Goal: Task Accomplishment & Management: Complete application form

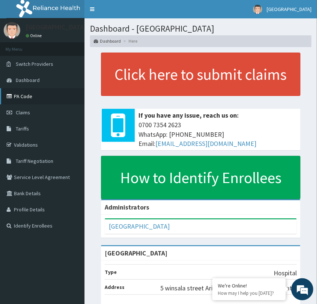
click at [21, 96] on link "PA Code" at bounding box center [42, 96] width 84 height 16
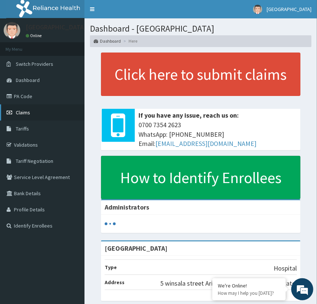
click at [15, 108] on link "Claims" at bounding box center [42, 112] width 84 height 16
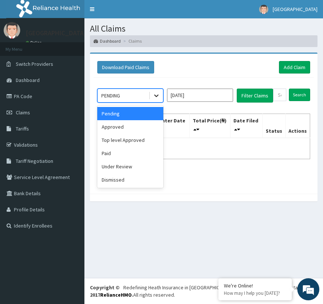
click at [155, 94] on icon at bounding box center [156, 95] width 7 height 7
click at [134, 129] on div "Approved" at bounding box center [130, 126] width 66 height 13
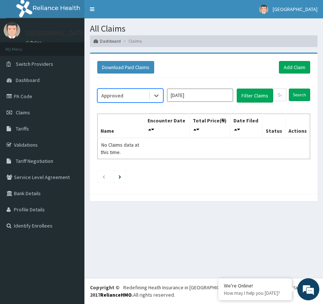
click at [229, 95] on input "Oct 2025" at bounding box center [200, 94] width 66 height 13
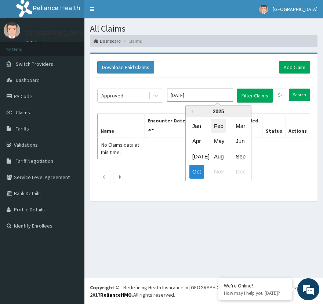
click at [223, 128] on div "Feb" at bounding box center [218, 126] width 15 height 14
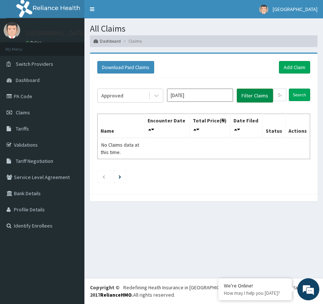
click at [254, 96] on button "Filter Claims" at bounding box center [255, 95] width 36 height 14
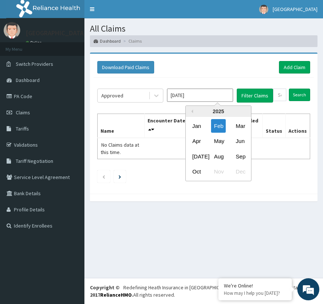
click at [217, 97] on input "Feb 2025" at bounding box center [200, 94] width 66 height 13
click at [232, 127] on div "Jan Feb Mar" at bounding box center [218, 125] width 65 height 15
click at [242, 127] on div "Mar" at bounding box center [240, 126] width 15 height 14
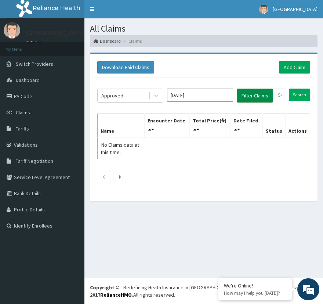
click at [258, 94] on button "Filter Claims" at bounding box center [255, 95] width 36 height 14
click at [222, 89] on input "Mar 2025" at bounding box center [200, 94] width 66 height 13
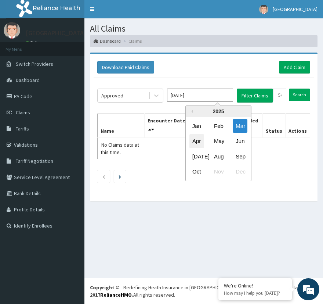
click at [197, 142] on div "Apr" at bounding box center [196, 141] width 15 height 14
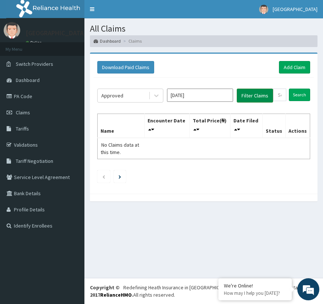
click at [249, 95] on button "Filter Claims" at bounding box center [255, 95] width 36 height 14
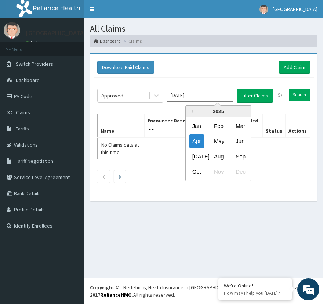
click at [211, 95] on input "Apr 2025" at bounding box center [200, 94] width 66 height 13
click at [217, 142] on div "May" at bounding box center [218, 141] width 15 height 14
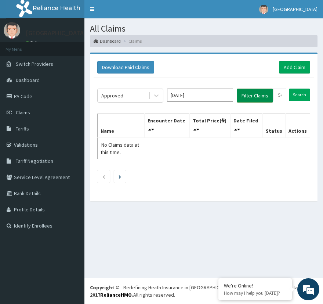
click at [251, 102] on button "Filter Claims" at bounding box center [255, 95] width 36 height 14
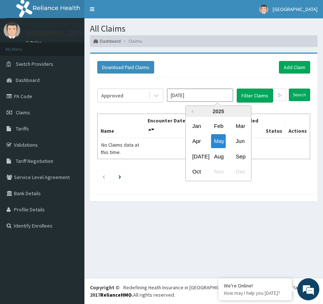
click at [222, 96] on input "May 2025" at bounding box center [200, 94] width 66 height 13
click at [240, 144] on div "Jun" at bounding box center [240, 141] width 15 height 14
type input "Jun 2025"
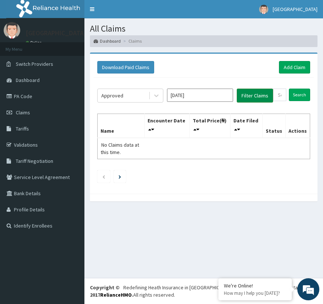
click at [254, 93] on button "Filter Claims" at bounding box center [255, 95] width 36 height 14
click at [286, 70] on link "Add Claim" at bounding box center [294, 67] width 31 height 12
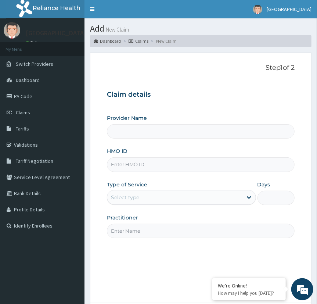
click at [137, 167] on input "HMO ID" at bounding box center [201, 164] width 188 height 14
type input "URI/1"
type input "[GEOGRAPHIC_DATA]"
type input "URI/10005/C"
click at [159, 203] on div "Select type" at bounding box center [174, 197] width 135 height 12
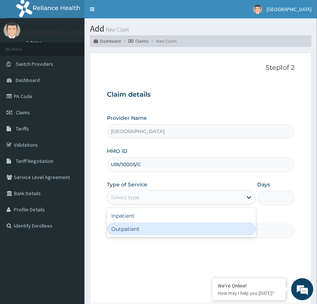
click at [158, 229] on div "Outpatient" at bounding box center [181, 228] width 149 height 13
type input "1"
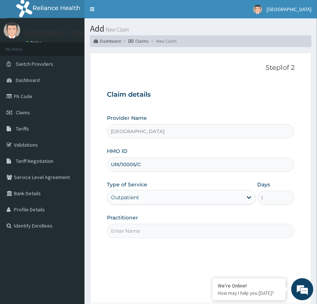
click at [196, 230] on input "Practitioner" at bounding box center [201, 231] width 188 height 14
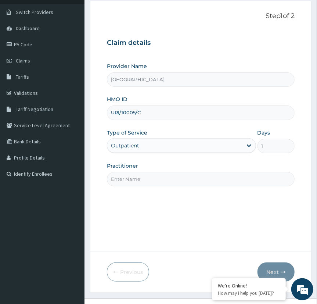
scroll to position [72, 0]
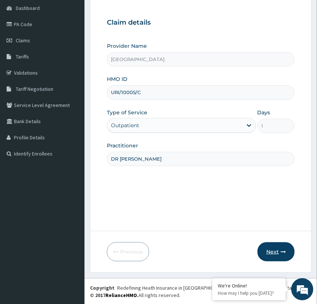
type input "DR TEMITOPE"
click at [268, 250] on button "Next" at bounding box center [275, 251] width 37 height 19
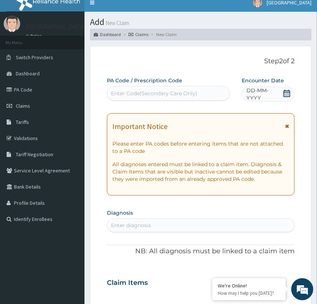
scroll to position [6, 0]
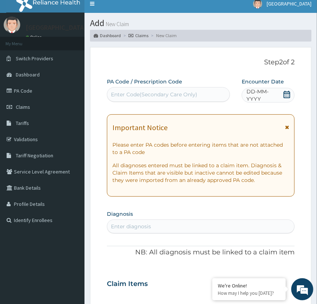
click at [257, 97] on span "DD-MM-YYYY" at bounding box center [264, 95] width 36 height 15
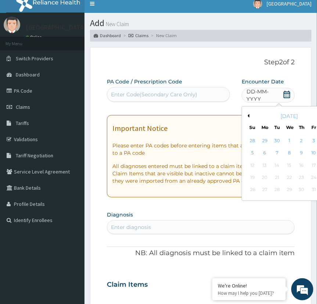
click at [248, 116] on button "Previous Month" at bounding box center [248, 116] width 4 height 4
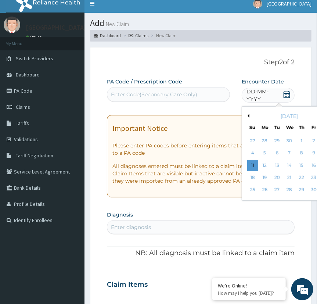
click at [248, 116] on button "Previous Month" at bounding box center [248, 116] width 4 height 4
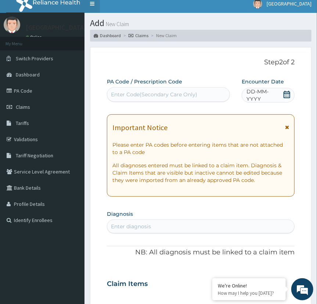
click at [94, 4] on link "Toggle navigation" at bounding box center [91, 3] width 15 height 18
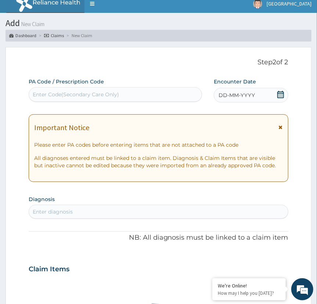
click at [280, 97] on icon at bounding box center [280, 94] width 7 height 7
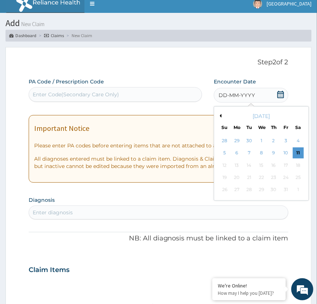
click at [220, 116] on button "Previous Month" at bounding box center [220, 116] width 4 height 4
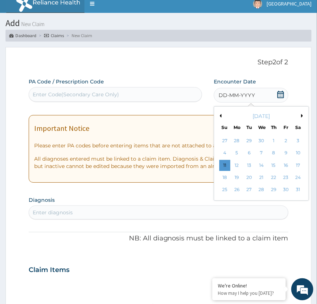
click at [220, 116] on button "Previous Month" at bounding box center [220, 116] width 4 height 4
click at [220, 120] on div "April 2025 Su Mo Tu We Th Fr Sa" at bounding box center [261, 119] width 88 height 21
click at [221, 114] on button "Previous Month" at bounding box center [220, 116] width 4 height 4
click at [271, 178] on div "20" at bounding box center [273, 177] width 11 height 11
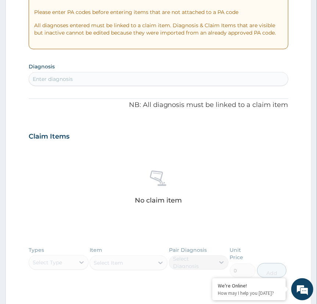
scroll to position [138, 0]
click at [75, 81] on div "Enter diagnosis" at bounding box center [158, 79] width 258 height 12
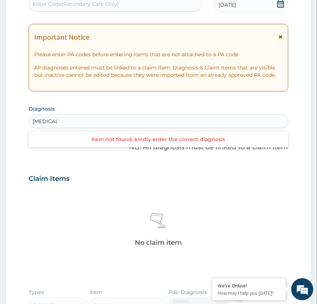
scroll to position [88, 0]
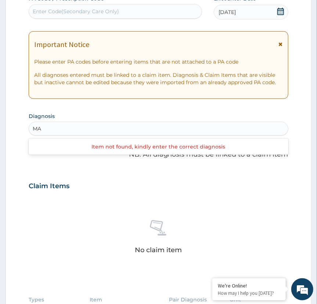
type input "M"
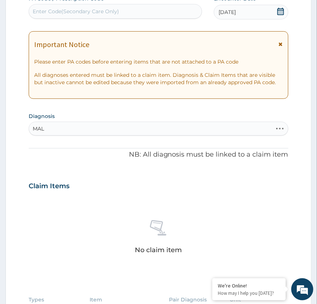
type input "MALA"
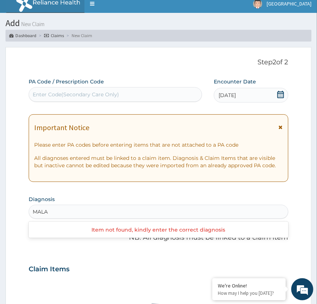
scroll to position [0, 0]
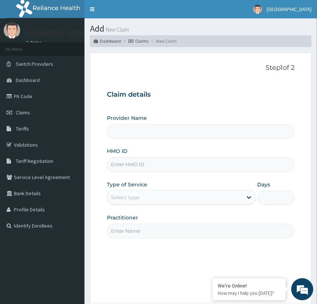
click at [186, 164] on input "HMO ID" at bounding box center [201, 164] width 188 height 14
type input "URI/"
type input "[GEOGRAPHIC_DATA]"
type input "URI/10005/C"
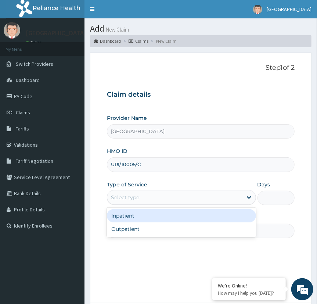
click at [222, 199] on div "Select type" at bounding box center [174, 197] width 135 height 12
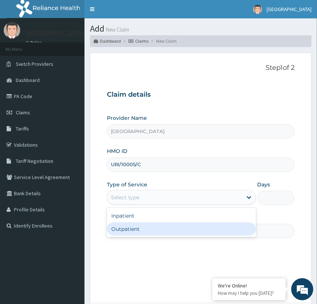
click at [191, 222] on div "Outpatient" at bounding box center [181, 228] width 149 height 13
type input "1"
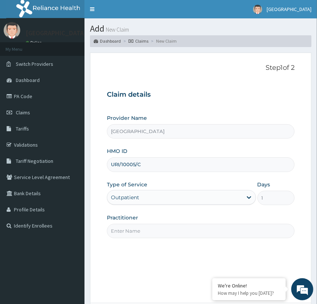
click at [201, 228] on input "Practitioner" at bounding box center [201, 231] width 188 height 14
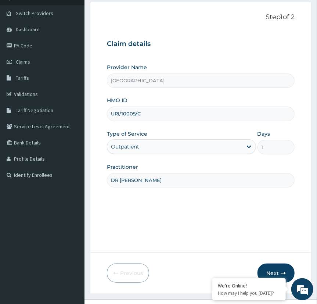
scroll to position [72, 0]
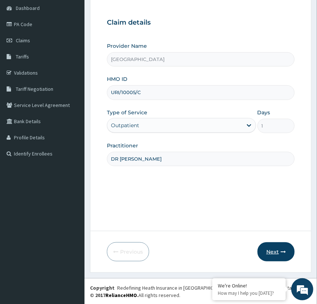
type input "DR [PERSON_NAME]"
click at [277, 254] on button "Next" at bounding box center [275, 251] width 37 height 19
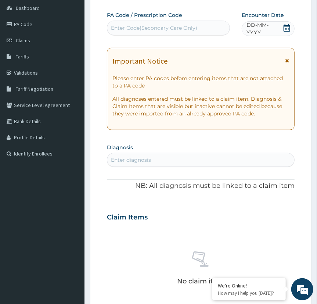
click at [203, 162] on div "Enter diagnosis" at bounding box center [200, 160] width 187 height 12
type input "M"
type input "P"
type input "M"
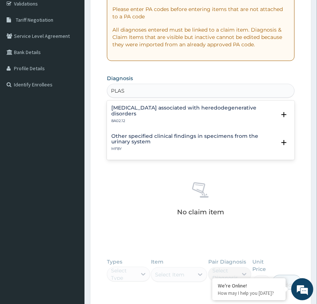
scroll to position [145, 0]
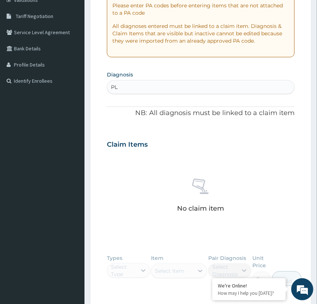
type input "P"
click at [222, 85] on div "Enter diagnosis" at bounding box center [200, 87] width 187 height 12
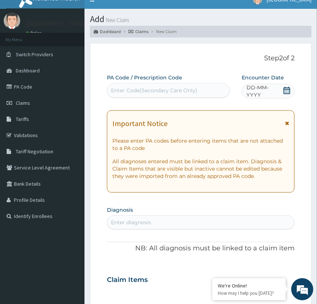
scroll to position [5, 0]
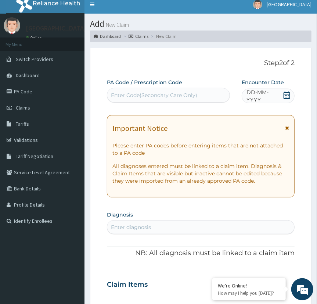
click at [134, 35] on link "Claims" at bounding box center [138, 36] width 20 height 6
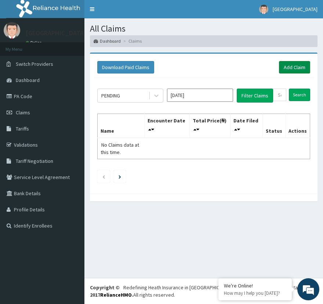
click at [293, 68] on link "Add Claim" at bounding box center [294, 67] width 31 height 12
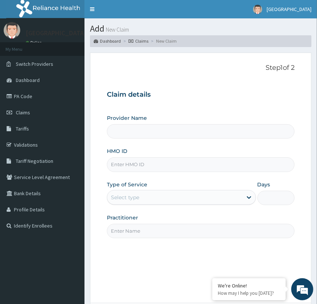
click at [138, 166] on input "HMO ID" at bounding box center [201, 164] width 188 height 14
type input "URI/1"
type input "[GEOGRAPHIC_DATA]"
type input "URI/10005/C"
click at [139, 200] on div "Select type" at bounding box center [174, 197] width 135 height 12
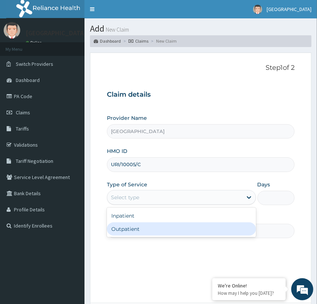
click at [134, 228] on div "Outpatient" at bounding box center [181, 228] width 149 height 13
type input "1"
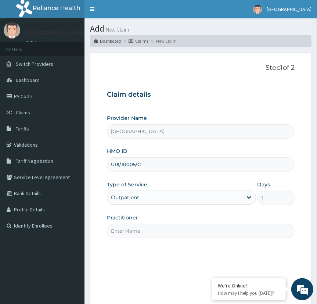
click at [155, 232] on input "Practitioner" at bounding box center [201, 231] width 188 height 14
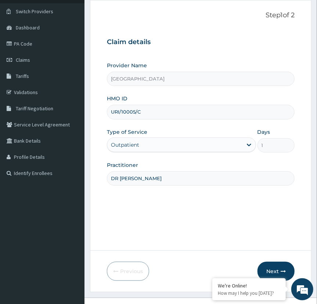
scroll to position [72, 0]
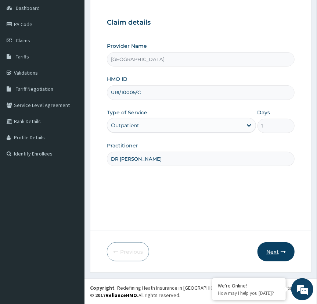
type input "DR TEMITOPE"
click at [267, 251] on button "Next" at bounding box center [275, 251] width 37 height 19
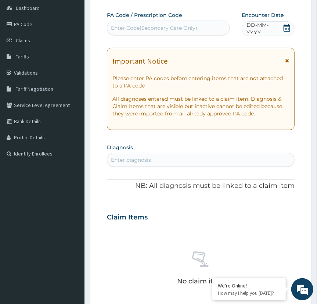
click at [186, 158] on div "Enter diagnosis" at bounding box center [200, 160] width 187 height 12
type input "M"
type input "P"
type input "T"
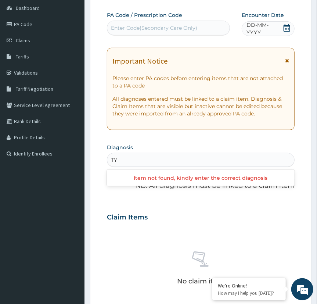
type input "T"
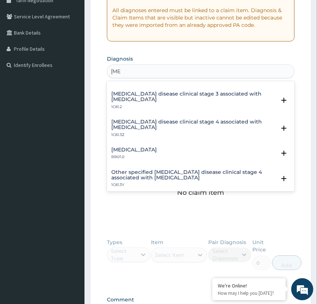
scroll to position [828, 0]
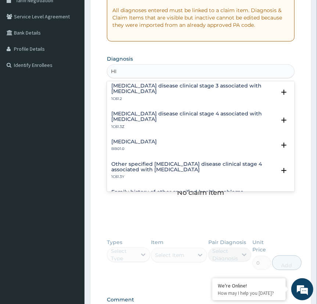
type input "H"
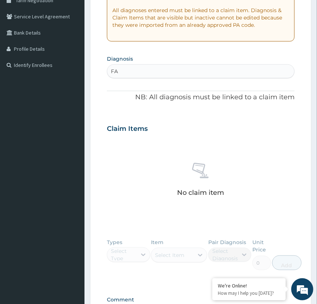
type input "F"
type input "M"
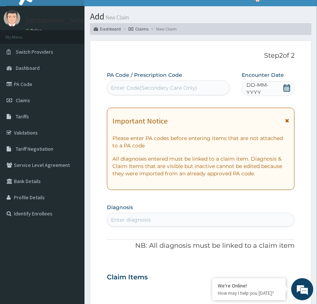
scroll to position [11, 0]
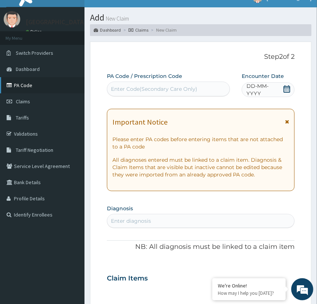
click at [18, 85] on link "PA Code" at bounding box center [42, 85] width 84 height 16
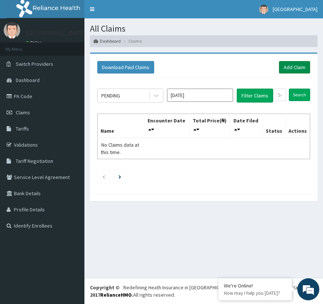
click at [291, 69] on link "Add Claim" at bounding box center [294, 67] width 31 height 12
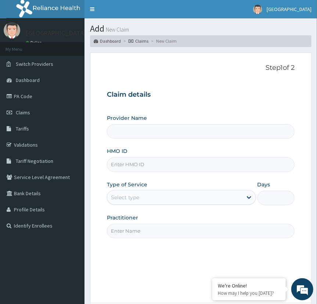
type input "[GEOGRAPHIC_DATA]"
click at [178, 167] on input "HMO ID" at bounding box center [201, 164] width 188 height 14
type input "KNL/10127/A"
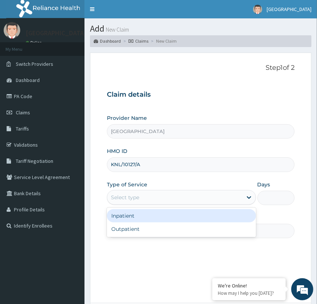
click at [155, 201] on div "Select type" at bounding box center [174, 197] width 135 height 12
click at [148, 215] on div "Inpatient" at bounding box center [181, 215] width 149 height 13
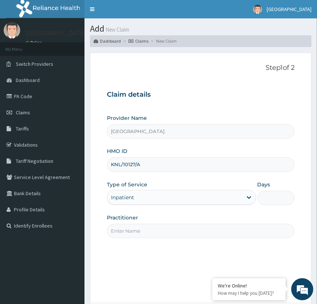
click at [158, 229] on input "Practitioner" at bounding box center [201, 231] width 188 height 14
type input "DR TEMITOPE MACKSON"
click at [270, 195] on input "Days" at bounding box center [275, 198] width 37 height 14
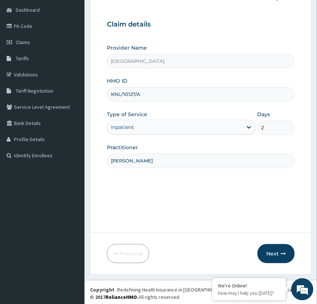
scroll to position [72, 0]
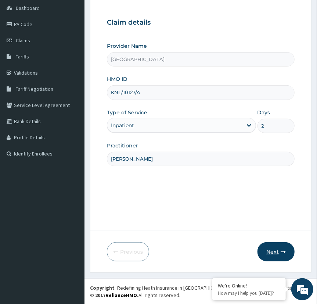
type input "2"
click at [274, 249] on button "Next" at bounding box center [275, 251] width 37 height 19
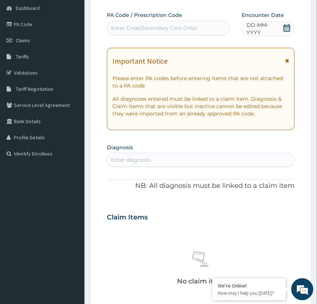
click at [175, 26] on div "Enter Code(Secondary Care Only)" at bounding box center [154, 27] width 86 height 7
paste input "PA/6D8DEA"
type input "PA/6D8DEA"
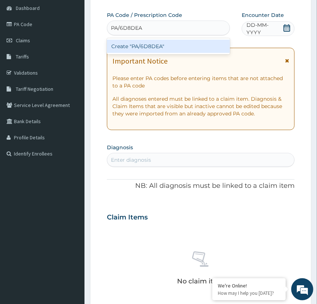
click at [160, 45] on div "Create "PA/6D8DEA"" at bounding box center [168, 46] width 123 height 13
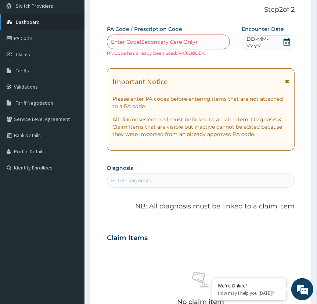
scroll to position [0, 0]
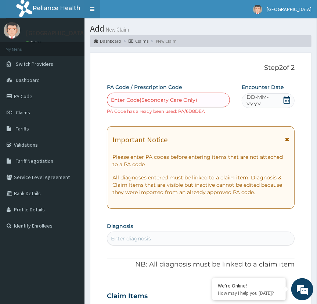
click at [94, 10] on link "Toggle navigation" at bounding box center [91, 9] width 15 height 18
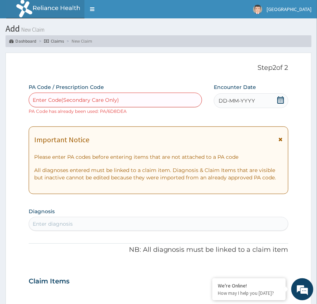
click at [54, 39] on link "Claims" at bounding box center [54, 41] width 20 height 6
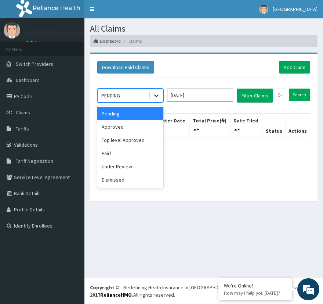
click at [160, 98] on icon at bounding box center [156, 95] width 7 height 7
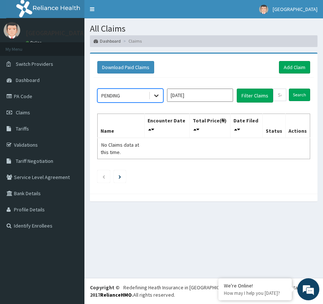
click at [155, 95] on icon at bounding box center [156, 95] width 4 height 3
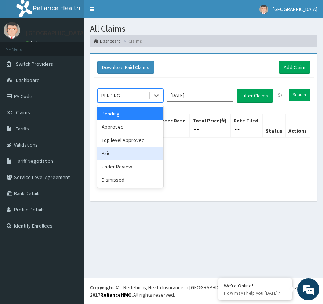
click at [130, 151] on div "Paid" at bounding box center [130, 152] width 66 height 13
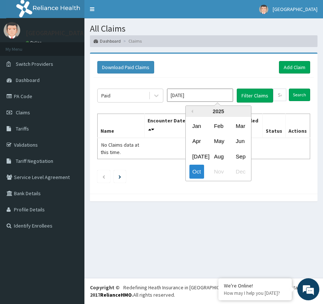
click at [206, 98] on input "Oct 2025" at bounding box center [200, 94] width 66 height 13
click at [218, 123] on div "Feb" at bounding box center [218, 126] width 15 height 14
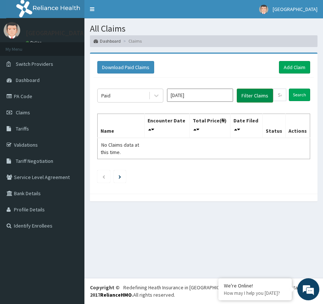
click at [263, 95] on button "Filter Claims" at bounding box center [255, 95] width 36 height 14
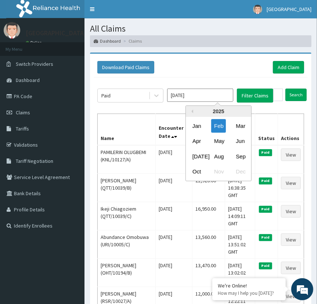
click at [212, 94] on input "Feb 2025" at bounding box center [200, 94] width 66 height 13
click at [240, 126] on div "Mar" at bounding box center [240, 126] width 15 height 14
type input "Mar 2025"
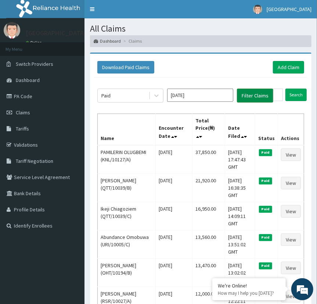
click at [256, 97] on button "Filter Claims" at bounding box center [255, 95] width 36 height 14
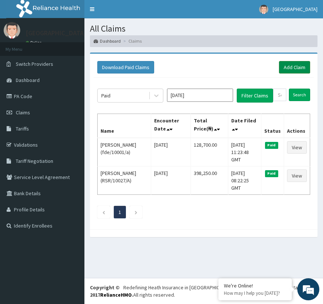
click at [295, 64] on link "Add Claim" at bounding box center [294, 67] width 31 height 12
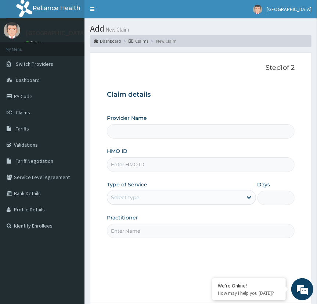
click at [173, 163] on input "HMO ID" at bounding box center [201, 164] width 188 height 14
type input "[GEOGRAPHIC_DATA]"
type input "RSR/10027/A"
click at [169, 199] on div "Select type" at bounding box center [174, 197] width 135 height 12
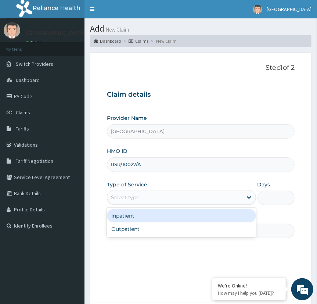
click at [162, 212] on div "Inpatient" at bounding box center [181, 215] width 149 height 13
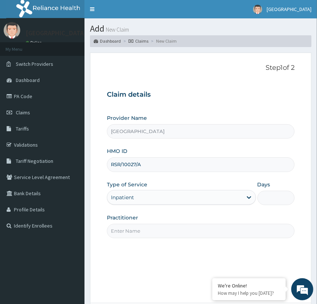
click at [273, 200] on input "Days" at bounding box center [275, 198] width 37 height 14
type input "2"
click at [248, 232] on input "Practitioner" at bounding box center [201, 231] width 188 height 14
click at [248, 232] on input "DR [PERSON_NAME]" at bounding box center [201, 231] width 188 height 14
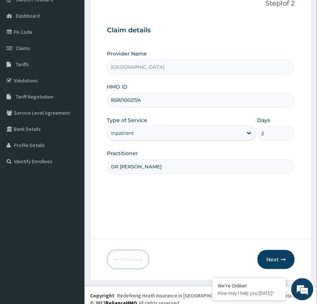
scroll to position [72, 0]
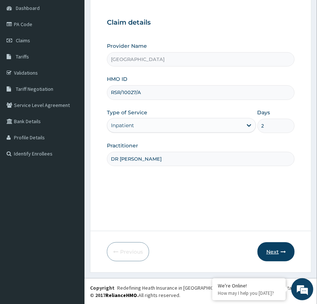
type input "DR [PERSON_NAME]"
click at [272, 253] on button "Next" at bounding box center [275, 251] width 37 height 19
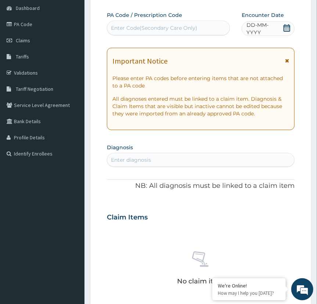
click at [182, 30] on div "Enter Code(Secondary Care Only)" at bounding box center [154, 27] width 86 height 7
paste input "PA/4A4952"
type input "PA/4A4952"
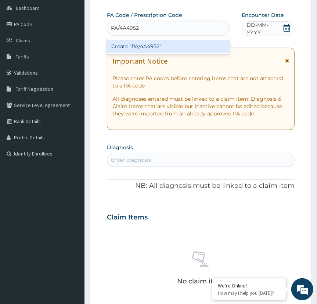
click at [173, 47] on div "Create "PA/4A4952"" at bounding box center [168, 46] width 123 height 13
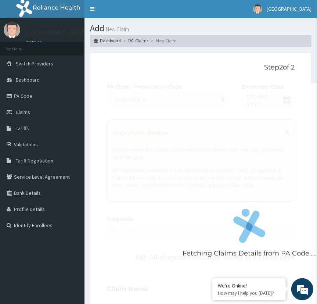
scroll to position [0, 0]
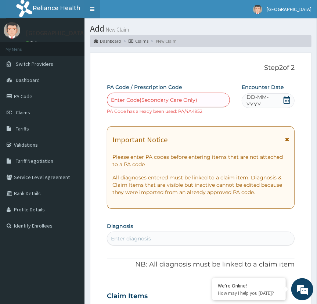
click at [91, 7] on link "Toggle navigation" at bounding box center [91, 9] width 15 height 18
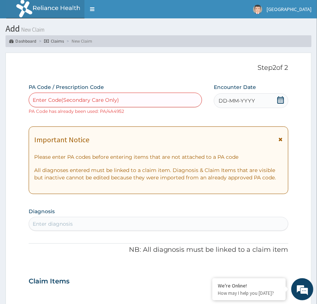
click at [137, 96] on div "Enter Code(Secondary Care Only)" at bounding box center [115, 100] width 173 height 12
paste input "PA/314DDC"
type input "PA/314DDC"
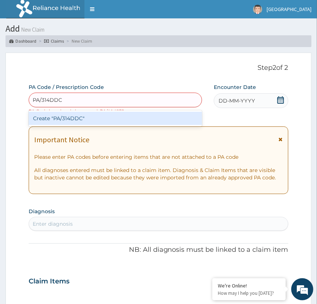
click at [126, 117] on div "Create "PA/314DDC"" at bounding box center [115, 118] width 173 height 13
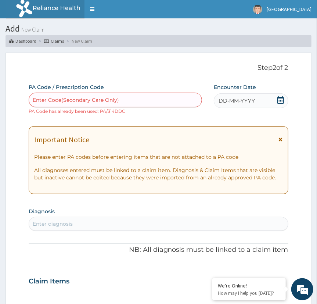
click at [150, 103] on div "Enter Code(Secondary Care Only)" at bounding box center [115, 100] width 173 height 12
paste input "PA/DA878F"
type input "PA/DA878F"
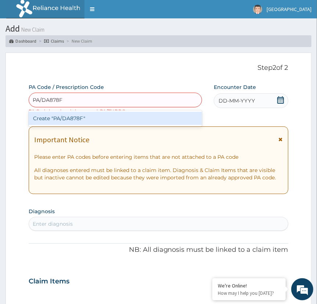
click at [142, 118] on div "Create "PA/DA878F"" at bounding box center [115, 118] width 173 height 13
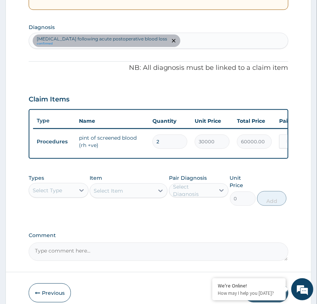
scroll to position [209, 0]
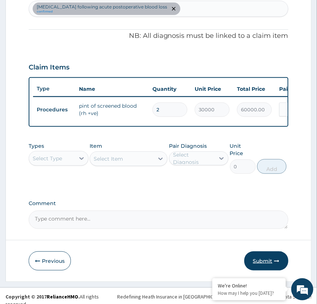
click at [255, 259] on button "Submit" at bounding box center [266, 260] width 44 height 19
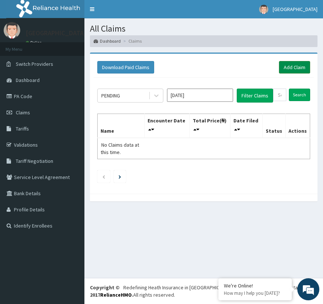
click at [289, 67] on link "Add Claim" at bounding box center [294, 67] width 31 height 12
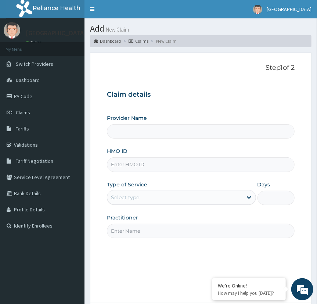
click at [202, 164] on input "HMO ID" at bounding box center [201, 164] width 188 height 14
type input "PUC"
type input "[GEOGRAPHIC_DATA]"
type input "PUC/10020/A"
click at [182, 194] on div "Select type" at bounding box center [174, 197] width 135 height 12
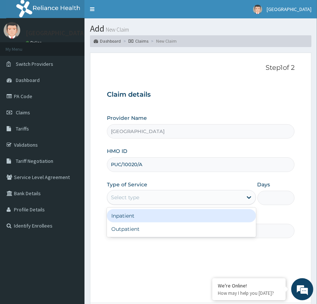
click at [173, 212] on div "Inpatient" at bounding box center [181, 215] width 149 height 13
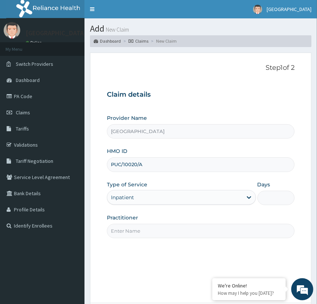
click at [275, 197] on input "Days" at bounding box center [275, 198] width 37 height 14
type input "2"
click at [247, 234] on input "Practitioner" at bounding box center [201, 231] width 188 height 14
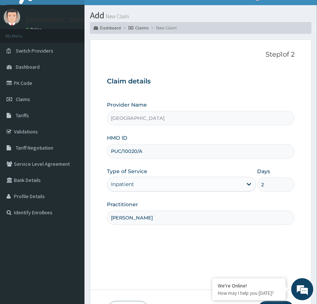
scroll to position [19, 0]
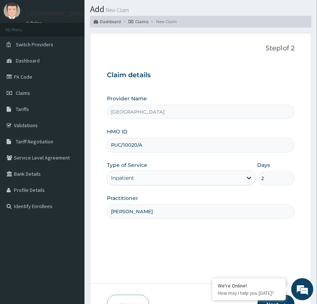
click at [112, 211] on input "TEMITOPE MACKSON" at bounding box center [201, 211] width 188 height 14
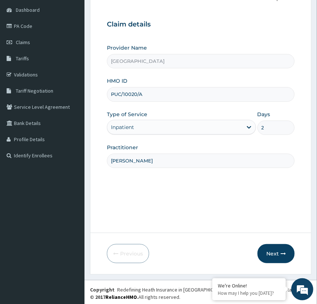
scroll to position [72, 0]
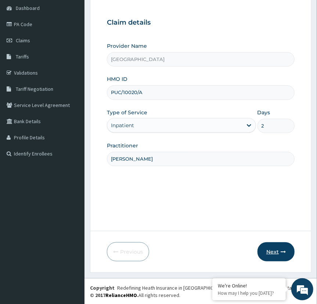
type input "DR TEMITOPE MACKSON"
click at [274, 254] on button "Next" at bounding box center [275, 251] width 37 height 19
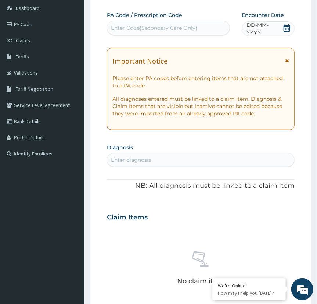
click at [182, 28] on div "Enter Code(Secondary Care Only)" at bounding box center [154, 27] width 86 height 7
paste input "PA/720621"
type input "PA/720621"
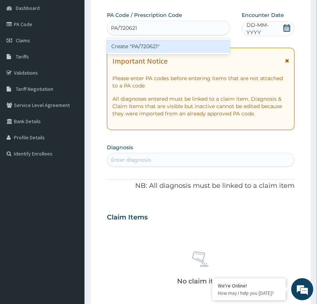
click at [175, 49] on div "Create "PA/720621"" at bounding box center [168, 46] width 123 height 13
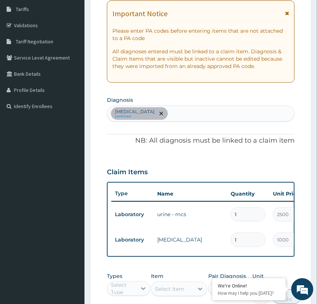
scroll to position [122, 0]
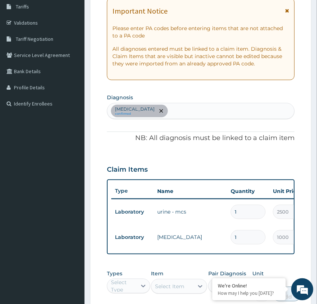
click at [253, 110] on div "Chronic urinary tract infection confirmed" at bounding box center [200, 110] width 187 height 15
type input "PID"
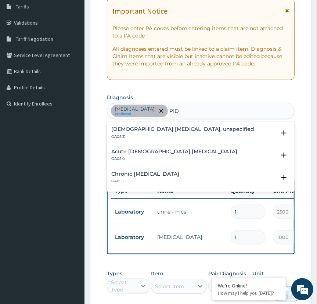
click at [228, 131] on h4 "Female pelvic inflammatory diseases, unspecified" at bounding box center [182, 129] width 143 height 6
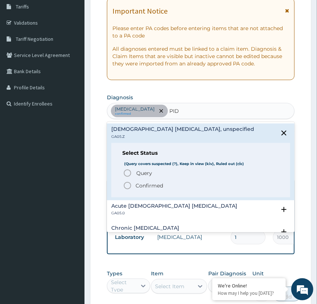
click at [128, 186] on icon "status option filled" at bounding box center [127, 185] width 9 height 9
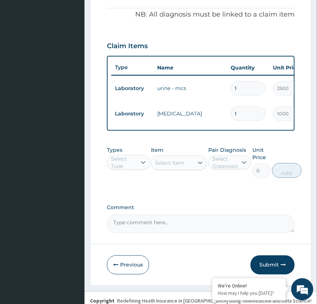
scroll to position [267, 0]
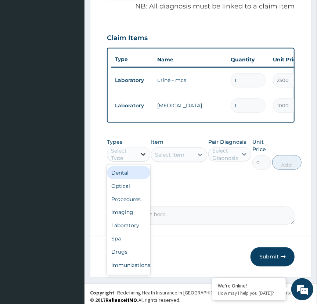
click at [137, 156] on div at bounding box center [143, 154] width 13 height 13
click at [127, 203] on div "Procedures" at bounding box center [128, 198] width 43 height 13
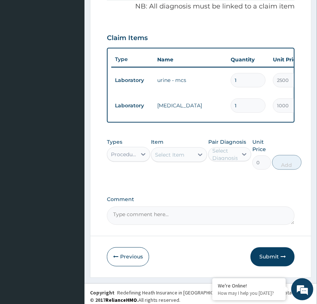
click at [182, 158] on div "Select Item" at bounding box center [169, 154] width 29 height 7
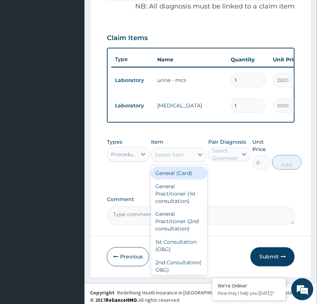
click at [177, 179] on div "General (Card)" at bounding box center [179, 172] width 56 height 13
type input "2000"
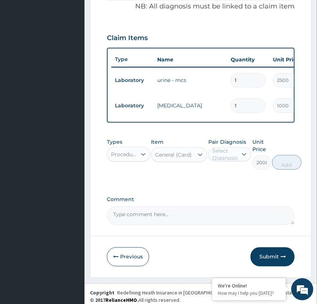
click at [233, 156] on div "Select Diagnosis" at bounding box center [225, 154] width 26 height 15
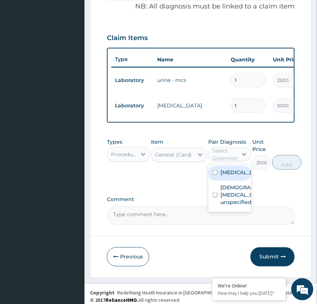
click at [228, 176] on label "Chronic urinary tract infection" at bounding box center [237, 171] width 34 height 7
checkbox input "true"
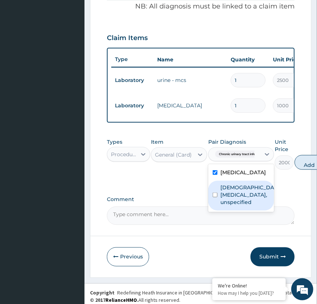
click at [228, 206] on label "Female pelvic inflammatory diseases, unspecified" at bounding box center [248, 195] width 57 height 22
checkbox input "true"
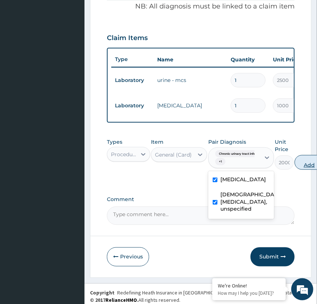
click at [306, 167] on button "Add" at bounding box center [308, 162] width 29 height 15
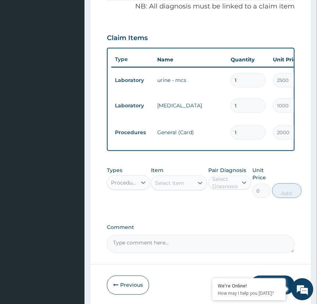
click at [187, 189] on div "Select Item" at bounding box center [172, 183] width 42 height 12
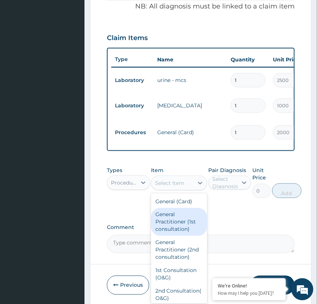
click at [178, 236] on div "General Practitioner (1st consultation)" at bounding box center [179, 222] width 56 height 28
type input "2500"
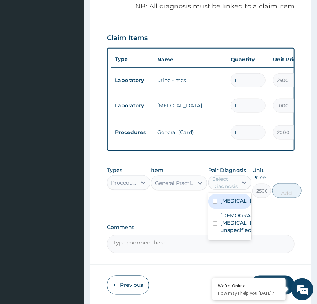
click at [228, 185] on div "Select Diagnosis" at bounding box center [225, 182] width 26 height 15
drag, startPoint x: 228, startPoint y: 221, endPoint x: 227, endPoint y: 262, distance: 41.5
click at [227, 240] on div "Chronic urinary tract infection Female pelvic inflammatory diseases, unspecified" at bounding box center [229, 216] width 43 height 48
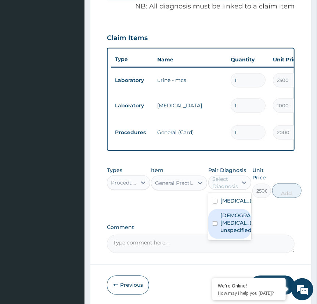
click at [227, 234] on label "Female pelvic inflammatory diseases, unspecified" at bounding box center [237, 223] width 34 height 22
checkbox input "true"
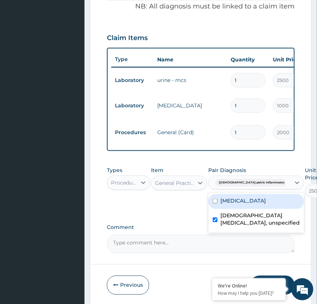
click at [229, 204] on label "Chronic urinary tract infection" at bounding box center [243, 200] width 46 height 7
checkbox input "true"
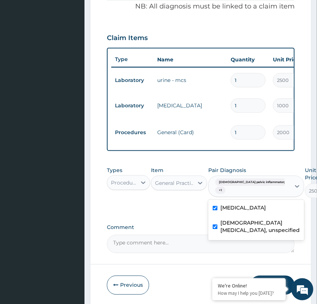
type input "0"
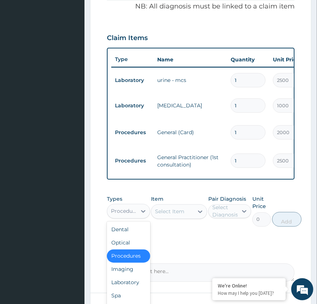
click at [133, 217] on div "Procedures" at bounding box center [121, 211] width 29 height 12
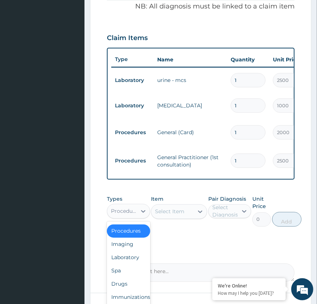
scroll to position [31, 0]
click at [119, 287] on div "Drugs" at bounding box center [128, 283] width 43 height 13
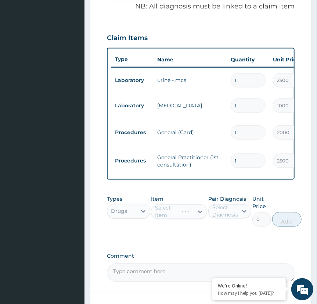
click at [179, 219] on div "Select Item" at bounding box center [179, 211] width 56 height 15
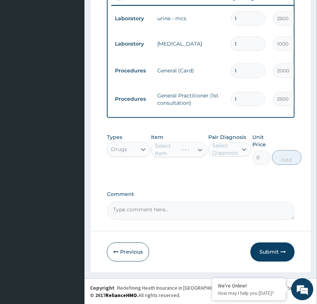
scroll to position [335, 0]
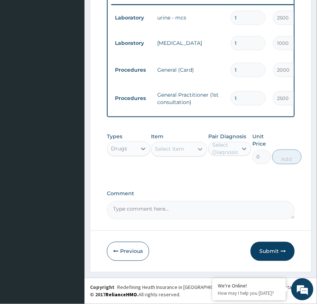
click at [194, 145] on div at bounding box center [199, 148] width 13 height 13
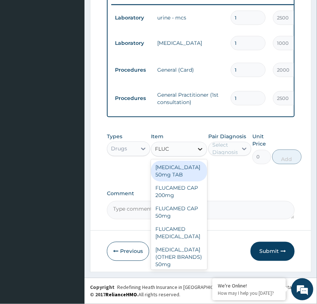
type input "FLUCO"
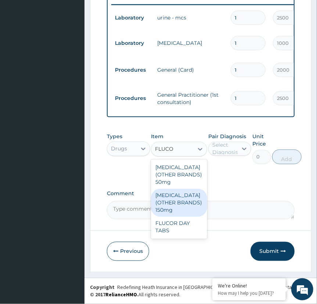
click at [182, 200] on div "FLUCONAZOLE (OTHER BRANDS) 150mg" at bounding box center [179, 203] width 56 height 28
type input "1000"
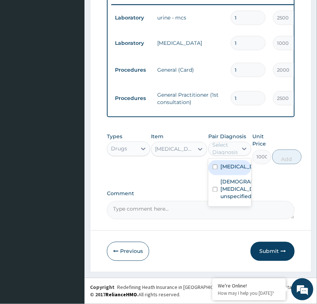
click at [230, 150] on div "Select Diagnosis" at bounding box center [225, 148] width 26 height 15
click at [230, 170] on label "Chronic urinary tract infection" at bounding box center [237, 166] width 34 height 7
checkbox input "true"
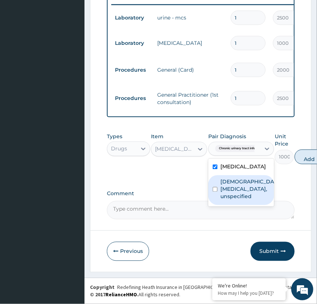
click at [269, 191] on label "Female pelvic inflammatory diseases, unspecified" at bounding box center [248, 189] width 57 height 22
checkbox input "true"
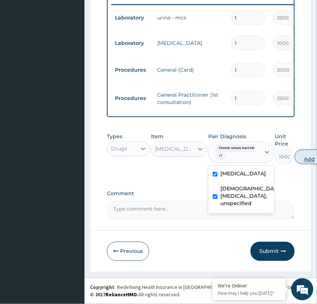
click at [311, 156] on button "Add" at bounding box center [308, 156] width 29 height 15
type input "0"
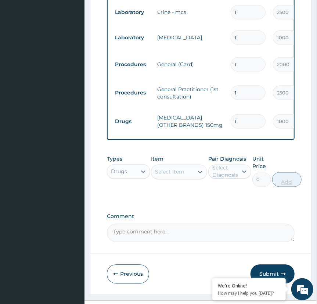
type input "0.00"
type input "5"
type input "5000.00"
type input "5"
click at [177, 174] on div "Select Item" at bounding box center [169, 171] width 29 height 7
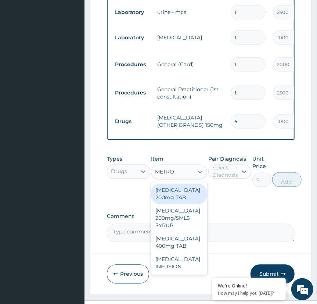
type input "METRON"
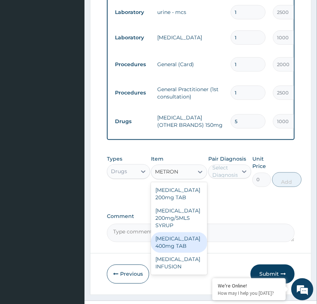
click at [185, 244] on div "METRONIDAZOLE 400mg TAB" at bounding box center [179, 242] width 56 height 21
type input "50"
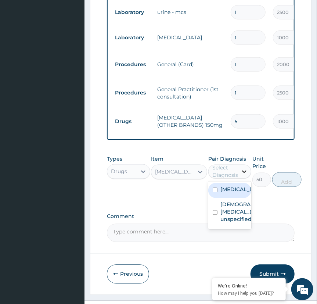
click at [238, 178] on div at bounding box center [243, 171] width 13 height 13
click at [232, 193] on label "Chronic urinary tract infection" at bounding box center [237, 189] width 34 height 7
checkbox input "true"
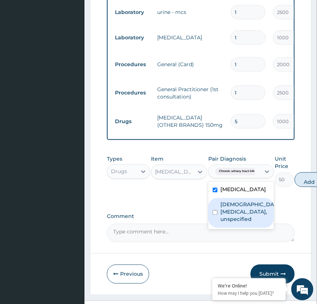
click at [233, 223] on label "Female pelvic inflammatory diseases, unspecified" at bounding box center [248, 212] width 57 height 22
checkbox input "true"
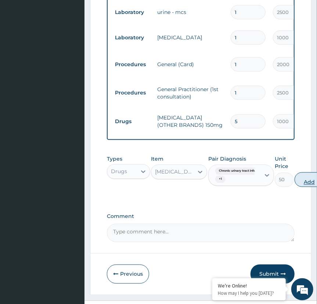
click at [310, 187] on button "Add" at bounding box center [308, 179] width 29 height 15
type input "0"
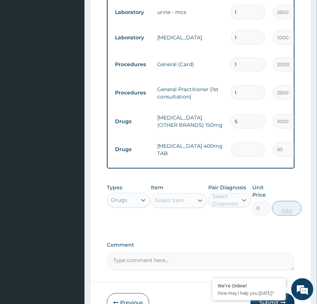
type input "0.00"
type input "1"
type input "50.00"
type input "15"
type input "750.00"
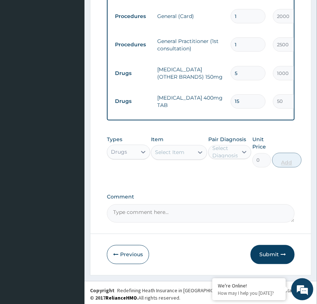
scroll to position [386, 0]
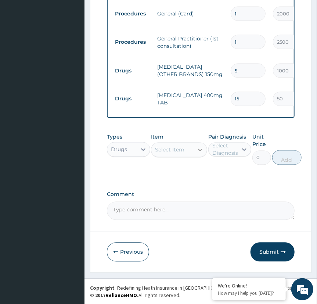
type input "15"
click at [200, 153] on icon at bounding box center [199, 149] width 7 height 7
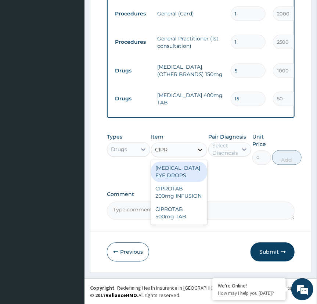
type input "CIPRO"
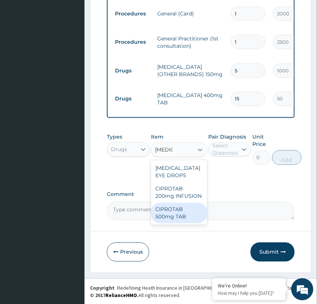
click at [181, 215] on div "CIPROTAB 500mg TAB" at bounding box center [179, 213] width 56 height 21
type input "120"
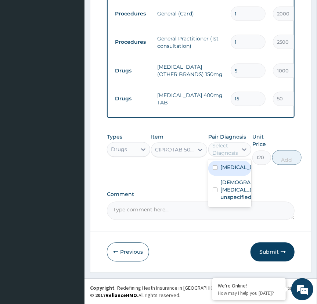
click at [220, 152] on div "Select Diagnosis" at bounding box center [225, 149] width 26 height 15
click at [229, 171] on label "Chronic urinary tract infection" at bounding box center [237, 167] width 34 height 7
checkbox input "true"
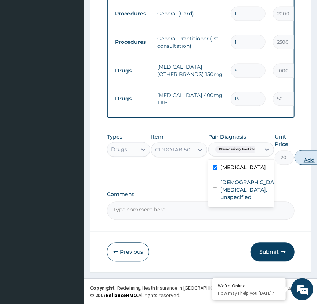
click at [303, 165] on button "Add" at bounding box center [308, 157] width 29 height 15
type input "0"
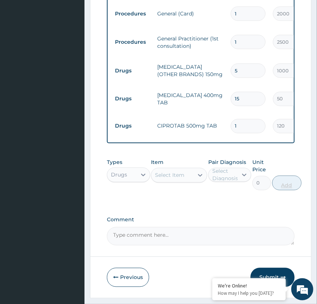
type input "16"
type input "1920.00"
type input "16"
click at [195, 182] on div at bounding box center [199, 174] width 13 height 13
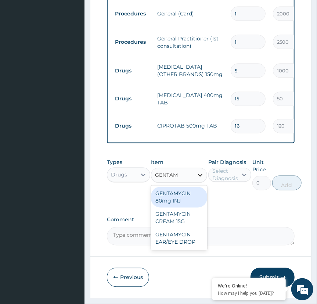
type input "GENTAMY"
click at [177, 207] on div "GENTAMYCIN 80mg INJ" at bounding box center [179, 197] width 56 height 21
type input "250"
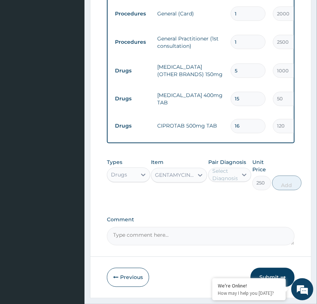
click at [226, 176] on div "Select Diagnosis" at bounding box center [225, 174] width 26 height 15
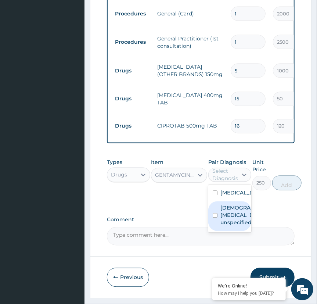
drag, startPoint x: 228, startPoint y: 207, endPoint x: 240, endPoint y: 237, distance: 32.2
click at [240, 232] on div "Chronic urinary tract infection Female pelvic inflammatory diseases, unspecified" at bounding box center [229, 209] width 43 height 48
click at [240, 226] on label "Female pelvic inflammatory diseases, unspecified" at bounding box center [237, 215] width 34 height 22
checkbox input "true"
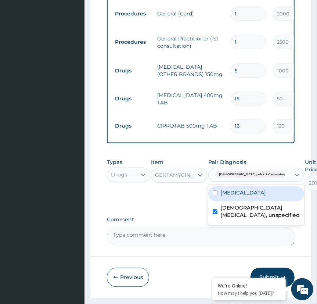
click at [235, 196] on label "Chronic urinary tract infection" at bounding box center [243, 192] width 46 height 7
checkbox input "true"
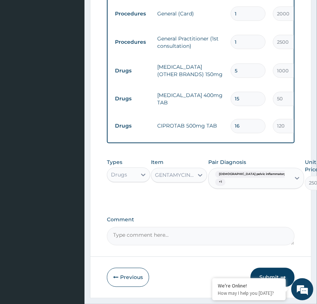
type input "0"
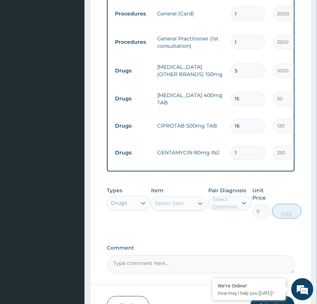
type input "0.00"
type input "8"
type input "2000.00"
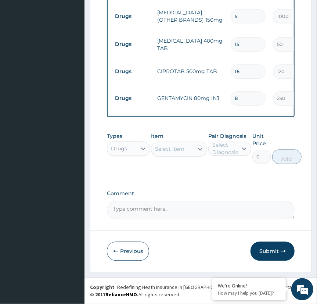
scroll to position [446, 0]
type input "8"
click at [172, 149] on div "Select Item" at bounding box center [169, 148] width 29 height 7
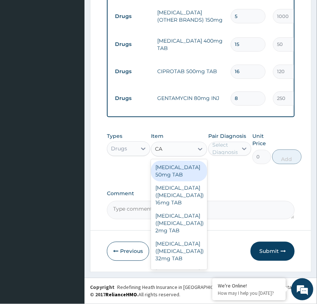
type input "C"
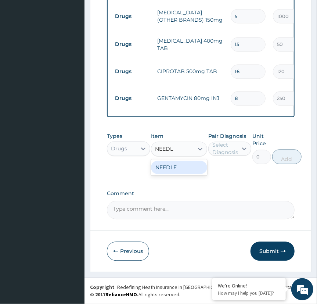
type input "NEEDLE"
click at [174, 171] on div "NEEDLE" at bounding box center [179, 167] width 56 height 13
type input "50"
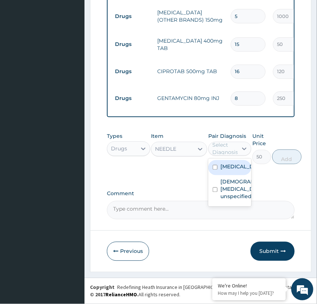
click at [236, 153] on div "Select Diagnosis" at bounding box center [225, 148] width 26 height 15
click at [227, 170] on label "Chronic urinary tract infection" at bounding box center [237, 166] width 34 height 7
checkbox input "true"
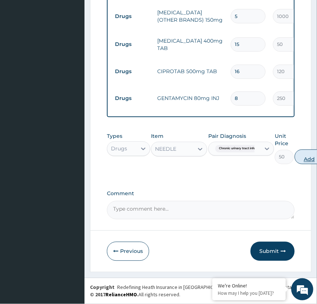
click at [307, 158] on button "Add" at bounding box center [308, 156] width 29 height 15
type input "0"
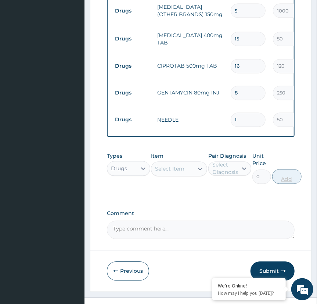
type input "0.00"
type input "3"
type input "150.00"
type input "3"
click at [189, 175] on div "Select Item" at bounding box center [172, 169] width 42 height 12
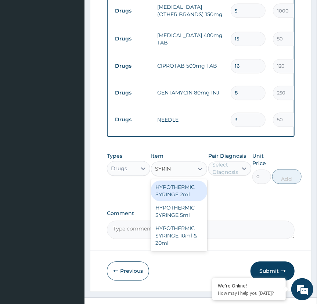
type input "SYRING"
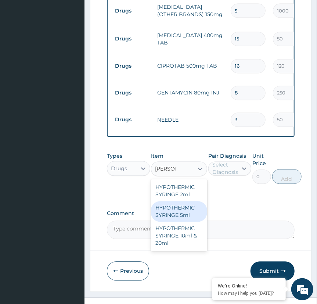
click at [185, 217] on div "HYPOTHERMIC SYRINGE 5ml" at bounding box center [179, 211] width 56 height 21
type input "100"
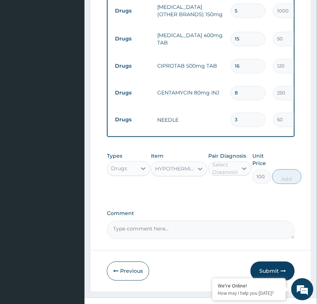
click at [228, 175] on div "Select Diagnosis" at bounding box center [225, 168] width 26 height 15
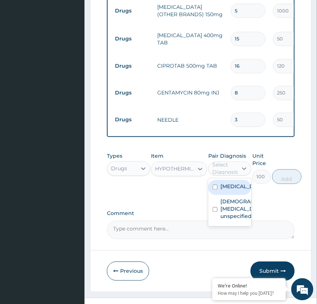
drag, startPoint x: 240, startPoint y: 204, endPoint x: 232, endPoint y: 207, distance: 8.7
click at [232, 190] on label "Chronic urinary tract infection" at bounding box center [237, 186] width 34 height 7
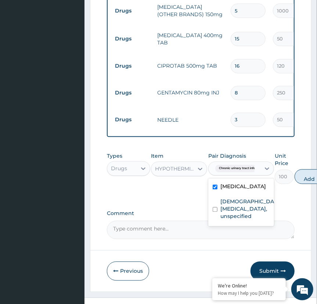
click at [232, 195] on div "Chronic urinary tract infection" at bounding box center [241, 187] width 66 height 15
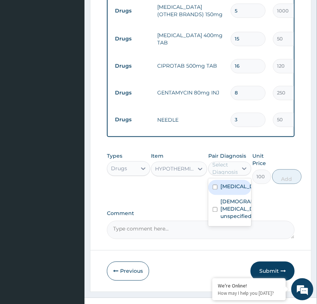
click at [211, 195] on div "Chronic urinary tract infection" at bounding box center [229, 187] width 43 height 15
checkbox input "true"
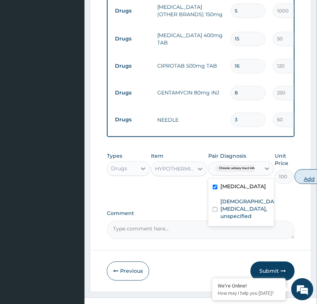
click at [306, 184] on button "Add" at bounding box center [308, 176] width 29 height 15
type input "0"
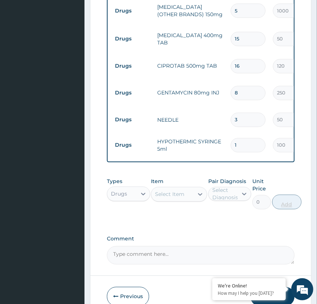
type input "0.00"
type input "3"
type input "300.00"
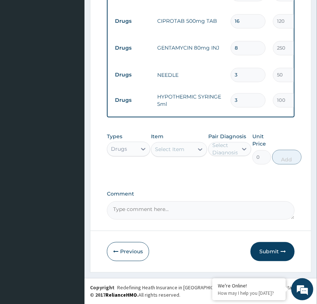
scroll to position [497, 0]
type input "3"
click at [266, 254] on button "Submit" at bounding box center [272, 251] width 44 height 19
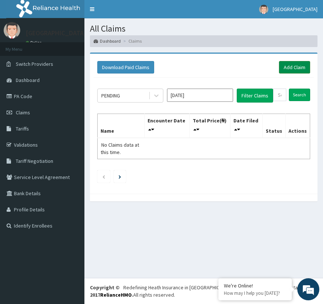
click at [287, 68] on link "Add Claim" at bounding box center [294, 67] width 31 height 12
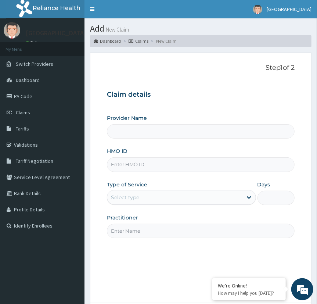
click at [164, 164] on input "HMO ID" at bounding box center [201, 164] width 188 height 14
type input "SS"
type input "[GEOGRAPHIC_DATA]"
type input "S"
type input "CCD/10141/B"
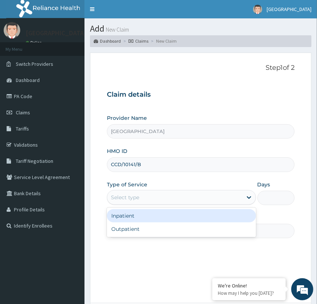
click at [145, 196] on div "Select type" at bounding box center [174, 197] width 135 height 12
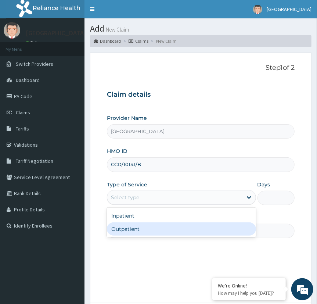
click at [145, 228] on div "Outpatient" at bounding box center [181, 228] width 149 height 13
type input "1"
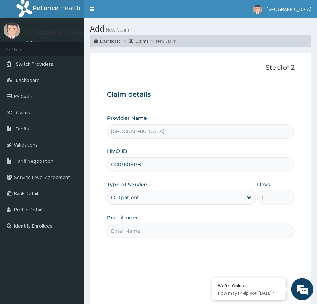
click at [178, 232] on input "Practitioner" at bounding box center [201, 231] width 188 height 14
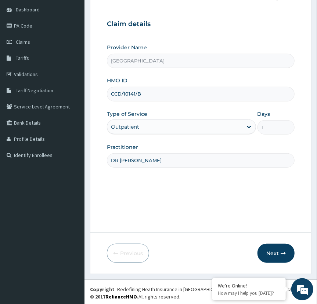
scroll to position [72, 0]
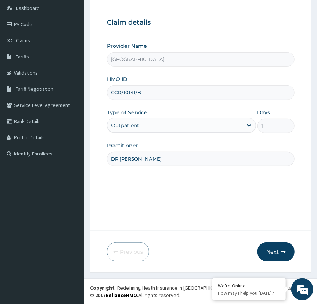
type input "DR TEMITOPE"
click at [276, 251] on button "Next" at bounding box center [275, 251] width 37 height 19
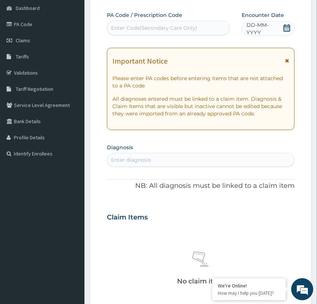
click at [193, 26] on div "Enter Code(Secondary Care Only)" at bounding box center [154, 27] width 86 height 7
paste input "PA/B0012E"
type input "PA/B0012E"
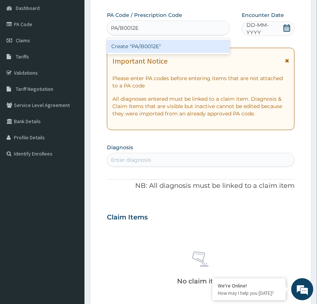
click at [188, 45] on div "Create "PA/B0012E"" at bounding box center [168, 46] width 123 height 13
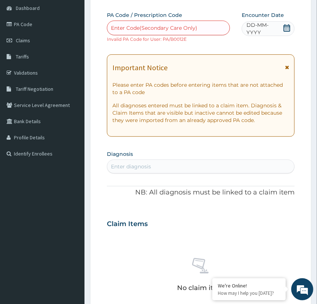
click at [195, 29] on div "Enter Code(Secondary Care Only)" at bounding box center [154, 27] width 86 height 7
paste input "PA/B0012E"
type input "PA/B0012E"
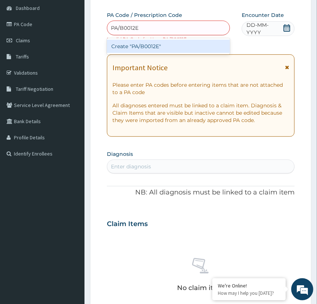
click at [175, 43] on div "Create "PA/B0012E"" at bounding box center [168, 46] width 123 height 13
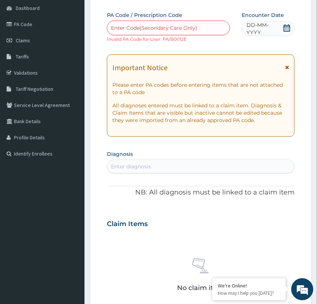
click at [156, 169] on div "Enter diagnosis" at bounding box center [200, 166] width 187 height 12
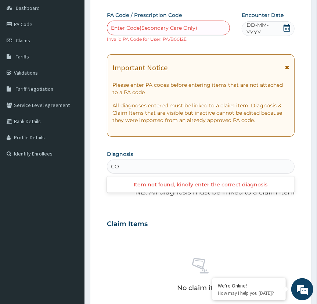
type input "C"
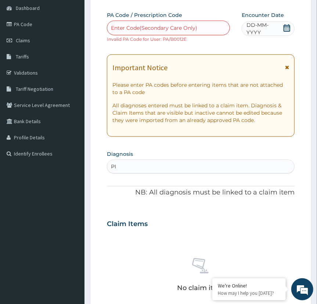
type input "P"
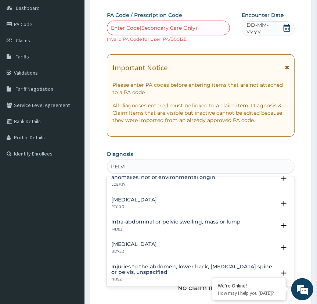
scroll to position [0, 0]
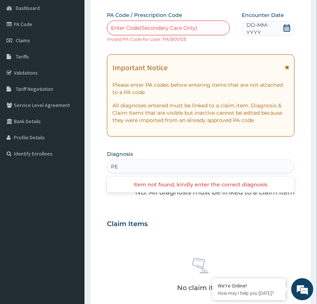
type input "P"
type input "INFLAMMATOR"
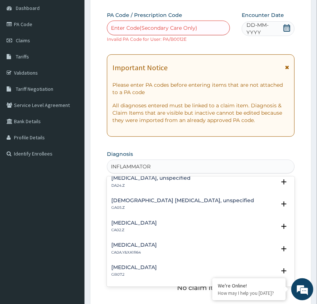
scroll to position [390, 0]
click at [163, 197] on h4 "Female pelvic inflammatory diseases, unspecified" at bounding box center [182, 200] width 143 height 6
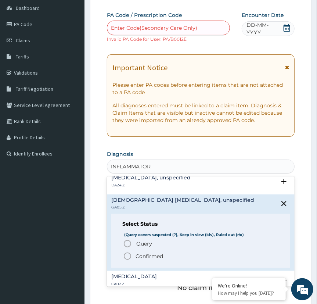
click at [135, 252] on span "Confirmed" at bounding box center [201, 255] width 156 height 9
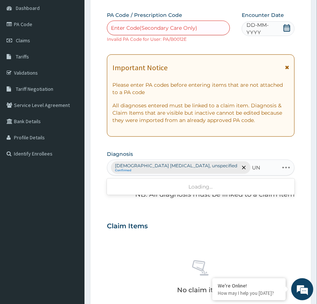
type input "U"
type input "F"
type input "P"
click at [190, 208] on div "PA Code / Prescription Code Enter Code(Secondary Care Only) Invalid PA Code for…" at bounding box center [201, 216] width 188 height 411
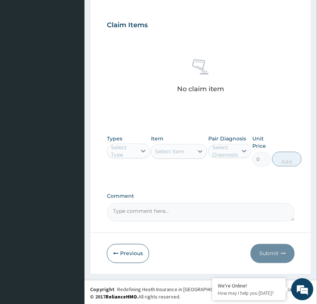
scroll to position [275, 0]
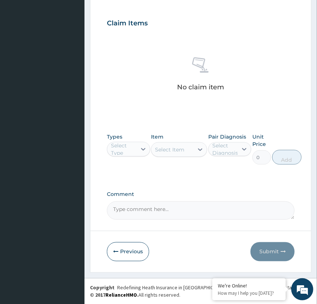
click at [193, 207] on textarea "Comment" at bounding box center [201, 210] width 188 height 18
click at [148, 208] on textarea "A PA CODE ofPA/BOO12E" at bounding box center [201, 210] width 188 height 18
click at [183, 208] on textarea "A PA CODE of PA/BOO12E" at bounding box center [201, 210] width 188 height 18
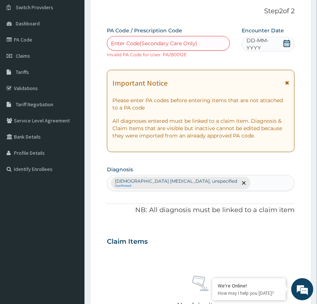
scroll to position [54, 0]
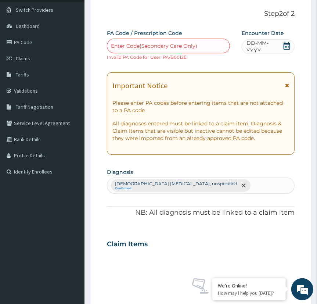
type textarea "A PA CODE of PA/BOO12E for a private room. but was given semi private room."
click at [273, 43] on span "DD-MM-YYYY" at bounding box center [264, 46] width 36 height 15
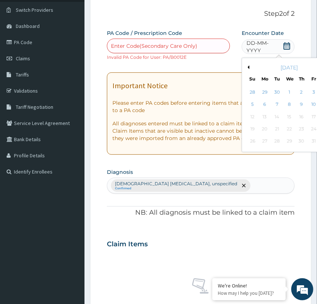
click at [248, 67] on div "Previous Month October 2025 Su Mo Tu We Th Fr Sa 28 29 30 1 2 3 4 5 6 7 8 9 10 …" at bounding box center [289, 105] width 95 height 94
click at [248, 67] on button "Previous Month" at bounding box center [248, 67] width 4 height 4
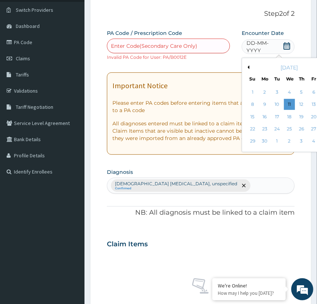
click at [247, 68] on button "Previous Month" at bounding box center [248, 67] width 4 height 4
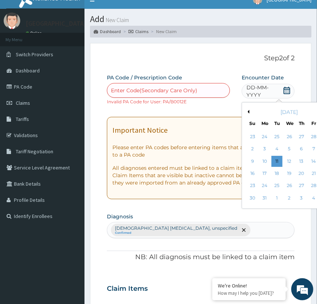
scroll to position [0, 0]
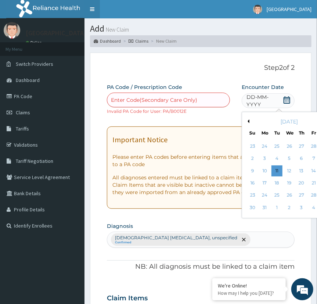
click at [93, 8] on link "Toggle navigation" at bounding box center [91, 9] width 15 height 18
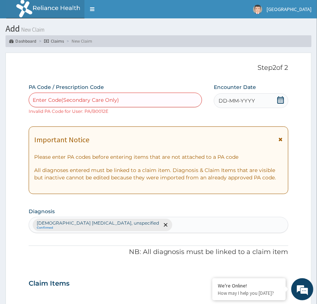
click at [272, 99] on div "DD-MM-YYYY" at bounding box center [251, 100] width 74 height 15
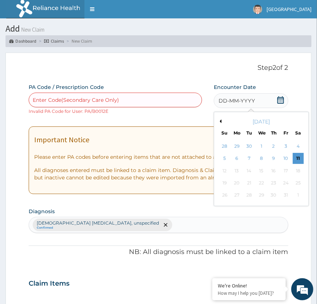
click at [219, 120] on button "Previous Month" at bounding box center [220, 121] width 4 height 4
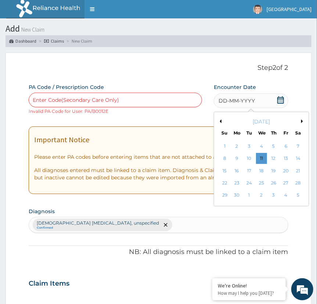
click at [219, 120] on button "Previous Month" at bounding box center [220, 121] width 4 height 4
click at [298, 160] on div "8" at bounding box center [298, 158] width 11 height 11
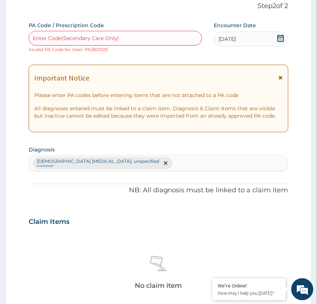
scroll to position [65, 0]
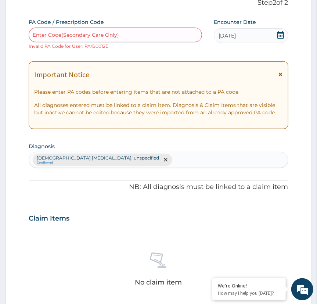
click at [181, 162] on div "Female pelvic inflammatory diseases, unspecified Confirmed" at bounding box center [158, 159] width 258 height 15
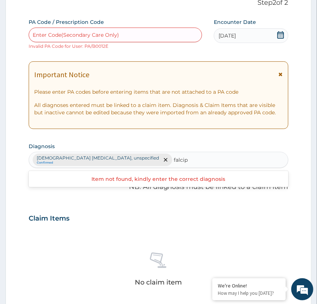
type input "falcip"
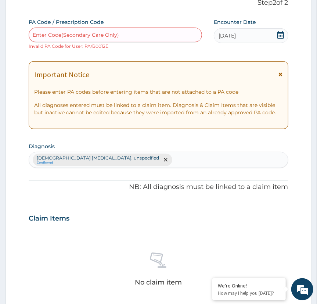
click at [204, 157] on div "Female pelvic inflammatory diseases, unspecified Confirmed" at bounding box center [158, 159] width 258 height 15
type input "p"
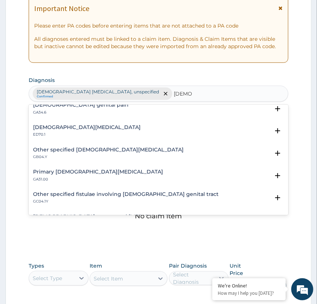
scroll to position [613, 0]
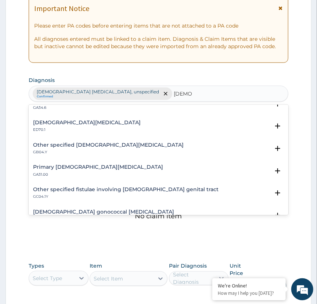
type input "female"
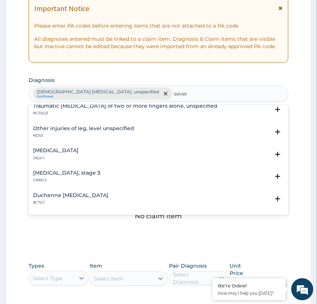
scroll to position [0, 0]
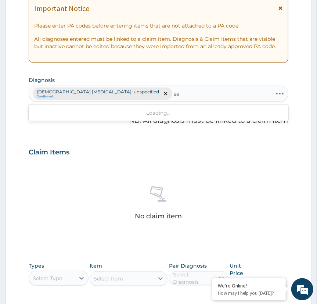
type input "s"
type input "m"
type input "plasmodium"
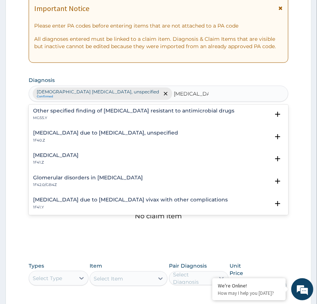
scroll to position [113, 0]
click at [135, 134] on h4 "Malaria due to Plasmodium falciparum, unspecified" at bounding box center [105, 133] width 145 height 6
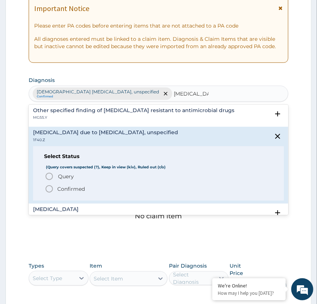
click at [63, 188] on p "Confirmed" at bounding box center [71, 188] width 28 height 7
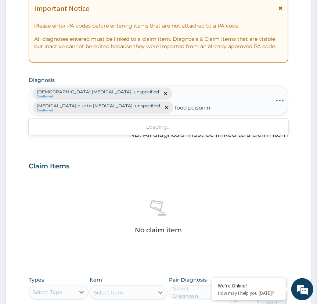
type input "food poisoning"
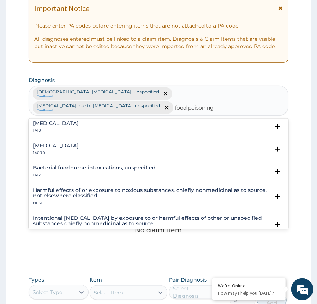
scroll to position [0, 0]
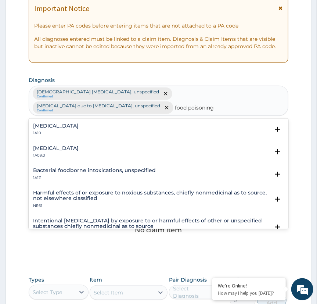
click at [55, 151] on div "Salmonella enteritis 1A09.0" at bounding box center [56, 151] width 46 height 13
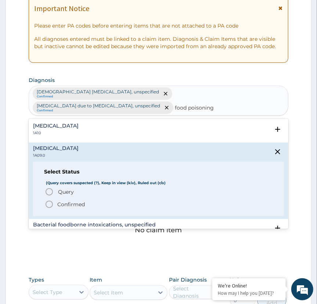
click at [46, 201] on circle "status option filled" at bounding box center [49, 204] width 7 height 7
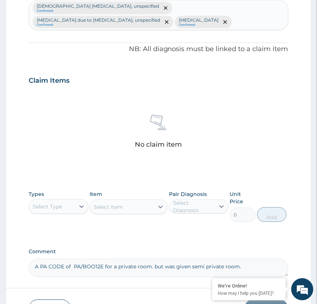
scroll to position [217, 0]
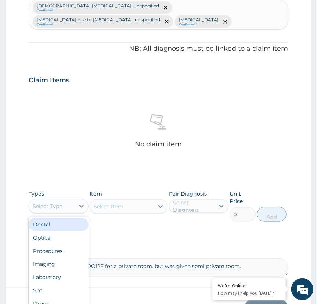
click at [62, 207] on div "Select Type" at bounding box center [52, 206] width 46 height 12
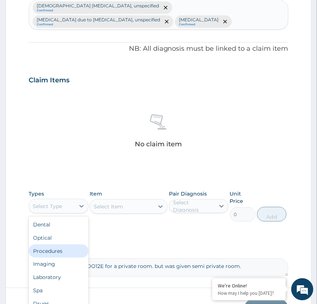
click at [57, 254] on div "Procedures" at bounding box center [58, 250] width 59 height 13
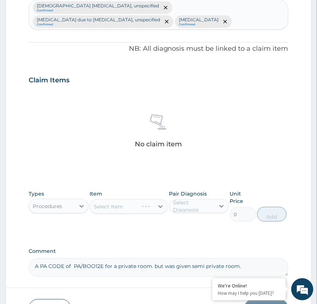
click at [139, 203] on div "Select Item" at bounding box center [129, 206] width 78 height 15
click at [146, 209] on div "Select Item" at bounding box center [129, 206] width 78 height 15
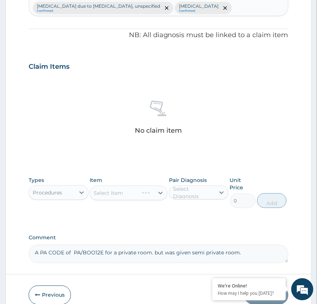
scroll to position [259, 0]
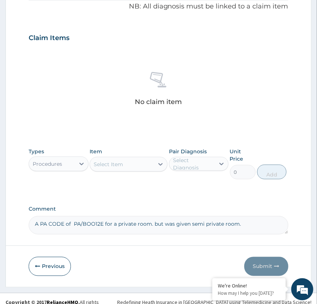
click at [151, 165] on div "Select Item" at bounding box center [122, 164] width 64 height 12
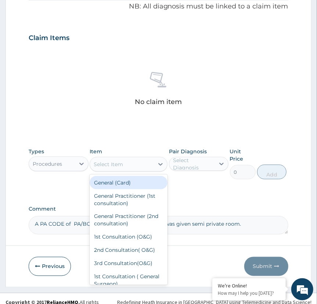
click at [137, 183] on div "General (Card)" at bounding box center [129, 182] width 78 height 13
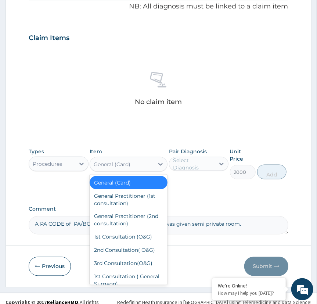
click at [138, 168] on div "General (Card)" at bounding box center [122, 164] width 64 height 12
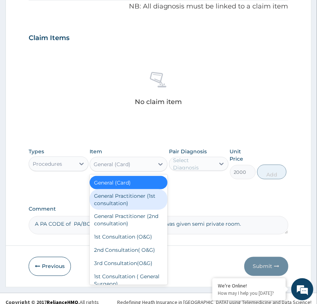
click at [141, 199] on div "General Practitioner (1st consultation)" at bounding box center [129, 199] width 78 height 21
type input "2500"
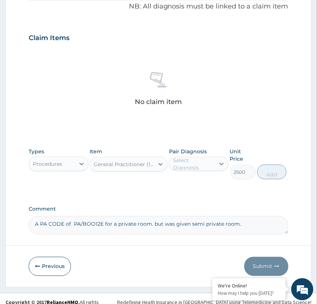
click at [202, 166] on div "Select Diagnosis" at bounding box center [193, 163] width 41 height 15
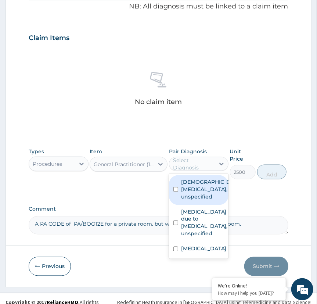
click at [203, 195] on label "Female pelvic inflammatory diseases, unspecified" at bounding box center [206, 189] width 51 height 22
checkbox input "true"
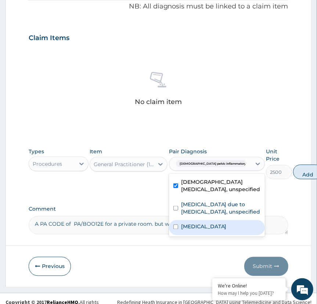
click at [198, 230] on label "Salmonella enteritis" at bounding box center [204, 226] width 46 height 7
checkbox input "true"
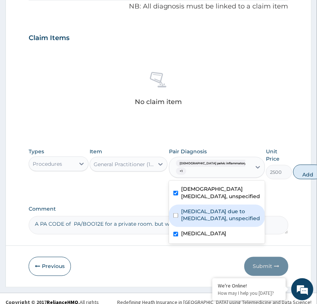
click at [196, 222] on label "Malaria due to Plasmodium falciparum, unspecified" at bounding box center [220, 214] width 79 height 15
checkbox input "true"
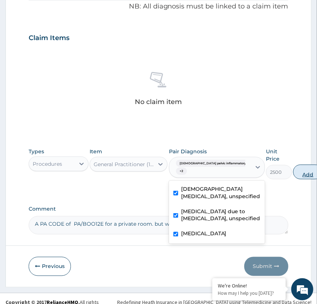
click at [293, 172] on button "Add" at bounding box center [307, 171] width 29 height 15
type input "0"
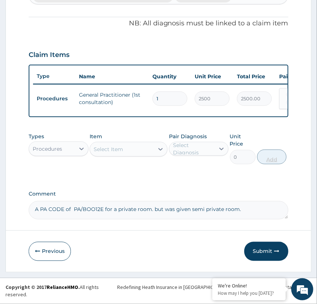
scroll to position [233, 0]
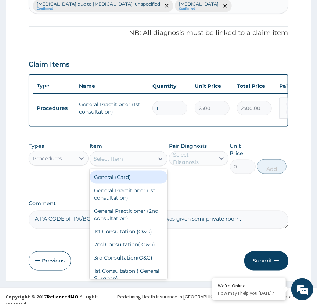
click at [135, 164] on div "Select Item" at bounding box center [122, 159] width 64 height 12
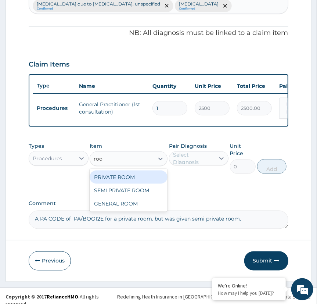
type input "room"
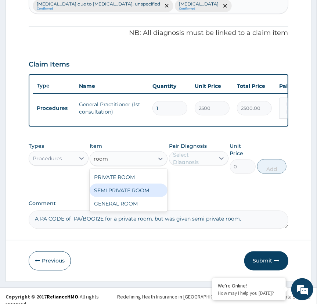
click at [126, 194] on div "SEMI PRIVATE ROOM" at bounding box center [129, 190] width 78 height 13
type input "5000"
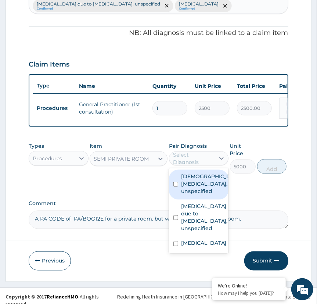
click at [203, 164] on div "Select Diagnosis" at bounding box center [193, 158] width 41 height 15
click at [203, 195] on label "Female pelvic inflammatory diseases, unspecified" at bounding box center [206, 184] width 51 height 22
checkbox input "true"
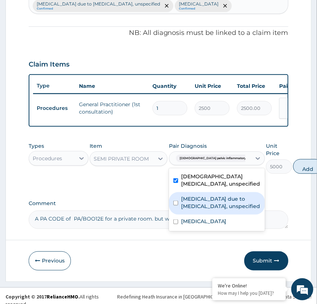
click at [207, 210] on label "Malaria due to Plasmodium falciparum, unspecified" at bounding box center [220, 202] width 79 height 15
checkbox input "true"
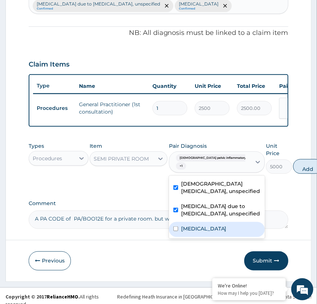
click at [204, 232] on label "Salmonella enteritis" at bounding box center [204, 228] width 46 height 7
checkbox input "true"
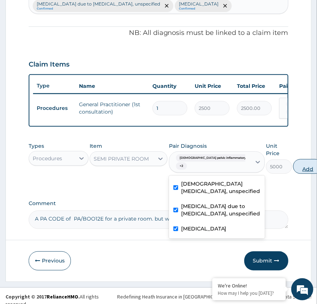
click at [293, 171] on button "Add" at bounding box center [307, 166] width 29 height 15
type input "0"
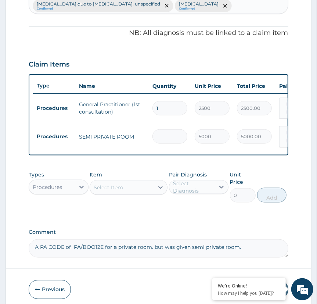
type input "0.00"
type input "2"
type input "10000.00"
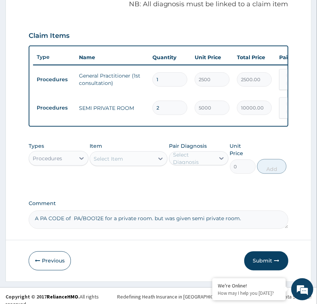
type input "2"
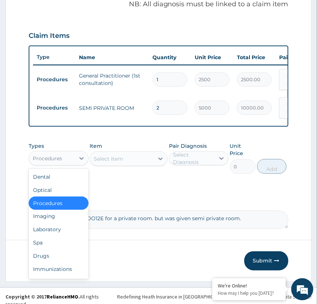
click at [57, 162] on div "Procedures" at bounding box center [47, 158] width 29 height 7
click at [56, 234] on div "Laboratory" at bounding box center [58, 229] width 59 height 13
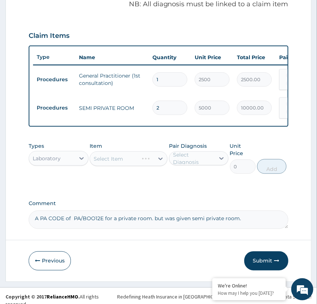
click at [123, 164] on div "Select Item" at bounding box center [129, 158] width 78 height 15
click at [123, 162] on div "Select Item" at bounding box center [108, 158] width 29 height 7
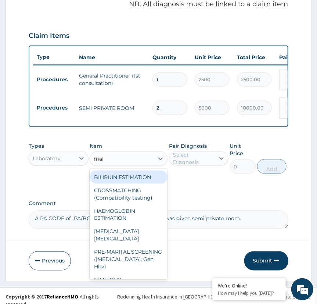
type input "mala"
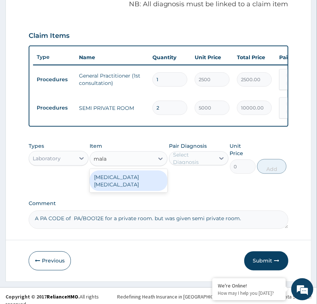
click at [127, 184] on div "MALARIA PARASITE" at bounding box center [129, 180] width 78 height 21
type input "1500"
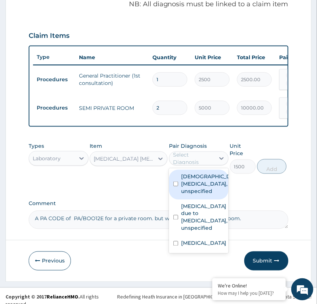
click at [210, 161] on div "Select Diagnosis" at bounding box center [193, 158] width 41 height 15
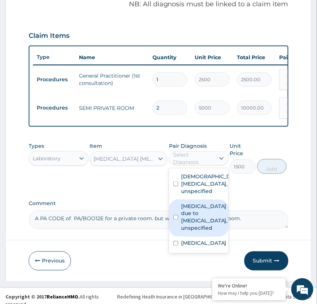
click at [192, 232] on label "Malaria due to Plasmodium falciparum, unspecified" at bounding box center [204, 216] width 47 height 29
checkbox input "true"
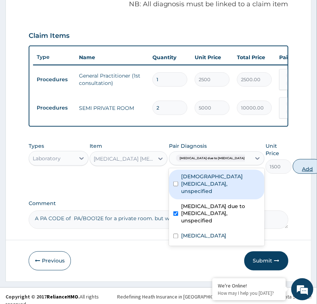
click at [293, 169] on button "Add" at bounding box center [307, 166] width 29 height 15
type input "0"
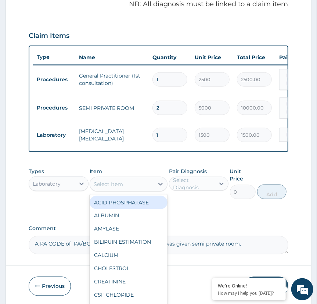
click at [124, 190] on div "Select Item" at bounding box center [122, 184] width 64 height 12
type input "m"
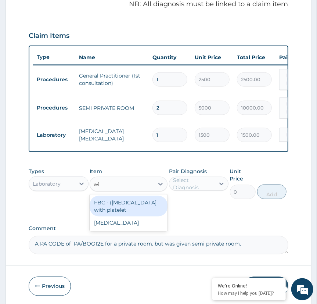
type input "wid"
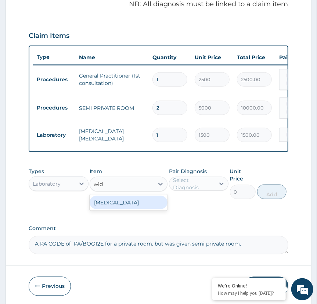
click at [123, 209] on div "WIDAL TEST" at bounding box center [129, 202] width 78 height 13
type input "1500"
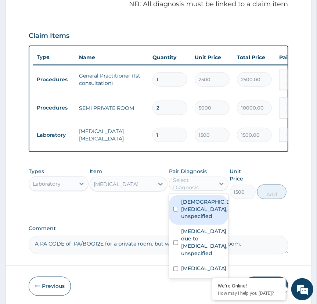
click at [207, 191] on div "Select Diagnosis" at bounding box center [193, 183] width 41 height 15
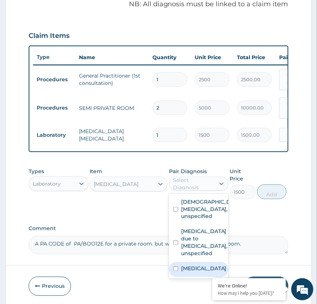
click at [192, 272] on label "Salmonella enteritis" at bounding box center [204, 268] width 46 height 7
checkbox input "true"
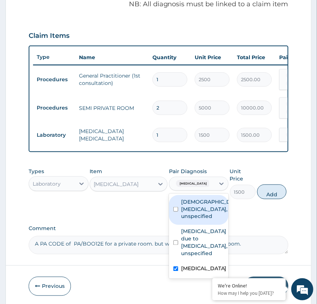
click at [193, 210] on label "Female pelvic inflammatory diseases, unspecified" at bounding box center [206, 209] width 51 height 22
checkbox input "true"
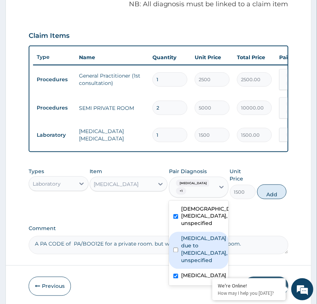
click at [199, 264] on label "Malaria due to Plasmodium falciparum, unspecified" at bounding box center [204, 249] width 47 height 29
checkbox input "true"
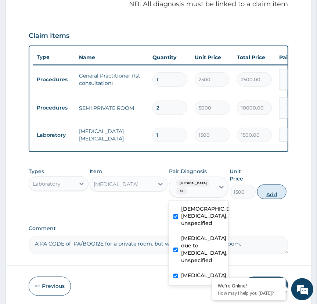
click at [270, 199] on button "Add" at bounding box center [271, 191] width 29 height 15
type input "0"
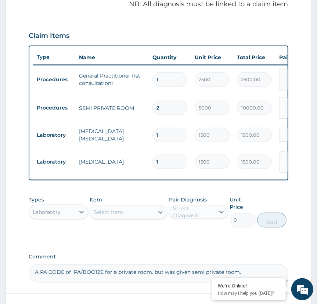
click at [113, 216] on div "Select Item" at bounding box center [108, 211] width 29 height 7
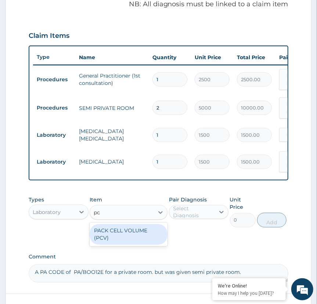
type input "pcv"
click at [110, 244] on div "PACK CELL VOLUME (PCV)" at bounding box center [129, 234] width 78 height 21
type input "1000"
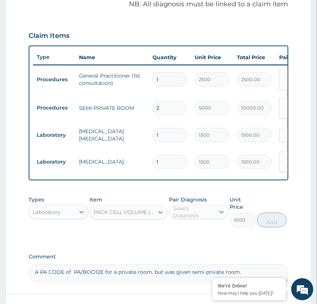
click at [203, 219] on div "Select Diagnosis" at bounding box center [193, 211] width 41 height 15
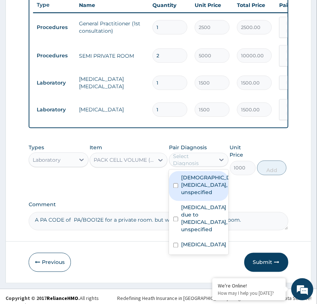
scroll to position [315, 0]
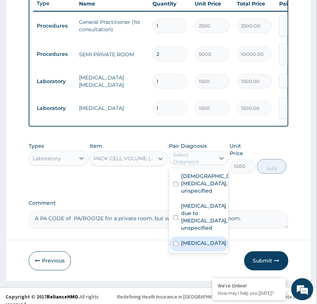
click at [183, 247] on label "Salmonella enteritis" at bounding box center [204, 242] width 46 height 7
checkbox input "true"
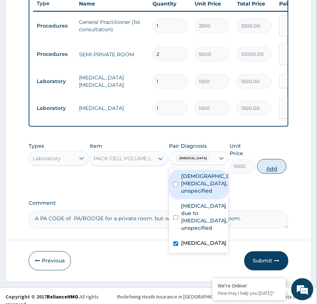
click at [272, 171] on button "Add" at bounding box center [271, 166] width 29 height 15
type input "0"
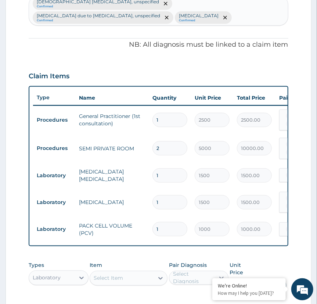
scroll to position [208, 0]
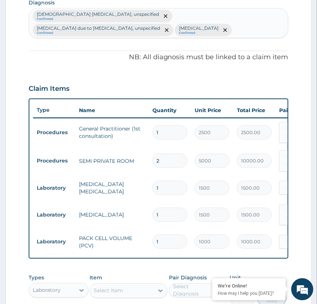
click at [236, 32] on div "Female pelvic inflammatory diseases, unspecified Confirmed Malaria due to Plasm…" at bounding box center [158, 22] width 258 height 29
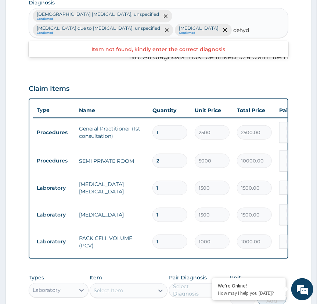
type input "dehydr"
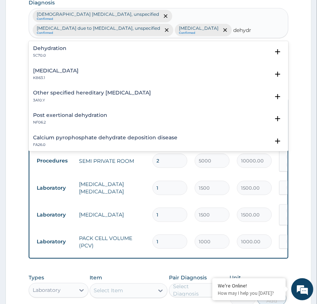
click at [87, 50] on div "Dehydration 5C70.0" at bounding box center [158, 52] width 250 height 13
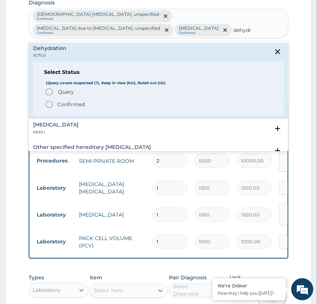
click at [60, 102] on p "Confirmed" at bounding box center [71, 104] width 28 height 7
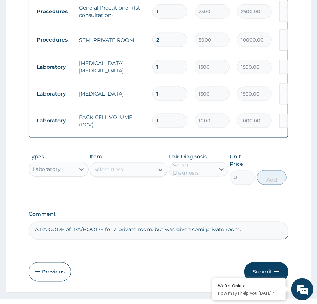
scroll to position [336, 0]
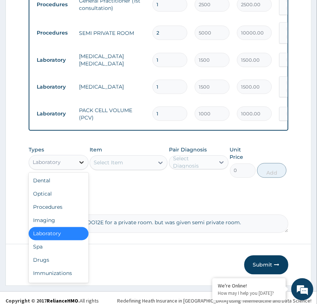
click at [76, 169] on div at bounding box center [81, 162] width 13 height 13
click at [40, 266] on div "Drugs" at bounding box center [58, 259] width 59 height 13
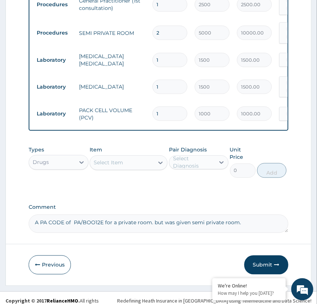
click at [141, 168] on div "Select Item" at bounding box center [122, 163] width 64 height 12
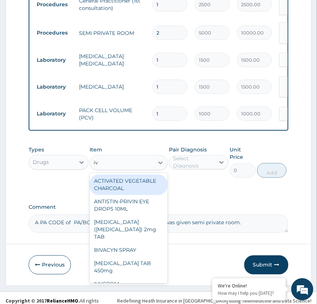
type input "i"
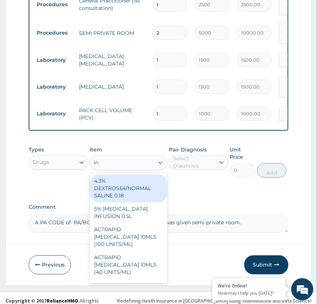
type input "inf"
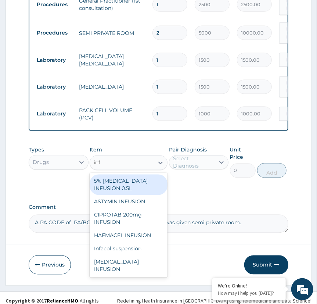
click at [114, 189] on div "5% DEXTROSE INFUSION 0.5L" at bounding box center [129, 184] width 78 height 21
type input "1200"
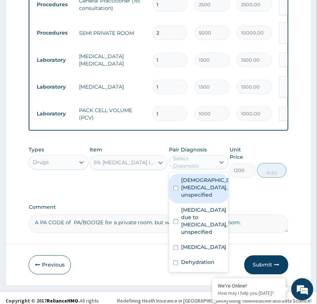
click at [193, 170] on div "Select Diagnosis" at bounding box center [193, 162] width 41 height 15
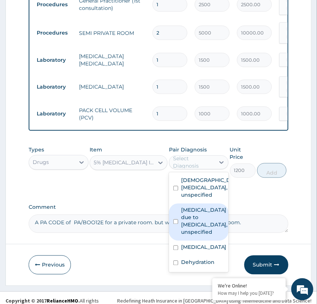
click at [200, 236] on label "Malaria due to Plasmodium falciparum, unspecified" at bounding box center [204, 220] width 47 height 29
checkbox input "true"
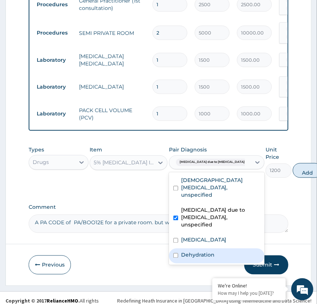
drag, startPoint x: 193, startPoint y: 266, endPoint x: 192, endPoint y: 280, distance: 13.6
click at [192, 265] on div "Female pelvic inflammatory diseases, unspecified Malaria due to Plasmodium falc…" at bounding box center [216, 218] width 95 height 92
click at [192, 258] on label "Dehydration" at bounding box center [197, 254] width 33 height 7
checkbox input "true"
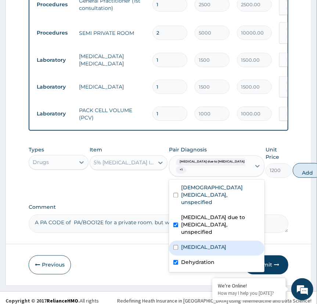
click at [180, 255] on div "Salmonella enteritis" at bounding box center [216, 247] width 95 height 15
checkbox input "true"
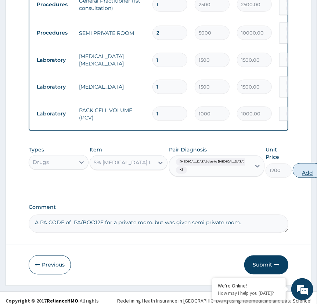
click at [293, 173] on button "Add" at bounding box center [307, 170] width 29 height 15
type input "0"
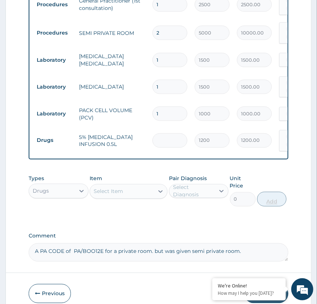
type input "0.00"
type input "4"
type input "4800.00"
type input "4"
click at [153, 194] on div "Select Item" at bounding box center [122, 191] width 64 height 12
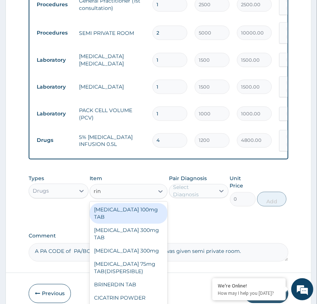
type input "ring"
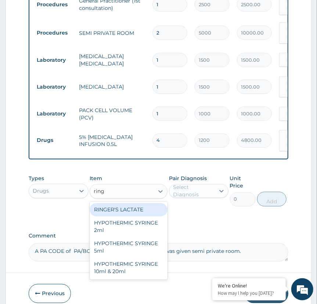
click at [139, 216] on div "RINGER'S LACTATE" at bounding box center [129, 209] width 78 height 13
type input "1500"
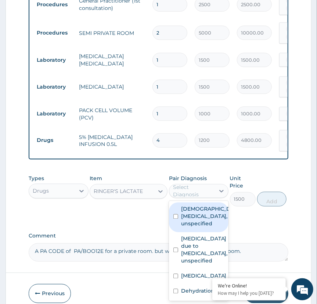
click at [204, 198] on div "Select Diagnosis" at bounding box center [193, 191] width 41 height 15
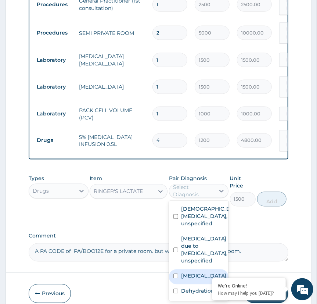
click at [190, 279] on label "Salmonella enteritis" at bounding box center [204, 275] width 46 height 7
checkbox input "true"
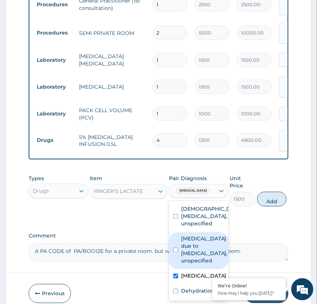
click at [193, 264] on label "Malaria due to Plasmodium falciparum, unspecified" at bounding box center [204, 249] width 47 height 29
checkbox input "true"
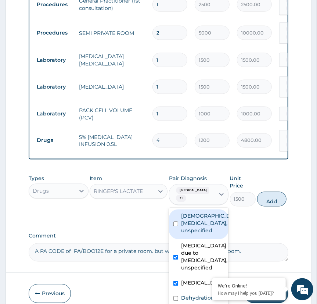
click at [199, 234] on label "Female pelvic inflammatory diseases, unspecified" at bounding box center [206, 223] width 51 height 22
checkbox input "true"
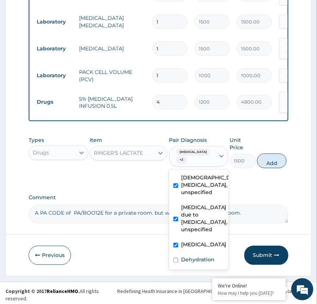
scroll to position [376, 0]
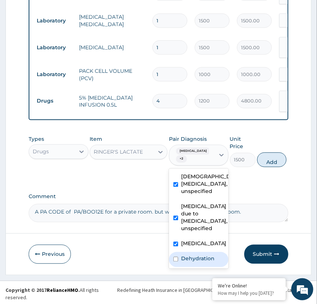
click at [174, 267] on div "Dehydration" at bounding box center [198, 259] width 59 height 15
checkbox input "true"
click at [267, 167] on button "Add" at bounding box center [271, 159] width 29 height 15
type input "0"
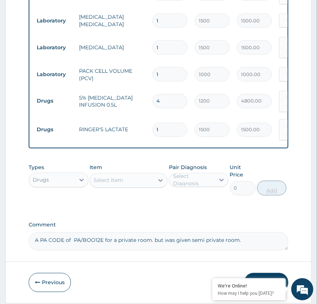
type input "0.00"
type input "4"
type input "6000.00"
type input "4"
click at [137, 186] on div "Select Item" at bounding box center [122, 180] width 64 height 12
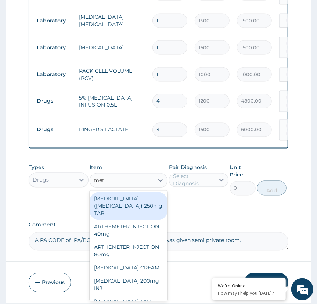
type input "metr"
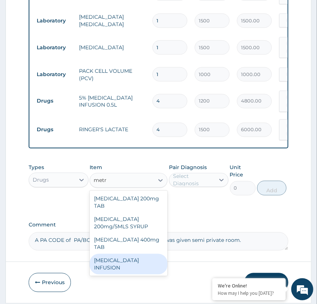
click at [126, 269] on div "METRONIDAZOLE INFUSION" at bounding box center [129, 264] width 78 height 21
type input "900"
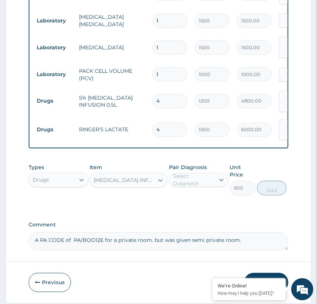
click at [208, 187] on div "Select Diagnosis" at bounding box center [193, 180] width 41 height 15
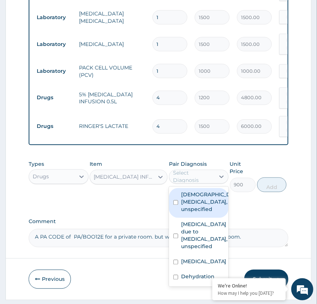
scroll to position [398, 0]
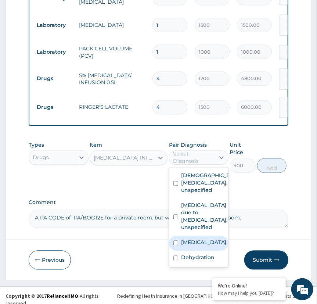
click at [192, 246] on label "Salmonella enteritis" at bounding box center [204, 242] width 46 height 7
checkbox input "true"
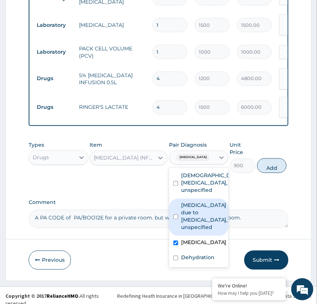
scroll to position [11, 0]
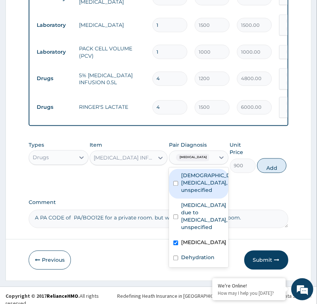
click at [213, 183] on label "Female pelvic inflammatory diseases, unspecified" at bounding box center [206, 183] width 51 height 22
checkbox input "true"
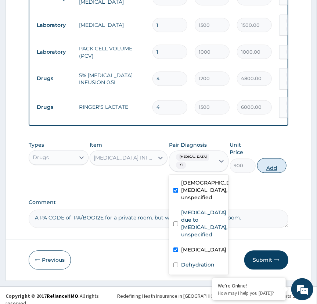
click at [269, 173] on button "Add" at bounding box center [271, 165] width 29 height 15
type input "0"
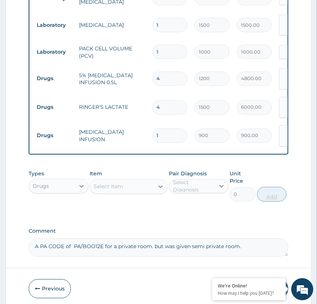
type input "0.00"
type input "3"
type input "2700.00"
type input "3"
click at [134, 194] on div "Select Item" at bounding box center [129, 186] width 78 height 15
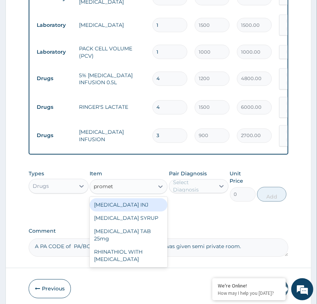
type input "prometh"
click at [136, 210] on div "PROMETHAZINE INJ" at bounding box center [129, 204] width 78 height 13
type input "300"
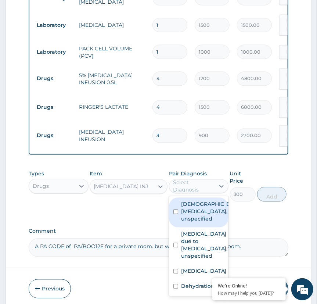
click at [197, 193] on div "Select Diagnosis" at bounding box center [193, 186] width 41 height 15
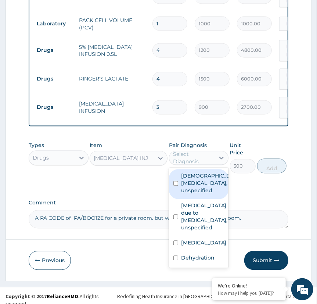
scroll to position [427, 0]
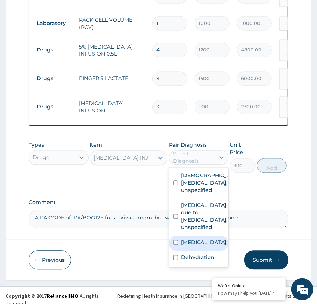
click at [190, 246] on label "Salmonella enteritis" at bounding box center [204, 242] width 46 height 7
checkbox input "true"
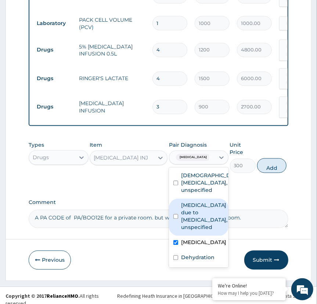
click at [189, 229] on label "Malaria due to Plasmodium falciparum, unspecified" at bounding box center [204, 216] width 47 height 29
checkbox input "true"
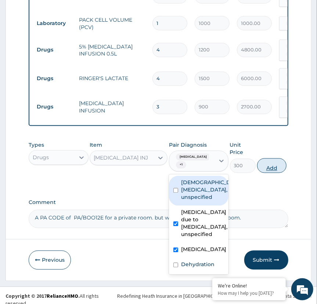
click at [277, 173] on button "Add" at bounding box center [271, 165] width 29 height 15
type input "0"
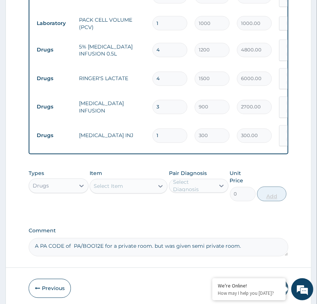
type input "0.00"
type input "1"
type input "300.00"
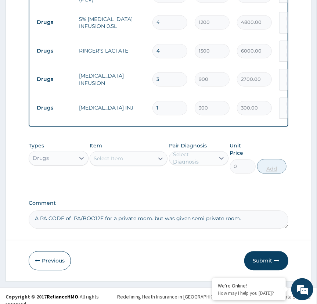
scroll to position [455, 0]
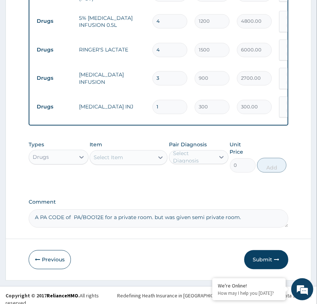
click at [122, 161] on div "Select Item" at bounding box center [108, 157] width 29 height 7
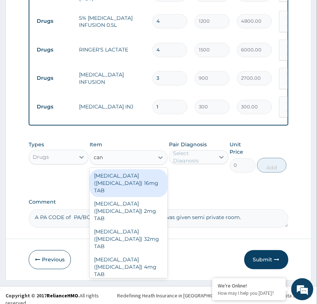
type input "cann"
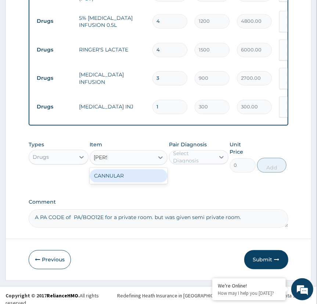
click at [113, 182] on div "CANNULAR" at bounding box center [129, 175] width 78 height 13
type input "200"
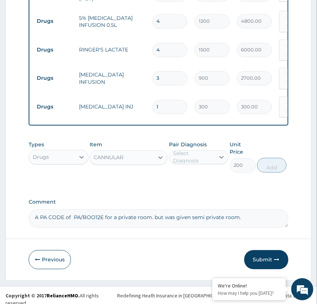
click at [196, 164] on div "Select Diagnosis" at bounding box center [193, 157] width 41 height 15
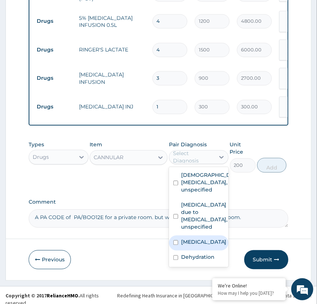
click at [189, 246] on label "Salmonella enteritis" at bounding box center [204, 241] width 46 height 7
checkbox input "true"
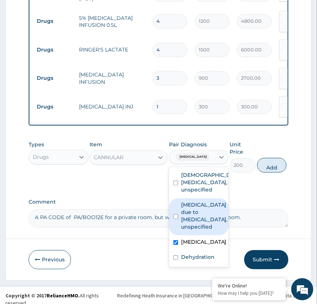
click at [189, 215] on label "Malaria due to Plasmodium falciparum, unspecified" at bounding box center [204, 215] width 47 height 29
checkbox input "true"
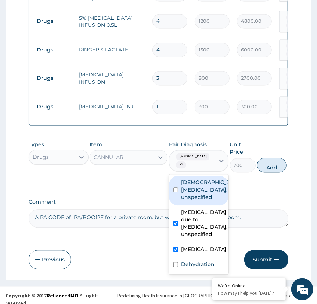
click at [195, 190] on label "Female pelvic inflammatory diseases, unspecified" at bounding box center [206, 190] width 51 height 22
checkbox input "true"
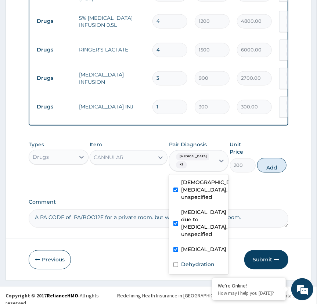
scroll to position [12, 0]
click at [182, 268] on label "Dehydration" at bounding box center [197, 264] width 33 height 7
checkbox input "true"
click at [273, 170] on button "Add" at bounding box center [271, 165] width 29 height 15
type input "0"
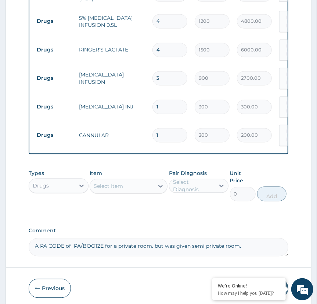
click at [152, 192] on div "Select Item" at bounding box center [122, 186] width 64 height 12
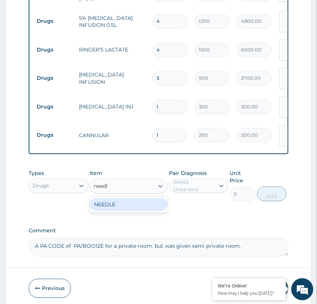
type input "needle"
click at [127, 209] on div "NEEDLE" at bounding box center [129, 204] width 78 height 13
type input "50"
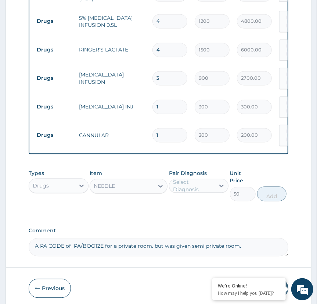
click at [197, 191] on div "Select Diagnosis" at bounding box center [193, 185] width 41 height 15
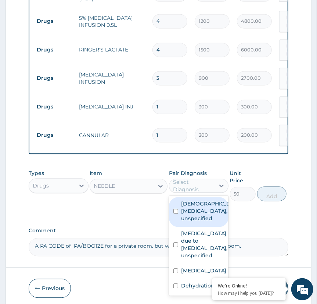
scroll to position [483, 0]
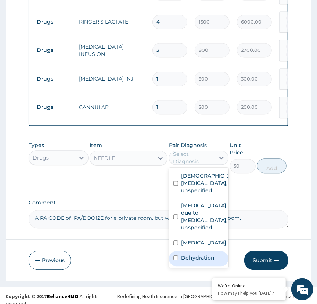
click at [190, 261] on label "Dehydration" at bounding box center [197, 257] width 33 height 7
checkbox input "true"
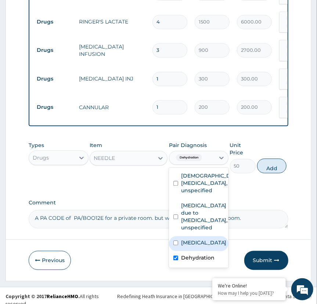
click at [190, 246] on label "Salmonella enteritis" at bounding box center [204, 242] width 46 height 7
checkbox input "true"
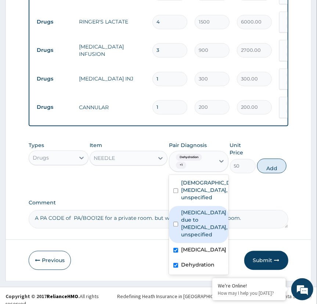
click at [191, 238] on label "Malaria due to Plasmodium falciparum, unspecified" at bounding box center [204, 222] width 47 height 29
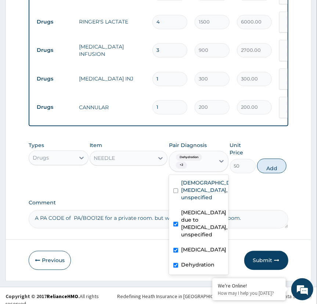
click at [196, 210] on label "Malaria due to Plasmodium falciparum, unspecified" at bounding box center [204, 222] width 47 height 29
checkbox input "false"
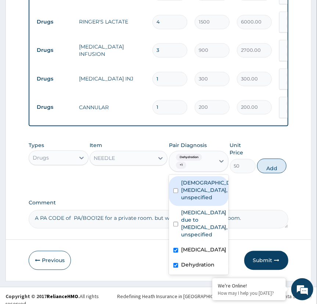
click at [195, 199] on label "Female pelvic inflammatory diseases, unspecified" at bounding box center [206, 190] width 51 height 22
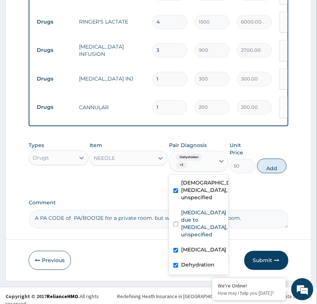
click at [195, 199] on label "Female pelvic inflammatory diseases, unspecified" at bounding box center [206, 190] width 51 height 22
checkbox input "false"
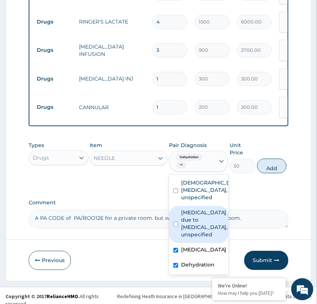
click at [199, 226] on label "Malaria due to Plasmodium falciparum, unspecified" at bounding box center [204, 222] width 47 height 29
checkbox input "true"
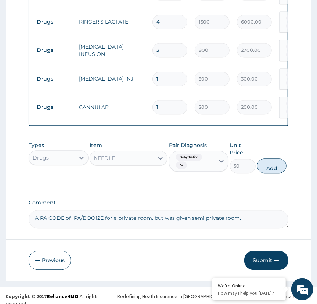
click at [271, 173] on button "Add" at bounding box center [271, 165] width 29 height 15
type input "0"
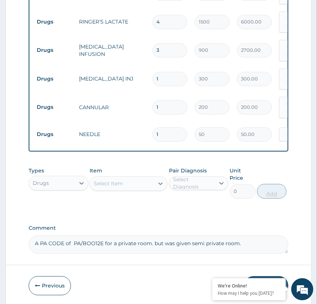
type input "0.00"
type input "2"
type input "100.00"
type input "2"
click at [149, 189] on div "Select Item" at bounding box center [122, 183] width 64 height 12
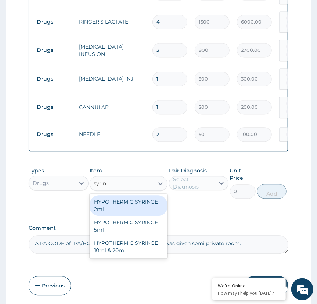
type input "syring"
click at [133, 207] on div "HYPOTHERMIC SYRINGE 2ml" at bounding box center [129, 205] width 78 height 21
type input "100"
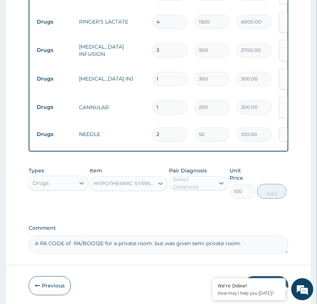
click at [146, 187] on div "HYPOTHERMIC SYRINGE 2ml" at bounding box center [124, 182] width 61 height 7
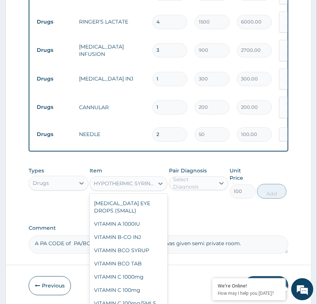
scroll to position [16348, 0]
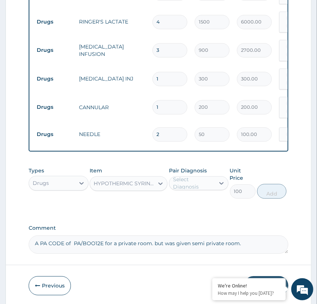
click at [203, 184] on div "Select Diagnosis" at bounding box center [193, 182] width 41 height 15
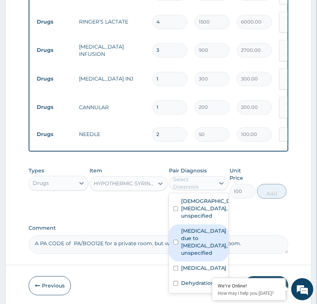
drag, startPoint x: 196, startPoint y: 218, endPoint x: 197, endPoint y: 263, distance: 45.2
click at [197, 263] on div "Female pelvic inflammatory diseases, unspecified Malaria due to Plasmodium falc…" at bounding box center [198, 243] width 59 height 100
click at [197, 256] on label "Malaria due to Plasmodium falciparum, unspecified" at bounding box center [204, 241] width 47 height 29
checkbox input "true"
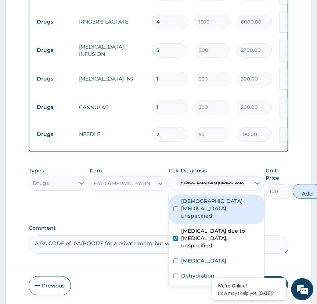
click at [192, 209] on label "Female pelvic inflammatory diseases, unspecified" at bounding box center [220, 208] width 79 height 22
checkbox input "true"
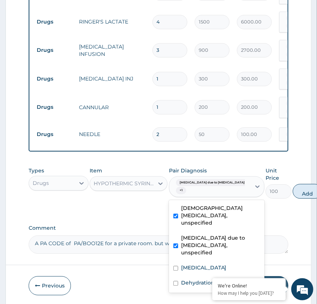
scroll to position [4, 0]
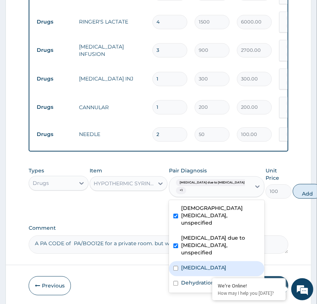
click at [177, 276] on div "Salmonella enteritis" at bounding box center [216, 268] width 95 height 15
checkbox input "true"
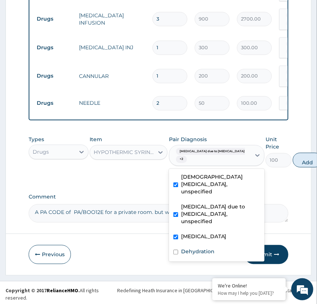
scroll to position [515, 0]
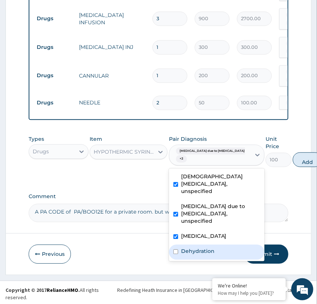
click at [177, 254] on input "checkbox" at bounding box center [175, 251] width 5 height 5
checkbox input "true"
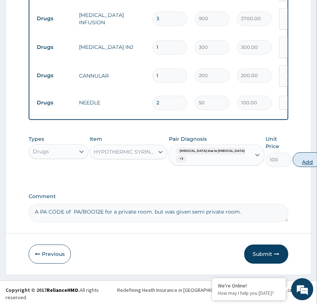
click at [293, 167] on button "Add" at bounding box center [307, 159] width 29 height 15
type input "0"
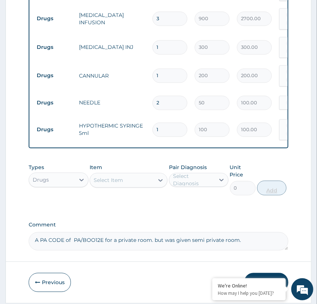
type input "0.00"
type input "2"
type input "200.00"
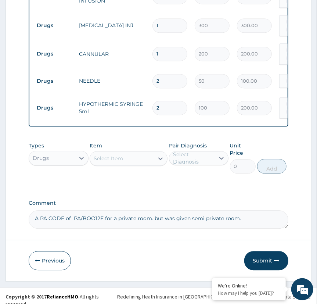
scroll to position [537, 0]
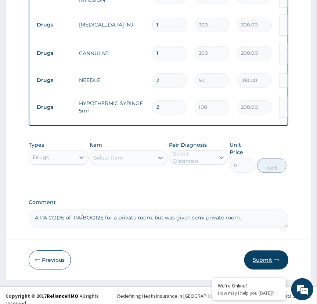
type input "2"
click at [262, 262] on button "Submit" at bounding box center [266, 259] width 44 height 19
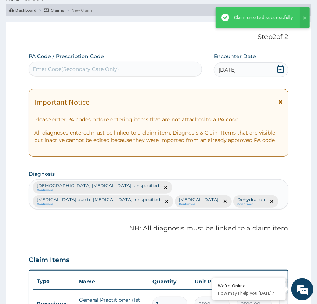
scroll to position [531, 0]
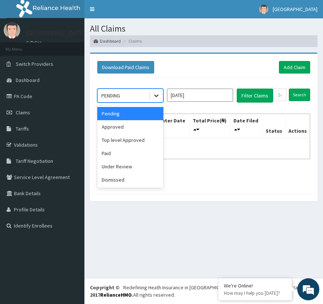
click at [153, 97] on icon at bounding box center [156, 95] width 7 height 7
click at [119, 153] on div "Paid" at bounding box center [130, 152] width 66 height 13
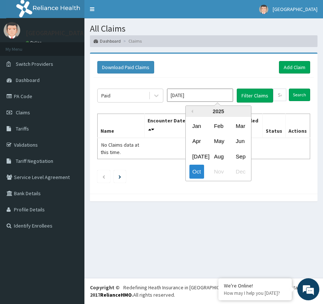
click at [214, 92] on input "[DATE]" at bounding box center [200, 94] width 66 height 13
click at [242, 124] on div "Mar" at bounding box center [240, 126] width 15 height 14
type input "[DATE]"
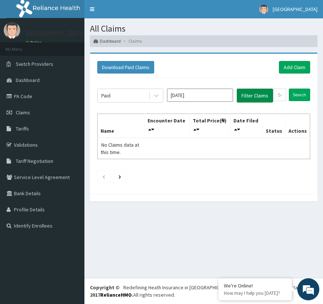
click at [255, 94] on button "Filter Claims" at bounding box center [255, 95] width 36 height 14
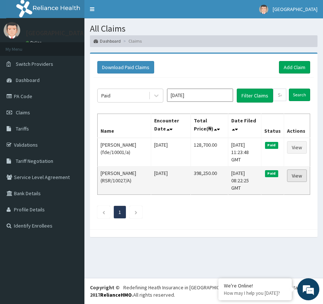
click at [294, 174] on link "View" at bounding box center [297, 175] width 20 height 12
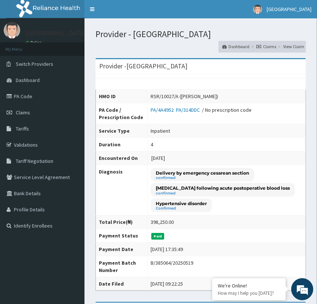
click at [271, 48] on link "Claims" at bounding box center [266, 46] width 20 height 6
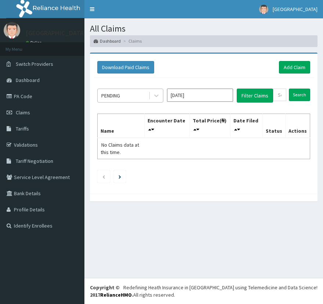
click at [145, 95] on div "PENDING" at bounding box center [123, 96] width 51 height 12
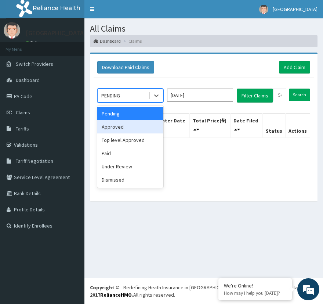
click at [130, 123] on div "Approved" at bounding box center [130, 126] width 66 height 13
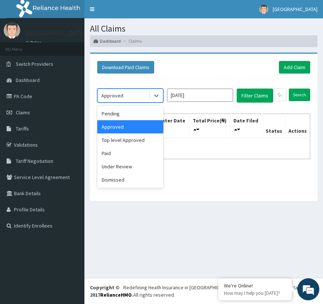
click at [127, 98] on div "Approved" at bounding box center [123, 96] width 51 height 12
click at [123, 151] on div "Paid" at bounding box center [130, 152] width 66 height 13
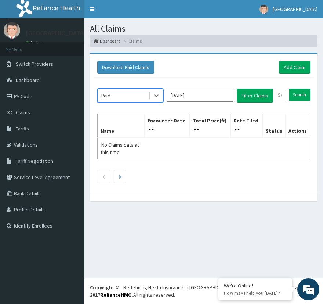
click at [214, 93] on input "[DATE]" at bounding box center [200, 94] width 66 height 13
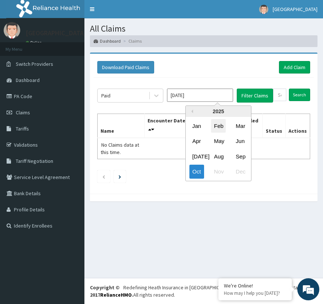
click at [217, 123] on div "Feb" at bounding box center [218, 126] width 15 height 14
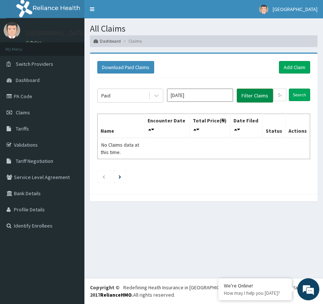
click at [254, 92] on button "Filter Claims" at bounding box center [255, 95] width 36 height 14
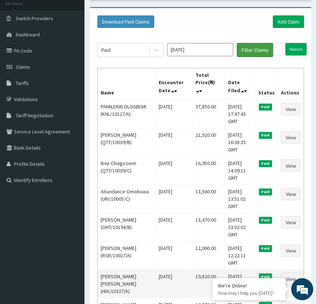
scroll to position [45, 0]
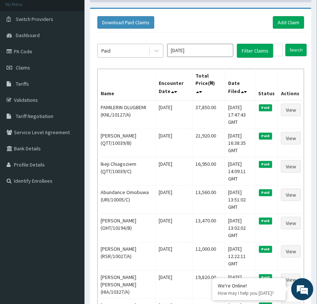
click at [146, 50] on div "Paid" at bounding box center [123, 51] width 51 height 12
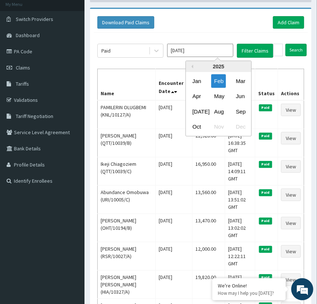
click at [211, 49] on input "[DATE]" at bounding box center [200, 50] width 66 height 13
click at [240, 82] on div "Mar" at bounding box center [240, 81] width 15 height 14
type input "[DATE]"
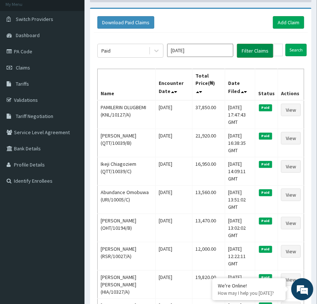
click at [255, 51] on button "Filter Claims" at bounding box center [255, 51] width 36 height 14
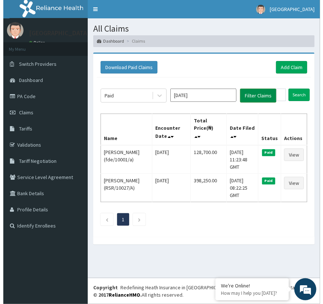
scroll to position [0, 0]
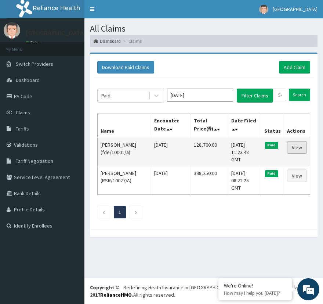
click at [300, 146] on link "View" at bounding box center [297, 147] width 20 height 12
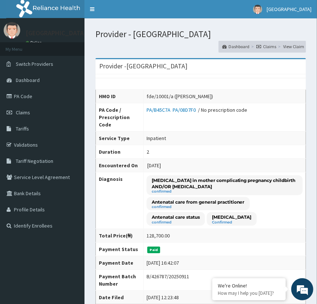
click at [271, 46] on link "Claims" at bounding box center [266, 46] width 20 height 6
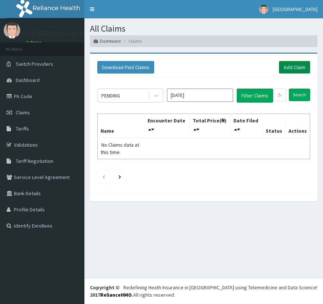
click at [296, 64] on link "Add Claim" at bounding box center [294, 67] width 31 height 12
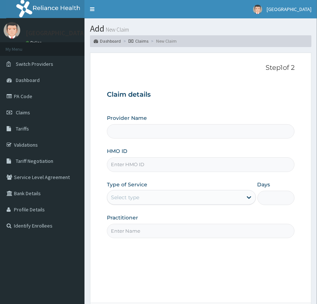
click at [202, 167] on input "HMO ID" at bounding box center [201, 164] width 188 height 14
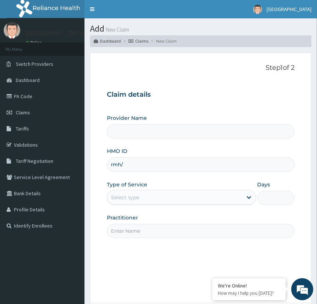
type input "rmh/1"
type input "[GEOGRAPHIC_DATA]"
type input "rmh/10378/f"
click at [186, 199] on div "Select type" at bounding box center [174, 197] width 135 height 12
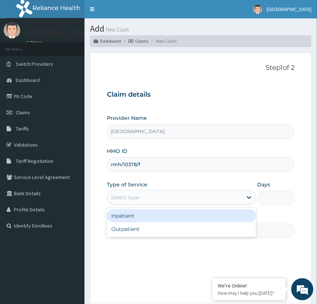
click at [171, 221] on div "Inpatient" at bounding box center [181, 215] width 149 height 13
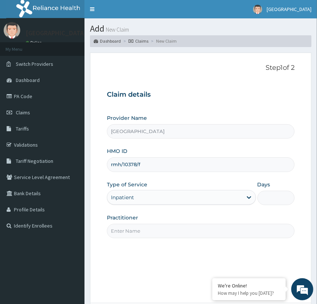
click at [272, 201] on input "Days" at bounding box center [275, 198] width 37 height 14
click at [217, 234] on input "Practitioner" at bounding box center [201, 231] width 188 height 14
click at [119, 230] on input "dr temitope" at bounding box center [201, 231] width 188 height 14
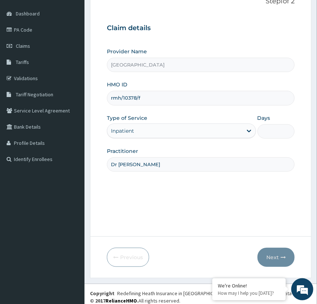
scroll to position [72, 0]
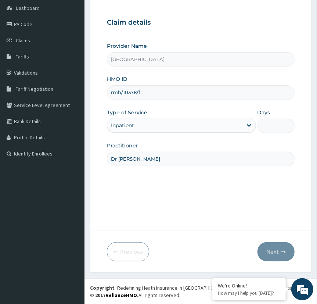
type input "Dr [PERSON_NAME]"
click at [273, 122] on input "Days" at bounding box center [275, 126] width 37 height 14
type input "2"
click at [273, 254] on button "Next" at bounding box center [275, 251] width 37 height 19
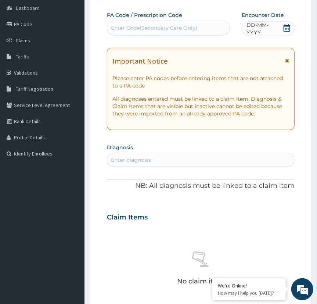
click at [187, 27] on div "Enter Code(Secondary Care Only)" at bounding box center [154, 27] width 86 height 7
paste input "PA/F47A9D"
type input "PA/F47A9D"
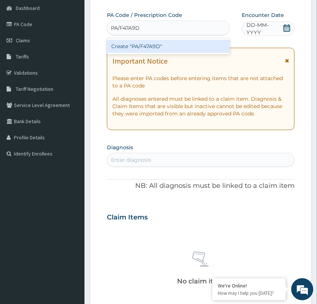
click at [178, 46] on div "Create "PA/F47A9D"" at bounding box center [168, 46] width 123 height 13
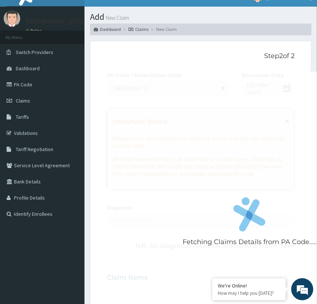
scroll to position [0, 0]
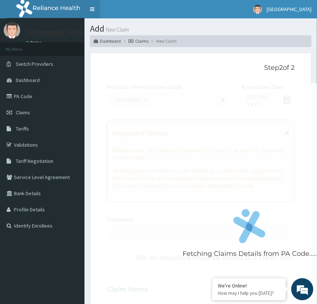
click at [92, 8] on link "Toggle navigation" at bounding box center [91, 9] width 15 height 18
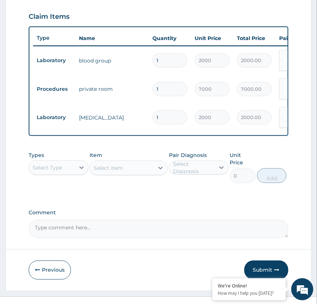
scroll to position [263, 0]
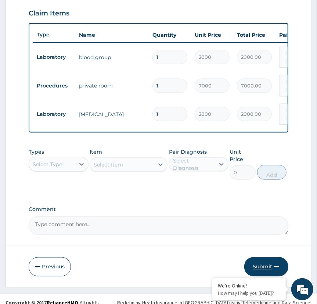
click at [262, 262] on button "Submit" at bounding box center [266, 266] width 44 height 19
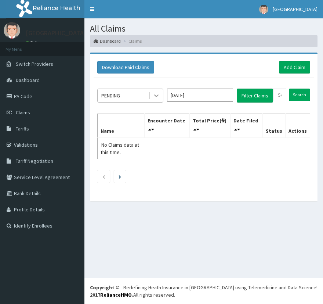
click at [158, 95] on icon at bounding box center [156, 95] width 7 height 7
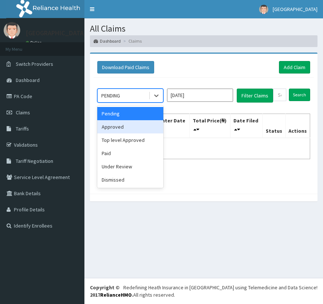
click at [134, 128] on div "Approved" at bounding box center [130, 126] width 66 height 13
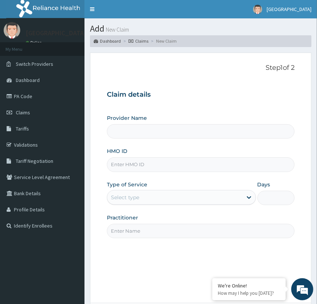
type input "[GEOGRAPHIC_DATA]"
click at [152, 164] on input "HMO ID" at bounding box center [201, 164] width 188 height 14
type input "rmh/10378/f"
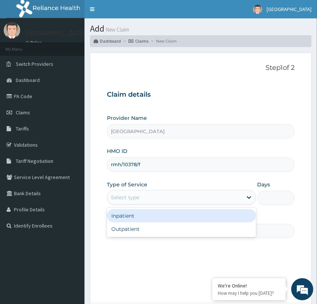
click at [141, 196] on div "Select type" at bounding box center [174, 197] width 135 height 12
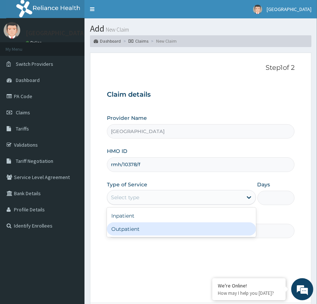
click at [135, 228] on div "Outpatient" at bounding box center [181, 228] width 149 height 13
type input "1"
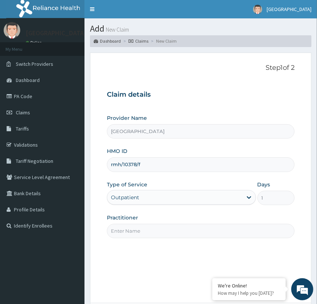
click at [165, 228] on input "Practitioner" at bounding box center [201, 231] width 188 height 14
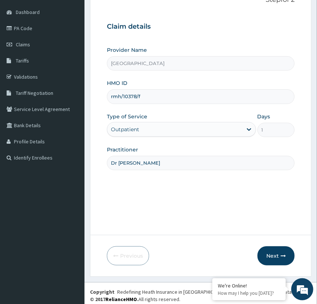
scroll to position [72, 0]
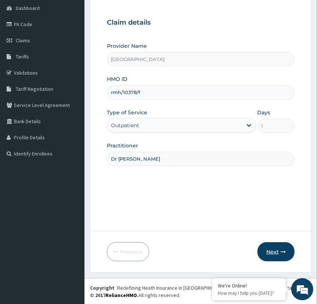
type input "Dr Temitope"
click at [277, 250] on button "Next" at bounding box center [275, 251] width 37 height 19
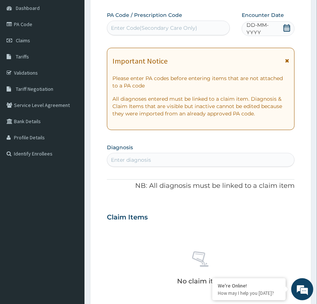
click at [203, 27] on div "Enter Code(Secondary Care Only)" at bounding box center [168, 28] width 122 height 12
paste input "PA/EC6639"
type input "PA/EC6639"
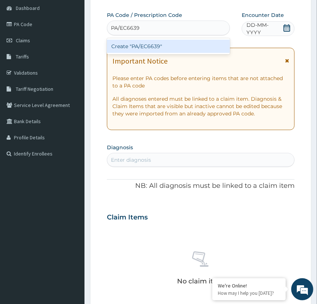
click at [185, 47] on div "Create "PA/EC6639"" at bounding box center [168, 46] width 123 height 13
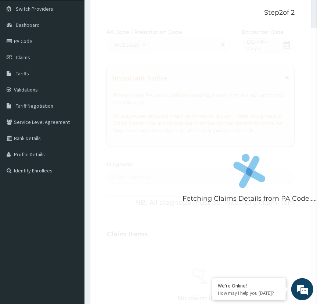
scroll to position [0, 0]
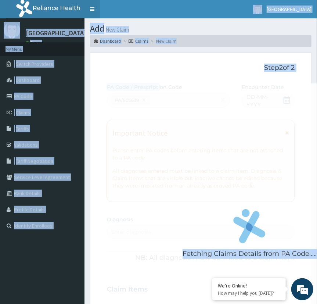
drag, startPoint x: 159, startPoint y: 82, endPoint x: 90, endPoint y: 7, distance: 102.1
click at [90, 7] on div "R EL Toggle navigation Cornerstone Hospital Cornerstone Hospital - info@corners…" at bounding box center [158, 285] width 317 height 570
click at [90, 7] on link "Toggle navigation" at bounding box center [91, 9] width 15 height 18
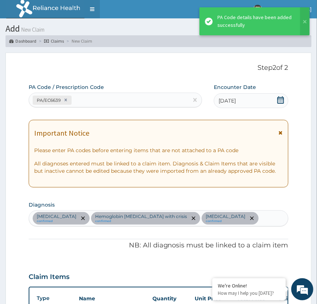
scroll to position [166, 0]
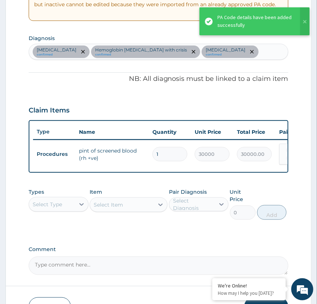
click at [222, 79] on p "NB: All diagnosis must be linked to a claim item" at bounding box center [158, 79] width 259 height 10
click at [245, 102] on div "Claim Items" at bounding box center [158, 108] width 259 height 19
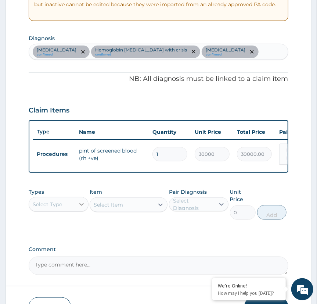
click at [78, 208] on icon at bounding box center [81, 203] width 7 height 7
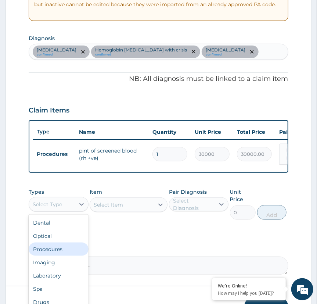
click at [63, 254] on div "Procedures" at bounding box center [58, 248] width 59 height 13
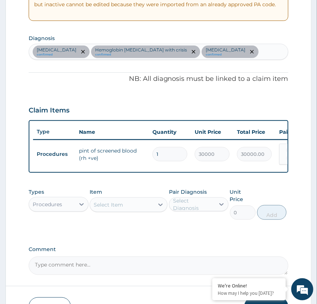
scroll to position [166, 0]
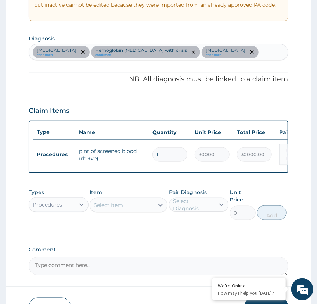
click at [236, 50] on div "Anemia confirmed Hemoglobin SS disease with crisis confirmed Acute abdomen conf…" at bounding box center [158, 51] width 258 height 15
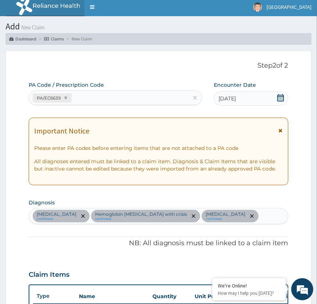
scroll to position [0, 0]
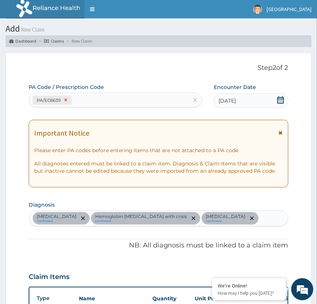
click at [65, 101] on icon at bounding box center [66, 100] width 3 height 3
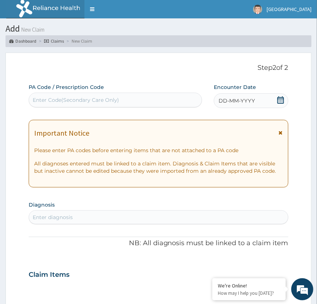
scroll to position [0, 0]
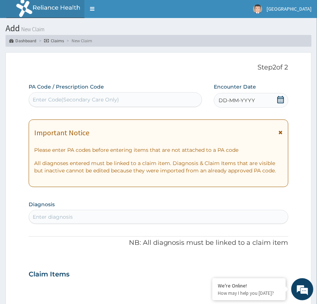
paste input "PA/EC6639"
type input "PA/EC6639"
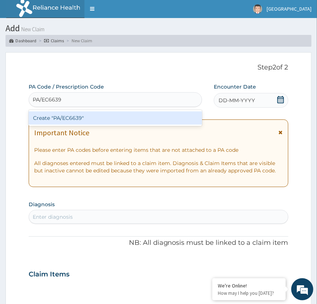
click at [68, 118] on div "Create "PA/EC6639"" at bounding box center [115, 117] width 173 height 13
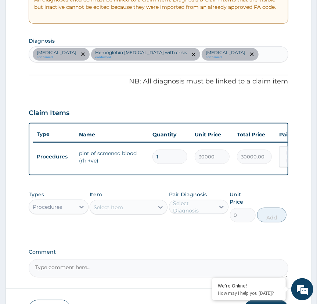
scroll to position [190, 0]
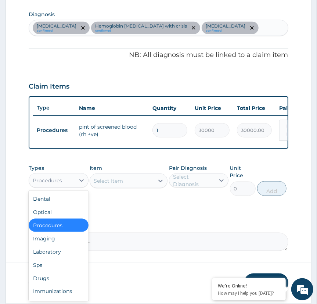
click at [70, 184] on div "Procedures" at bounding box center [52, 180] width 46 height 12
click at [145, 178] on div "Select Item" at bounding box center [122, 181] width 64 height 12
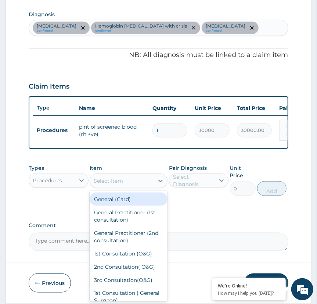
click at [128, 203] on div "General (Card)" at bounding box center [129, 198] width 78 height 13
type input "2000"
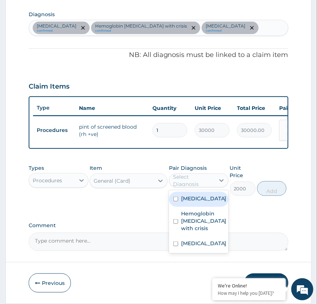
click at [193, 184] on div "Select Diagnosis" at bounding box center [193, 180] width 41 height 15
drag, startPoint x: 193, startPoint y: 199, endPoint x: 199, endPoint y: 219, distance: 20.8
click at [199, 219] on div "Anemia Hemoglobin SS disease with crisis Acute abdomen" at bounding box center [198, 221] width 59 height 63
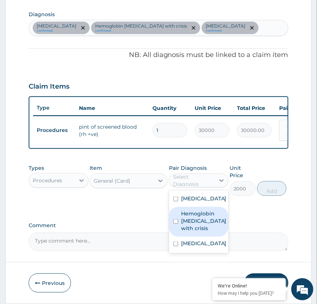
click at [199, 219] on label "Hemoglobin SS disease with crisis" at bounding box center [204, 221] width 46 height 22
checkbox input "true"
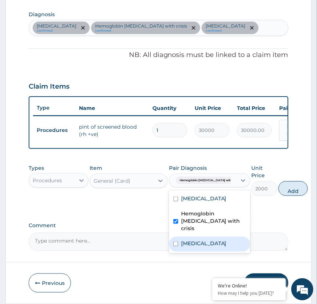
click at [186, 236] on div "Acute abdomen" at bounding box center [209, 243] width 81 height 15
checkbox input "true"
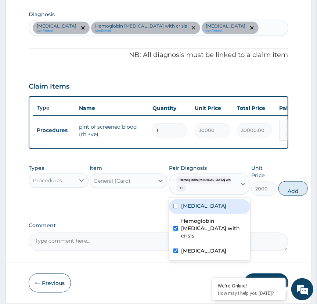
click at [188, 204] on label "Anemia" at bounding box center [204, 205] width 46 height 7
checkbox input "true"
click at [287, 192] on button "Add" at bounding box center [292, 188] width 29 height 15
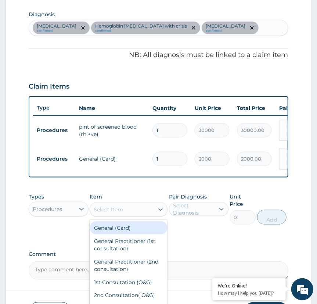
click at [140, 213] on div "Select Item" at bounding box center [122, 209] width 64 height 12
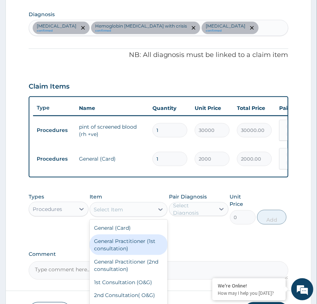
click at [134, 247] on div "General Practitioner (1st consultation)" at bounding box center [129, 244] width 78 height 21
type input "2500"
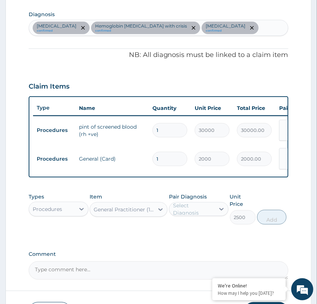
click at [202, 214] on div "Select Diagnosis" at bounding box center [193, 209] width 41 height 15
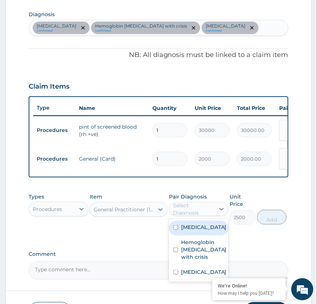
click at [204, 233] on div "Anemia" at bounding box center [198, 227] width 59 height 15
checkbox input "true"
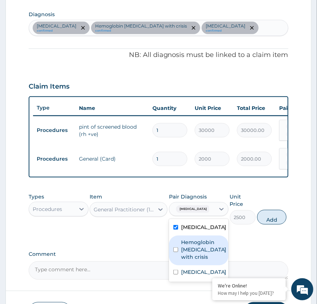
click at [208, 250] on label "Hemoglobin SS disease with crisis" at bounding box center [204, 249] width 46 height 22
checkbox input "true"
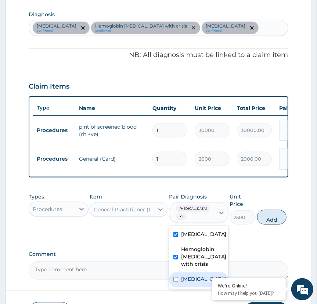
click at [197, 272] on div "Acute abdomen" at bounding box center [198, 279] width 59 height 15
checkbox input "true"
click at [275, 217] on button "Add" at bounding box center [271, 217] width 29 height 15
type input "0"
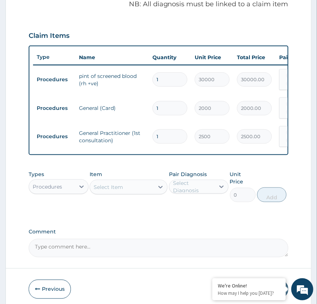
scroll to position [263, 0]
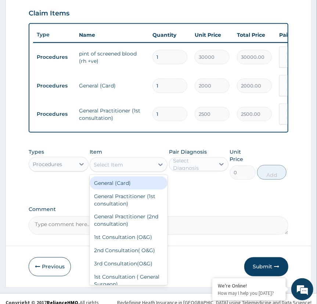
click at [118, 166] on div "Select Item" at bounding box center [108, 164] width 29 height 7
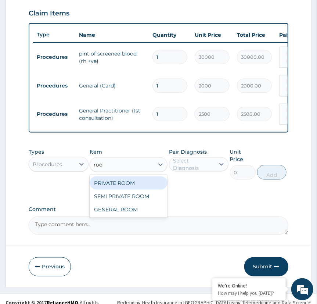
type input "room"
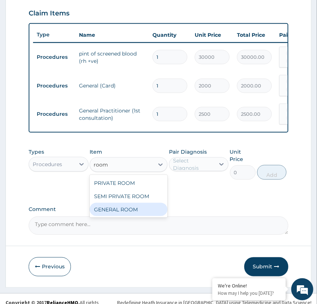
click at [123, 209] on div "GENERAL ROOM" at bounding box center [129, 209] width 78 height 13
type input "4000"
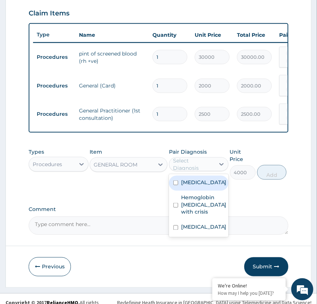
click at [193, 165] on div "Select Diagnosis" at bounding box center [193, 164] width 41 height 15
click at [197, 184] on label "Anemia" at bounding box center [204, 181] width 46 height 7
checkbox input "true"
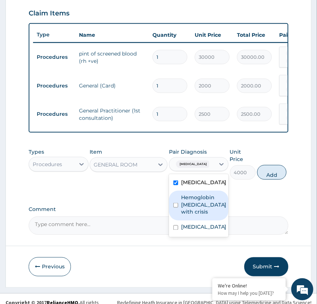
drag, startPoint x: 210, startPoint y: 206, endPoint x: 212, endPoint y: 222, distance: 16.7
click at [212, 222] on div "Anemia Hemoglobin SS disease with crisis Acute abdomen" at bounding box center [198, 205] width 59 height 63
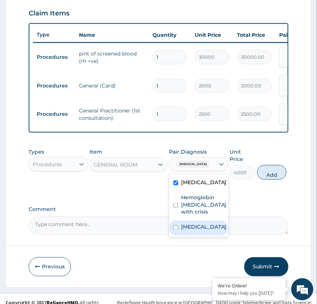
click at [212, 223] on label "Acute abdomen" at bounding box center [204, 226] width 46 height 7
checkbox input "true"
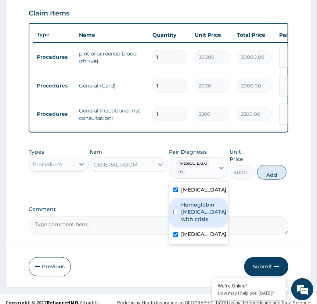
click at [195, 204] on label "Hemoglobin SS disease with crisis" at bounding box center [204, 212] width 46 height 22
checkbox input "true"
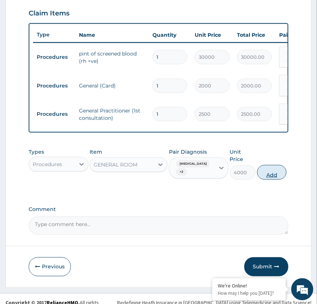
click at [273, 167] on button "Add" at bounding box center [271, 172] width 29 height 15
type input "0"
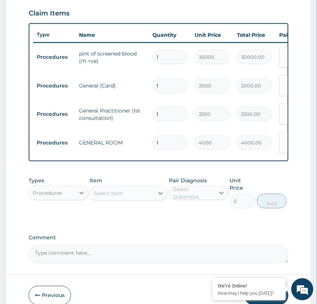
click at [70, 194] on div "Procedures" at bounding box center [52, 193] width 46 height 12
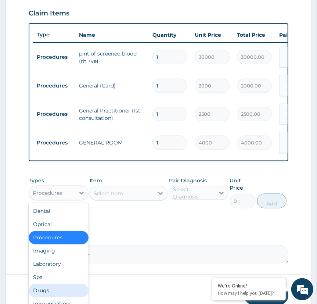
click at [55, 288] on div "Drugs" at bounding box center [58, 290] width 59 height 13
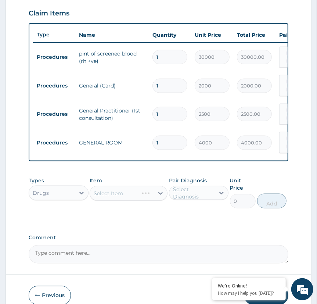
click at [143, 186] on div "Select Item" at bounding box center [129, 193] width 78 height 15
click at [144, 190] on div "Select Item" at bounding box center [129, 193] width 78 height 15
click at [155, 189] on div at bounding box center [160, 192] width 13 height 13
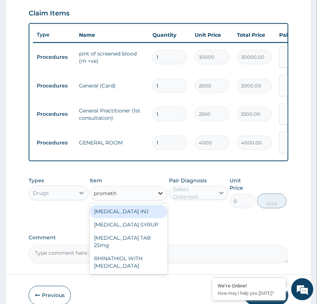
type input "prometha"
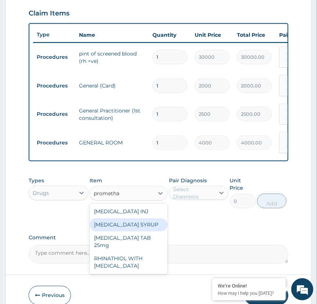
click at [134, 223] on div "PROMETHAZINE SYRUP" at bounding box center [129, 224] width 78 height 13
type input "1250"
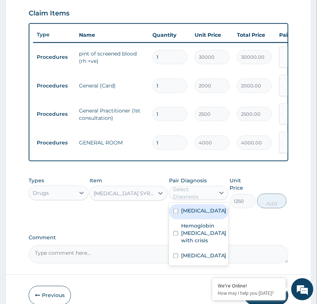
click at [197, 187] on div "Select Diagnosis" at bounding box center [193, 192] width 41 height 15
click at [189, 207] on label "Anemia" at bounding box center [204, 210] width 46 height 7
checkbox input "true"
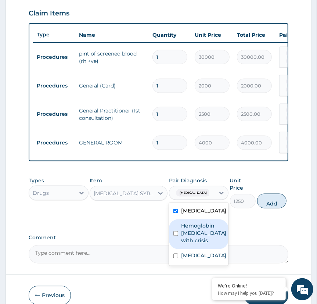
click at [207, 233] on label "Hemoglobin SS disease with crisis" at bounding box center [204, 233] width 46 height 22
checkbox input "true"
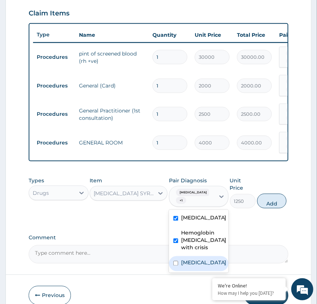
click at [206, 259] on label "Acute abdomen" at bounding box center [204, 262] width 46 height 7
checkbox input "true"
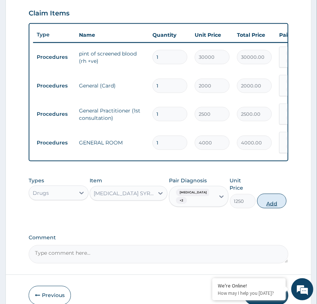
click at [272, 194] on button "Add" at bounding box center [271, 200] width 29 height 15
type input "0"
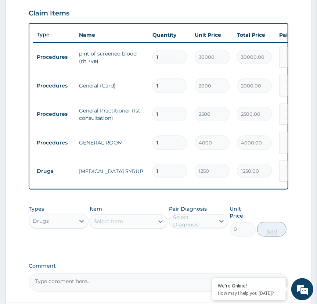
type input "11"
type input "13750.00"
type input "1"
type input "1250.00"
click at [137, 220] on div "Select Item" at bounding box center [122, 221] width 64 height 12
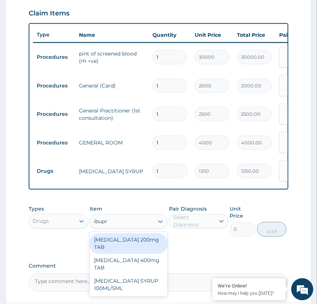
type input "ibupro"
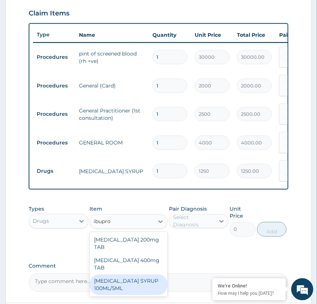
click at [135, 274] on div "IBUPROFEN SYRUP 100ML/5ML" at bounding box center [129, 284] width 78 height 21
type input "1300"
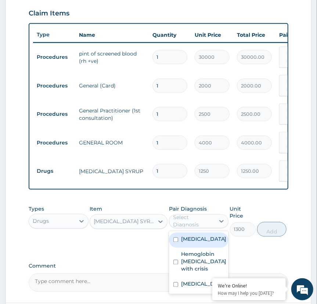
click at [201, 214] on div "Select Diagnosis" at bounding box center [193, 221] width 41 height 15
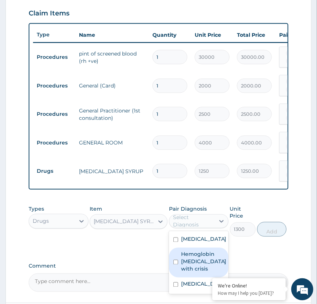
click at [193, 247] on div "Hemoglobin SS disease with crisis" at bounding box center [198, 262] width 59 height 30
checkbox input "true"
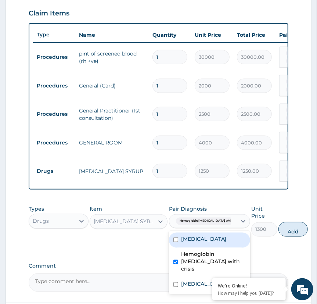
click at [192, 235] on label "Anemia" at bounding box center [204, 238] width 46 height 7
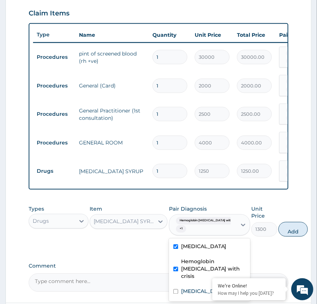
click at [192, 240] on div "Anemia" at bounding box center [209, 247] width 81 height 15
checkbox input "false"
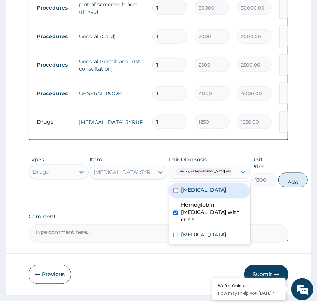
scroll to position [314, 0]
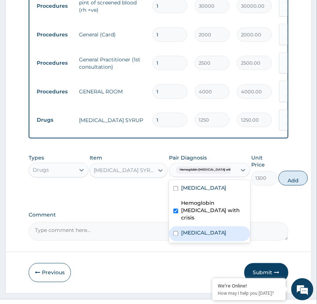
click at [206, 229] on label "Acute abdomen" at bounding box center [204, 232] width 46 height 7
checkbox input "true"
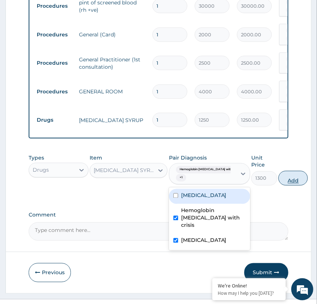
click at [288, 172] on button "Add" at bounding box center [292, 178] width 29 height 15
type input "0"
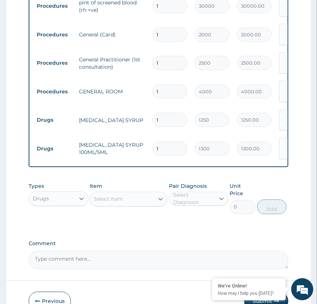
scroll to position [0, 108]
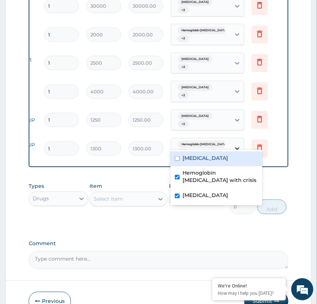
click at [231, 142] on div at bounding box center [237, 148] width 13 height 13
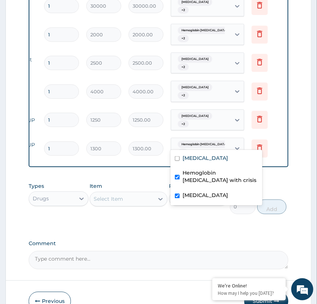
click at [246, 240] on label "Comment" at bounding box center [158, 243] width 259 height 6
click at [246, 251] on textarea "Comment" at bounding box center [158, 260] width 259 height 18
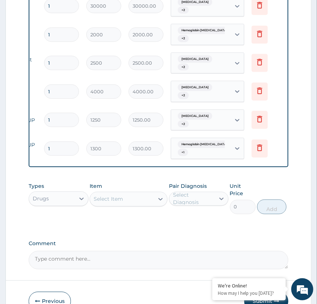
click at [225, 110] on div "Anemia + 2" at bounding box center [200, 120] width 59 height 21
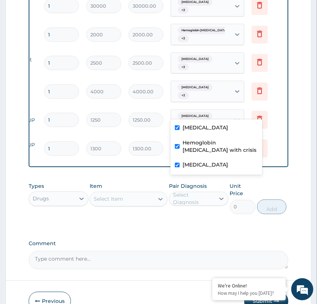
click at [214, 133] on div "Anemia" at bounding box center [216, 128] width 92 height 15
checkbox input "false"
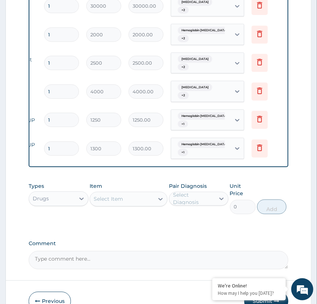
click at [268, 214] on div "Types Drugs Item Select Item Pair Diagnosis Select Diagnosis Unit Price 0 Add" at bounding box center [158, 204] width 259 height 50
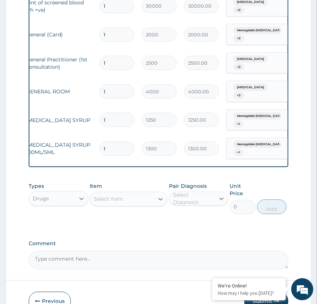
scroll to position [0, 24]
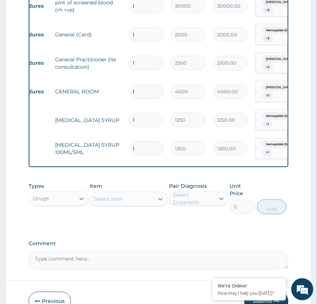
click at [122, 195] on div "Select Item" at bounding box center [108, 198] width 29 height 7
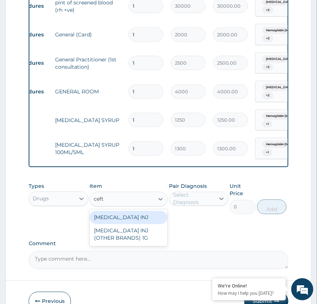
type input "ceftr"
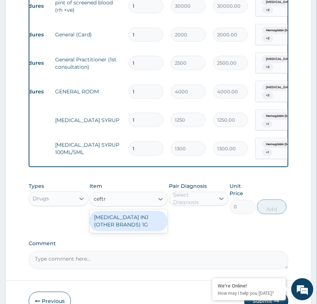
click at [122, 217] on div "CEFTRIAXONE INJ (OTHER BRANDS) 1G" at bounding box center [129, 221] width 78 height 21
type input "1600"
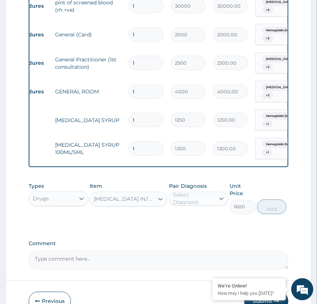
click at [211, 192] on div "Select Diagnosis" at bounding box center [193, 198] width 41 height 15
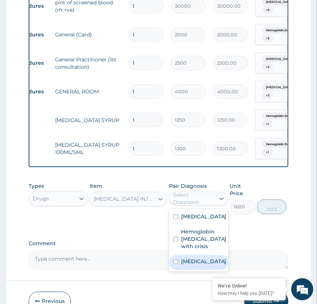
click at [204, 258] on label "Acute abdomen" at bounding box center [204, 261] width 46 height 7
checkbox input "true"
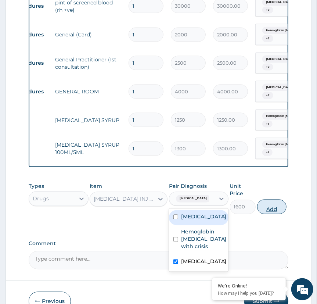
click at [268, 200] on button "Add" at bounding box center [271, 206] width 29 height 15
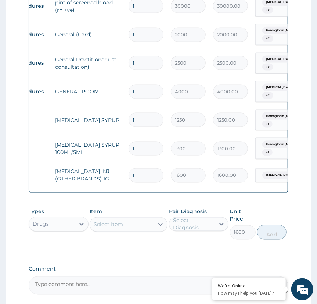
type input "0"
type input "0.00"
type input "2"
type input "3200.00"
type input "2"
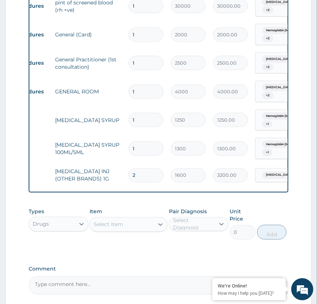
click at [130, 229] on div "Types Drugs Item Select Item Pair Diagnosis Select Diagnosis Unit Price 0 Add" at bounding box center [158, 223] width 259 height 39
click at [130, 221] on div "Select Item" at bounding box center [122, 224] width 64 height 12
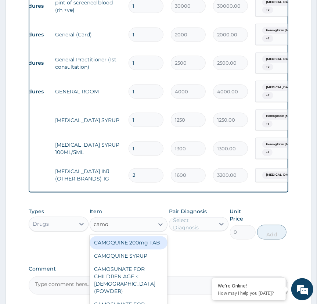
type input "camoq"
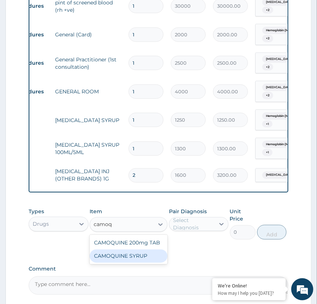
click at [135, 254] on div "CAMOQUINE SYRUP" at bounding box center [129, 255] width 78 height 13
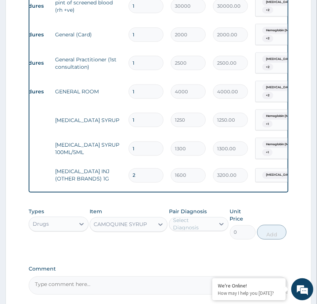
type input "2500"
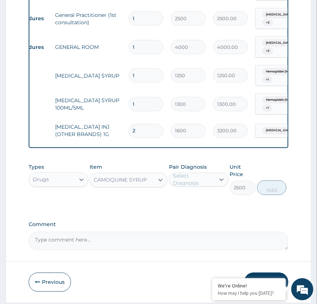
scroll to position [371, 0]
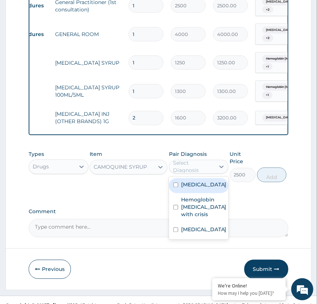
click at [194, 162] on div "Select Diagnosis" at bounding box center [193, 166] width 41 height 15
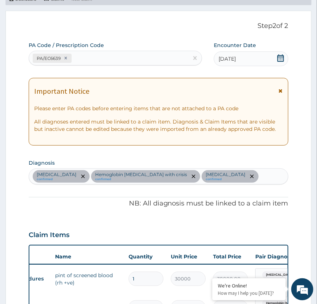
scroll to position [40, 0]
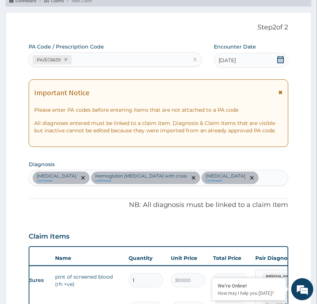
click at [222, 179] on div "Anemia confirmed Hemoglobin SS disease with crisis confirmed Acute abdomen conf…" at bounding box center [158, 177] width 258 height 15
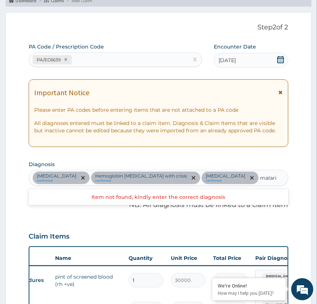
type input "malaria"
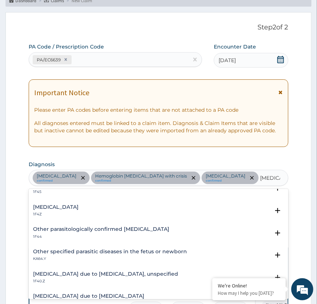
scroll to position [33, 0]
click at [114, 276] on h4 "Malaria due to Plasmodium falciparum, unspecified" at bounding box center [105, 274] width 145 height 6
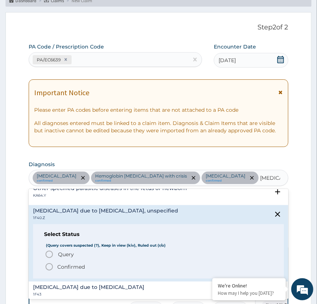
scroll to position [105, 0]
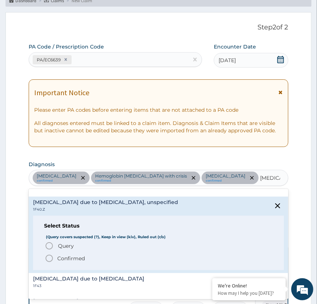
click at [68, 258] on p "Confirmed" at bounding box center [71, 257] width 28 height 7
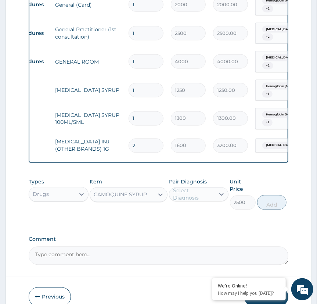
scroll to position [372, 0]
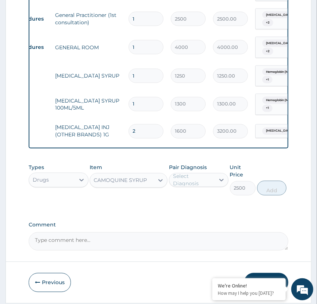
click at [208, 168] on div "Pair Diagnosis Select Diagnosis" at bounding box center [198, 180] width 59 height 32
click at [215, 184] on div "Pair Diagnosis Select Diagnosis" at bounding box center [198, 180] width 59 height 32
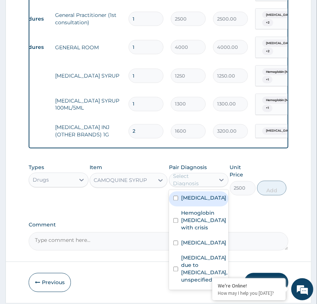
click at [214, 181] on div "Select Diagnosis" at bounding box center [193, 180] width 41 height 15
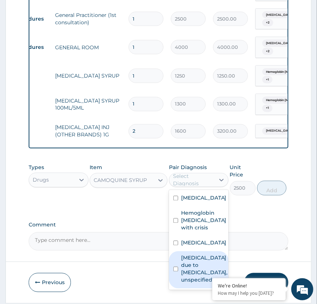
click at [197, 261] on label "Malaria due to Plasmodium falciparum, unspecified" at bounding box center [204, 268] width 47 height 29
checkbox input "true"
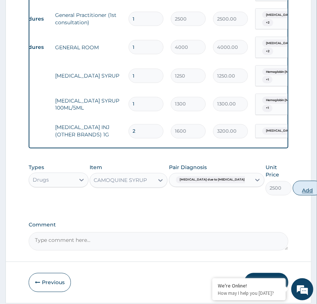
click at [293, 181] on button "Add" at bounding box center [307, 188] width 29 height 15
type input "0"
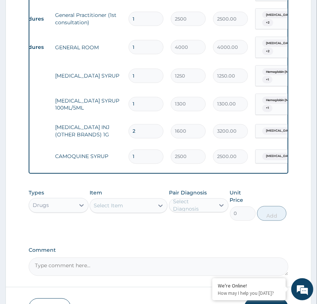
click at [115, 206] on div "Select Item" at bounding box center [122, 206] width 64 height 12
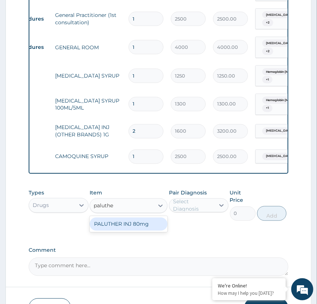
type input "paluther"
click at [118, 222] on div "PALUTHER INJ 80mg" at bounding box center [129, 223] width 78 height 13
type input "1150"
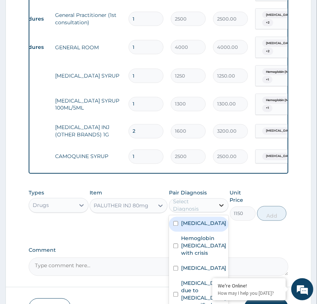
click at [218, 202] on icon at bounding box center [221, 205] width 7 height 7
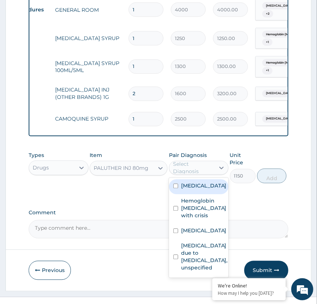
scroll to position [410, 0]
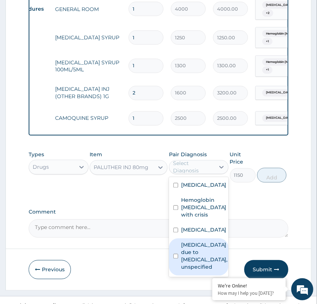
click at [191, 252] on label "Malaria due to Plasmodium falciparum, unspecified" at bounding box center [204, 255] width 47 height 29
checkbox input "true"
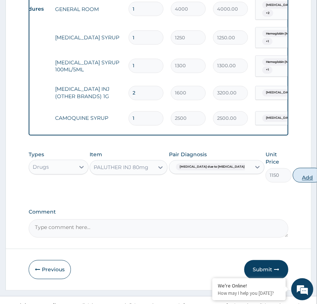
click at [293, 168] on button "Add" at bounding box center [307, 175] width 29 height 15
type input "0"
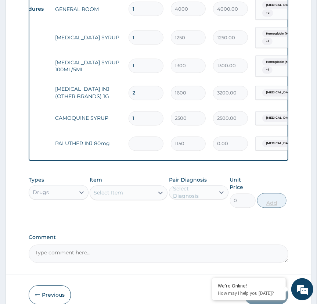
type input "0.00"
type input "3"
type input "3450.00"
type input "3"
click at [137, 191] on div "Select Item" at bounding box center [122, 193] width 64 height 12
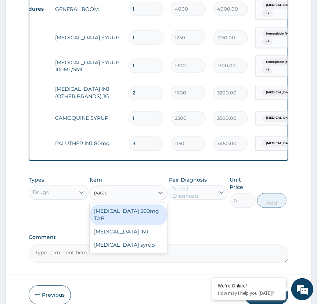
type input "parace"
click at [139, 213] on div "[MEDICAL_DATA] 500mg TAB" at bounding box center [129, 214] width 78 height 21
type input "30"
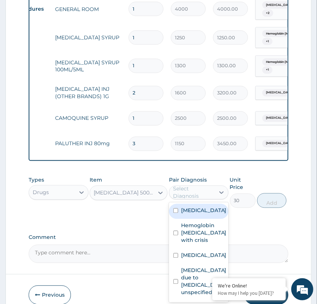
click at [184, 186] on div "Select Diagnosis" at bounding box center [193, 192] width 41 height 15
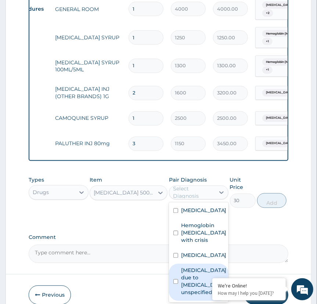
click at [198, 287] on label "Malaria due to Plasmodium falciparum, unspecified" at bounding box center [204, 280] width 47 height 29
checkbox input "true"
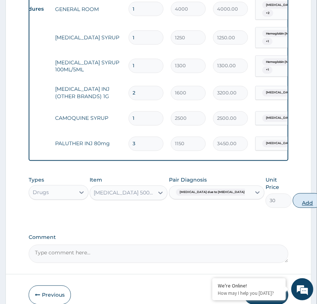
click at [293, 193] on button "Add" at bounding box center [307, 200] width 29 height 15
type input "0"
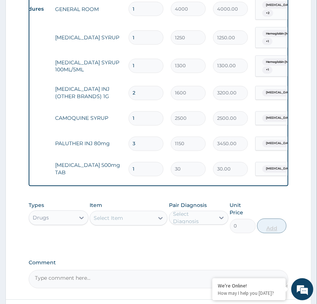
type input "0.00"
type input "2"
type input "60.00"
type input "20"
type input "600.00"
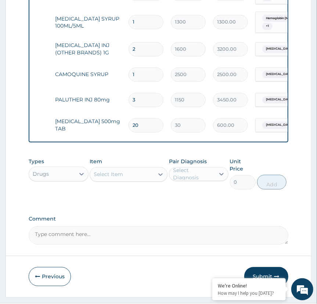
scroll to position [462, 0]
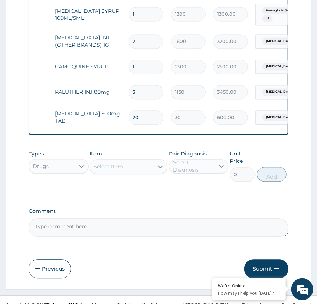
type input "20"
click at [142, 166] on div "Select Item" at bounding box center [122, 167] width 64 height 12
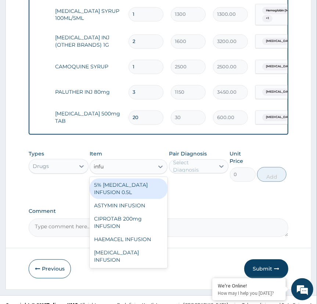
type input "infus"
click at [130, 189] on div "5% [MEDICAL_DATA] INFUSION 0.5L" at bounding box center [129, 188] width 78 height 21
type input "1200"
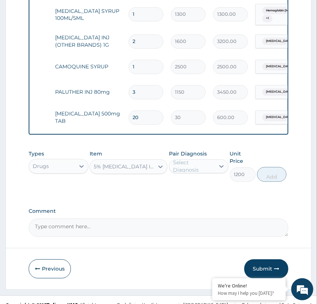
click at [197, 167] on div "Select Diagnosis" at bounding box center [193, 166] width 41 height 15
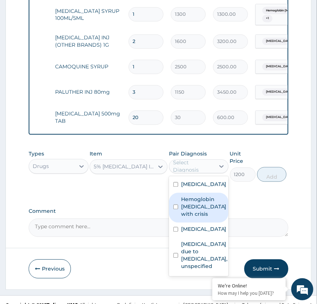
click at [181, 200] on label "Hemoglobin [MEDICAL_DATA] with crisis" at bounding box center [204, 207] width 46 height 22
checkbox input "true"
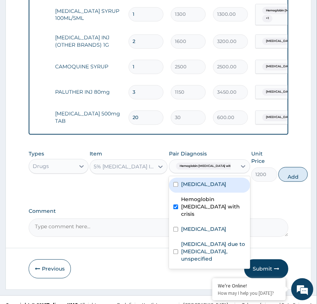
click at [184, 188] on div "[MEDICAL_DATA]" at bounding box center [209, 185] width 81 height 15
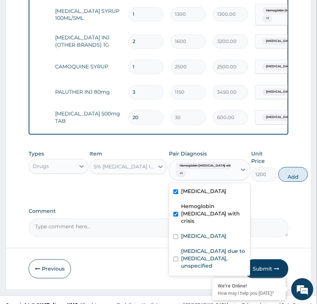
click at [184, 188] on label "[MEDICAL_DATA]" at bounding box center [204, 191] width 46 height 7
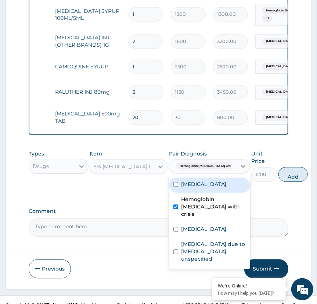
click at [184, 188] on div "[MEDICAL_DATA]" at bounding box center [209, 185] width 81 height 15
checkbox input "true"
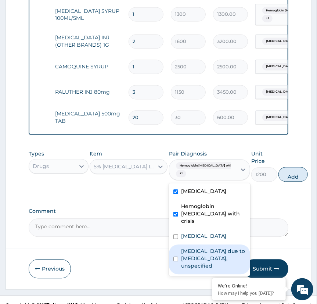
click at [193, 247] on label "Malaria due to Plasmodium falciparum, unspecified" at bounding box center [213, 258] width 65 height 22
checkbox input "true"
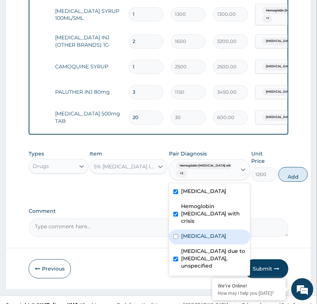
click at [192, 232] on div "[MEDICAL_DATA]" at bounding box center [209, 236] width 81 height 15
checkbox input "true"
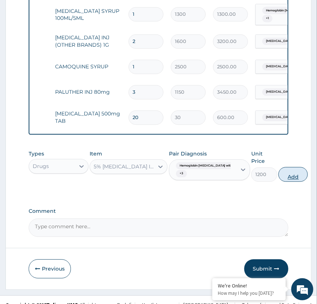
click at [287, 175] on button "Add" at bounding box center [292, 174] width 29 height 15
type input "0"
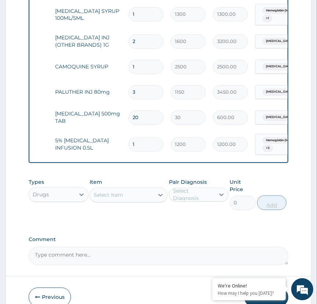
type input "0.00"
type input "3"
type input "3600.00"
type input "3"
click at [142, 195] on div "Select Item" at bounding box center [122, 195] width 64 height 12
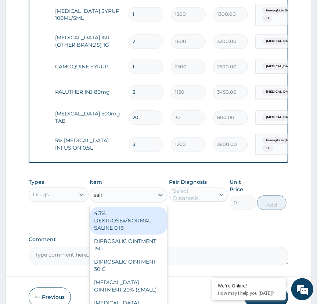
type input "salin"
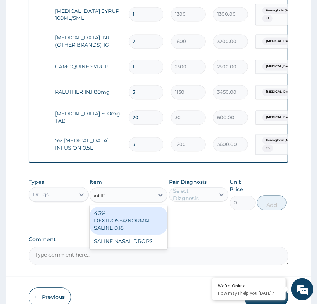
click at [134, 218] on div "4.3% DEXTROSE4/NORMAL SALINE 0.18" at bounding box center [129, 221] width 78 height 28
type input "1200"
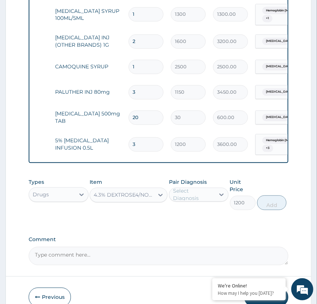
click at [192, 192] on div "Select Diagnosis" at bounding box center [193, 194] width 41 height 15
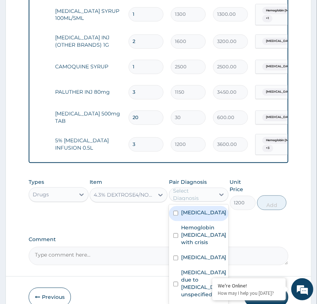
click at [189, 209] on label "[MEDICAL_DATA]" at bounding box center [204, 212] width 46 height 7
checkbox input "true"
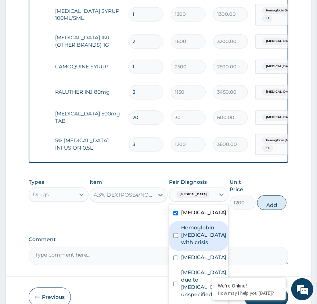
click at [196, 224] on label "Hemoglobin [MEDICAL_DATA] with crisis" at bounding box center [204, 235] width 46 height 22
checkbox input "true"
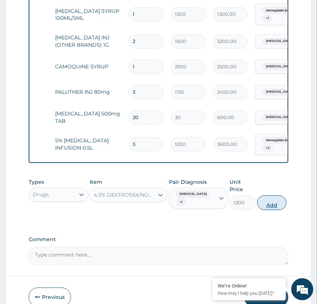
click at [275, 198] on button "Add" at bounding box center [271, 202] width 29 height 15
type input "0"
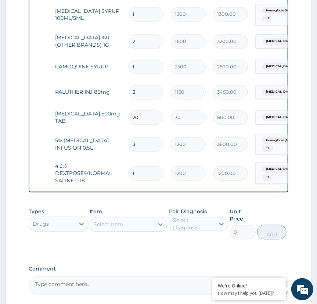
type input "0.00"
type input "2"
type input "2400.00"
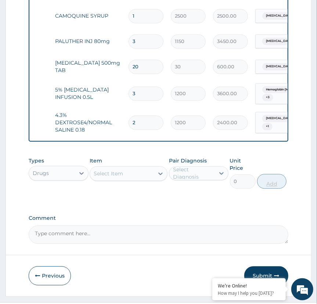
scroll to position [516, 0]
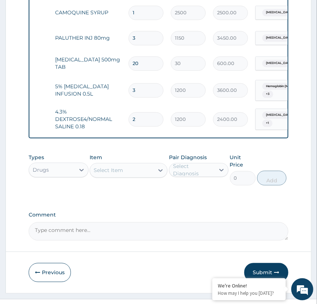
type input "2"
click at [138, 170] on div "Select Item" at bounding box center [122, 170] width 64 height 12
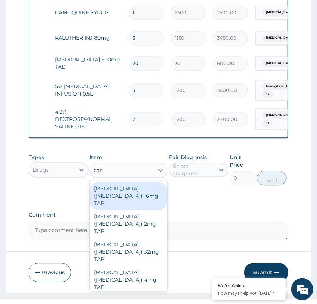
type input "cann"
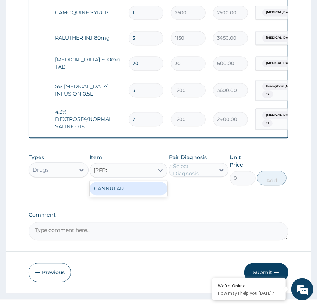
click at [130, 190] on div "CANNULAR" at bounding box center [129, 188] width 78 height 13
type input "200"
click at [196, 166] on div "Select Diagnosis" at bounding box center [193, 169] width 41 height 15
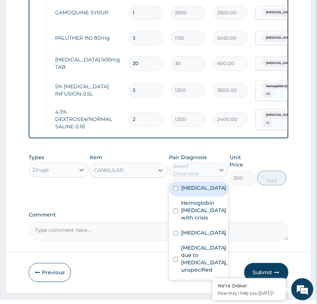
click at [197, 186] on label "[MEDICAL_DATA]" at bounding box center [204, 187] width 46 height 7
checkbox input "true"
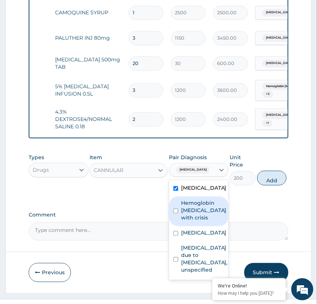
click at [203, 210] on label "Hemoglobin [MEDICAL_DATA] with crisis" at bounding box center [204, 210] width 46 height 22
checkbox input "true"
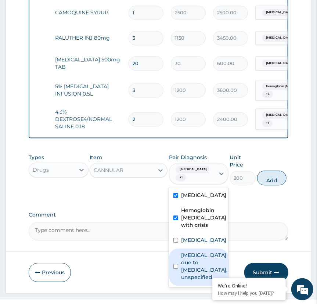
click at [192, 251] on label "Malaria due to Plasmodium falciparum, unspecified" at bounding box center [204, 265] width 47 height 29
checkbox input "true"
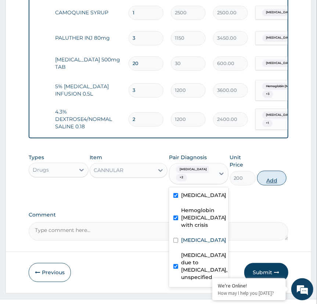
click at [273, 171] on button "Add" at bounding box center [271, 177] width 29 height 15
type input "0"
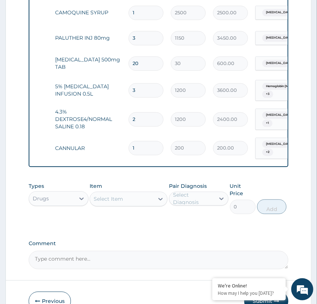
click at [130, 197] on div "Select Item" at bounding box center [122, 199] width 64 height 12
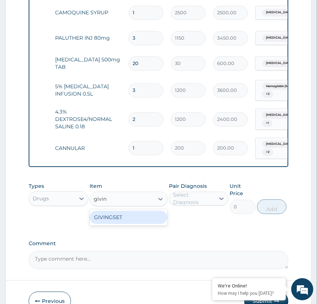
type input "giving"
click at [121, 213] on div "GIVINGSET" at bounding box center [129, 216] width 78 height 13
type input "200"
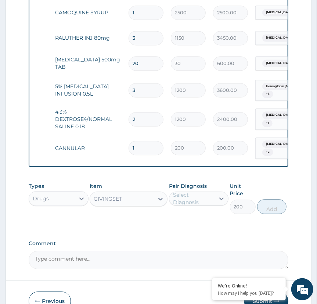
click at [205, 197] on div "Select Diagnosis" at bounding box center [193, 198] width 41 height 15
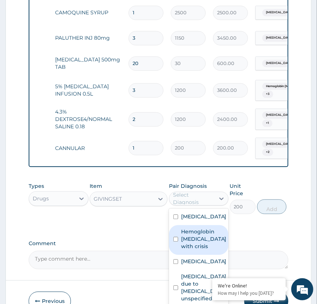
drag, startPoint x: 202, startPoint y: 211, endPoint x: 206, endPoint y: 237, distance: 25.9
click at [206, 237] on div "Anemia Hemoglobin SS disease with crisis Acute abdomen Malaria due to Plasmodiu…" at bounding box center [198, 258] width 59 height 100
click at [206, 237] on label "Hemoglobin [MEDICAL_DATA] with crisis" at bounding box center [204, 239] width 46 height 22
checkbox input "true"
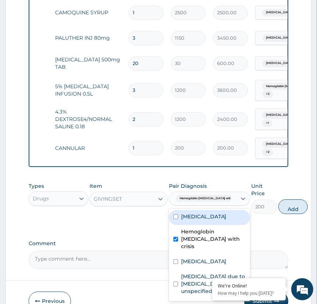
click at [190, 213] on label "[MEDICAL_DATA]" at bounding box center [204, 216] width 46 height 7
checkbox input "true"
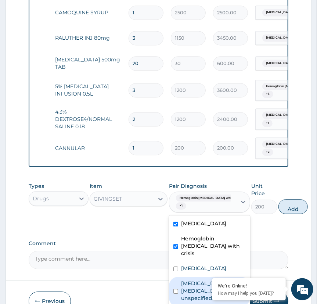
click at [200, 293] on label "Malaria due to Plasmodium falciparum, unspecified" at bounding box center [213, 290] width 65 height 22
checkbox input "true"
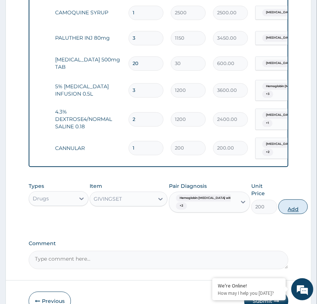
click at [289, 203] on button "Add" at bounding box center [292, 206] width 29 height 15
type input "0"
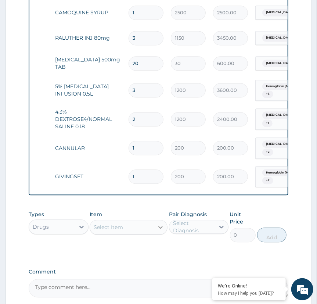
click at [154, 223] on div at bounding box center [160, 226] width 13 height 13
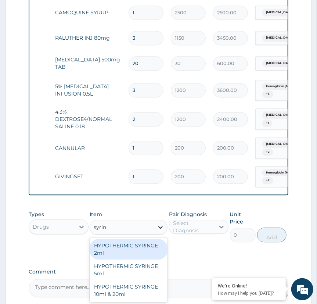
type input "syring"
click at [126, 247] on div "HYPOTHERMIC SYRINGE 2ml" at bounding box center [129, 249] width 78 height 21
type input "100"
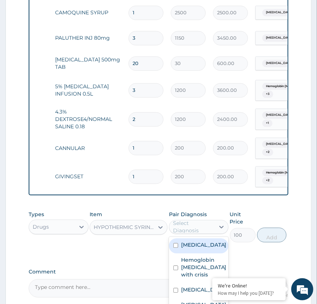
click at [202, 223] on div "Select Diagnosis" at bounding box center [193, 226] width 41 height 15
checkbox input "true"
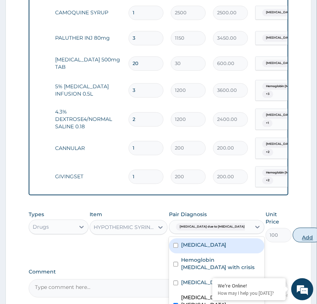
click at [293, 227] on button "Add" at bounding box center [307, 234] width 29 height 15
type input "0"
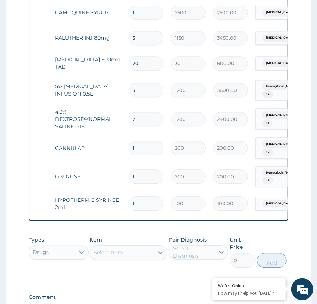
type input "0.00"
type input "3"
type input "300.00"
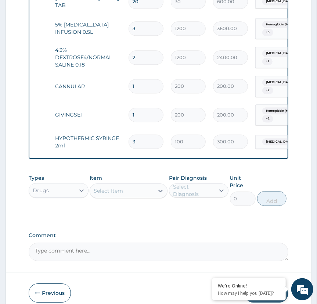
scroll to position [599, 0]
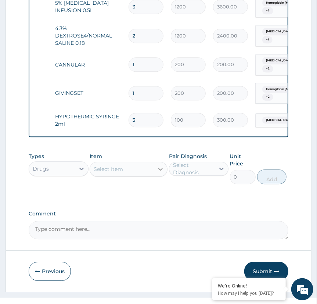
type input "3"
click at [155, 166] on div at bounding box center [160, 168] width 13 height 13
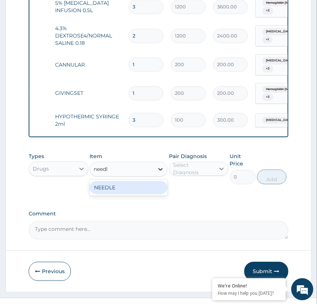
type input "needle"
click at [149, 179] on div "NEEDLE" at bounding box center [129, 187] width 78 height 16
click at [149, 182] on div "NEEDLE" at bounding box center [129, 187] width 78 height 13
type input "50"
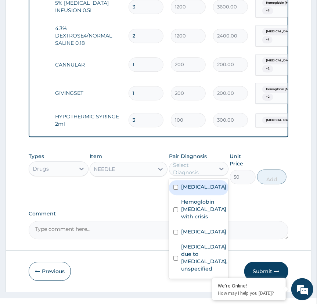
click at [209, 162] on div "Select Diagnosis" at bounding box center [193, 168] width 41 height 15
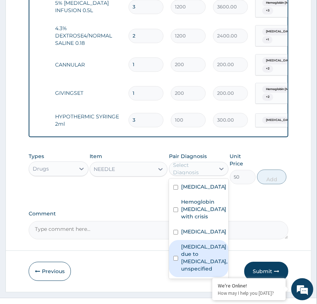
click at [193, 243] on label "Malaria due to Plasmodium falciparum, unspecified" at bounding box center [204, 257] width 47 height 29
checkbox input "true"
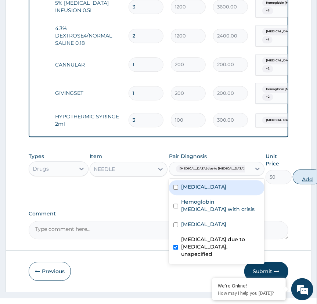
click at [293, 169] on button "Add" at bounding box center [307, 176] width 29 height 15
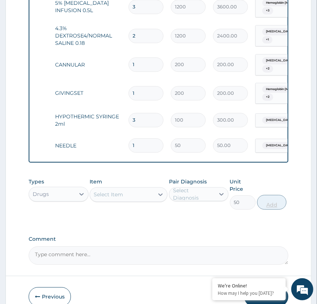
type input "0"
type input "0.00"
type input "3"
type input "150.00"
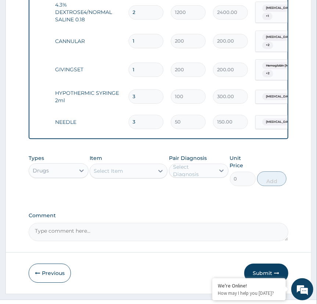
scroll to position [625, 0]
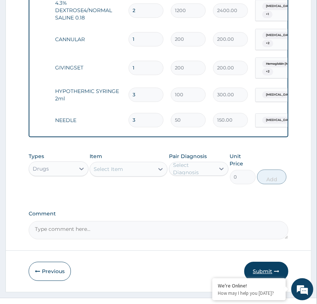
type input "3"
click at [263, 261] on button "Submit" at bounding box center [266, 270] width 44 height 19
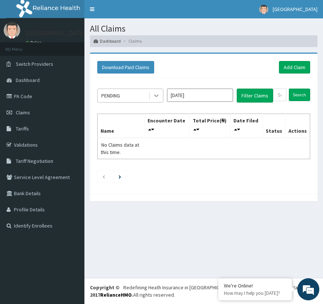
drag, startPoint x: 0, startPoint y: 0, endPoint x: 157, endPoint y: 97, distance: 184.1
click at [157, 97] on icon at bounding box center [156, 95] width 7 height 7
click at [287, 66] on link "Add Claim" at bounding box center [294, 67] width 31 height 12
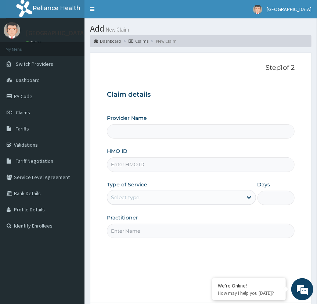
type input "[GEOGRAPHIC_DATA]"
click at [250, 164] on input "HMO ID" at bounding box center [201, 164] width 188 height 14
type input "rmh/10378/f"
click at [239, 194] on div "Select type" at bounding box center [174, 197] width 135 height 12
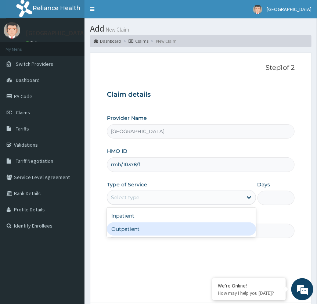
click at [184, 226] on div "Outpatient" at bounding box center [181, 228] width 149 height 13
type input "1"
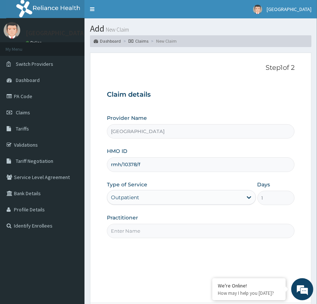
click at [195, 230] on input "Practitioner" at bounding box center [201, 231] width 188 height 14
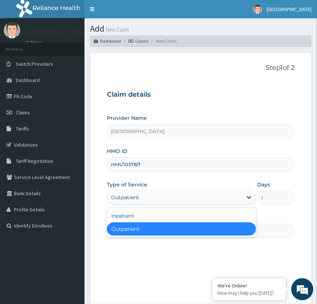
click at [193, 198] on div "Outpatient" at bounding box center [174, 197] width 135 height 12
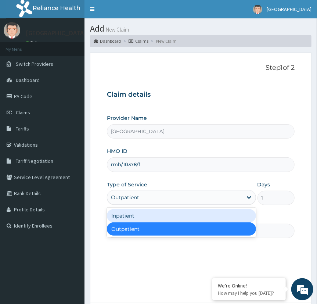
click at [185, 215] on div "Inpatient" at bounding box center [181, 215] width 149 height 13
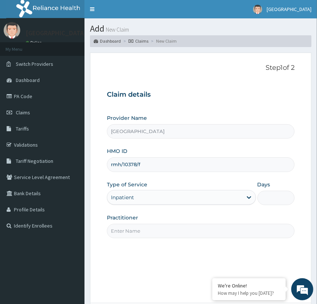
click at [173, 233] on input "Practitioner" at bounding box center [201, 231] width 188 height 14
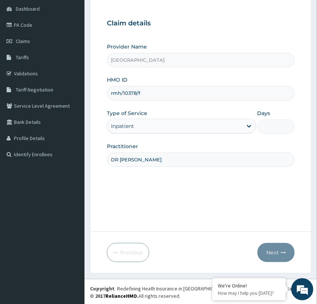
scroll to position [72, 0]
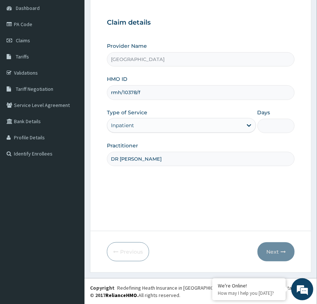
type input "DR TEMITOPE"
click at [267, 125] on input "Days" at bounding box center [275, 126] width 37 height 14
type input "1"
click at [274, 254] on button "Next" at bounding box center [275, 251] width 37 height 19
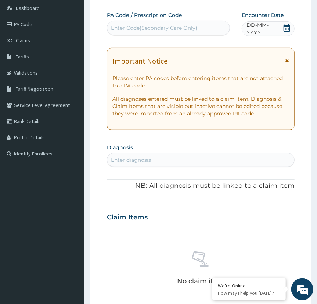
click at [261, 29] on span "DD-MM-YYYY" at bounding box center [264, 28] width 36 height 15
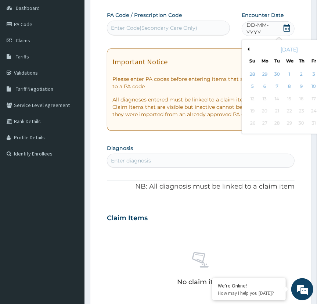
click at [249, 47] on button "Previous Month" at bounding box center [248, 49] width 4 height 4
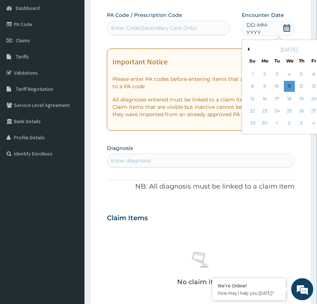
click at [249, 47] on button "Previous Month" at bounding box center [248, 49] width 4 height 4
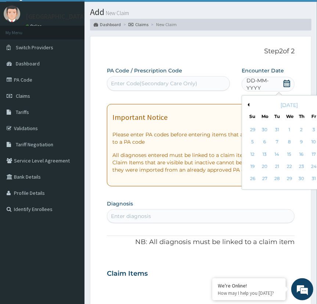
scroll to position [8, 0]
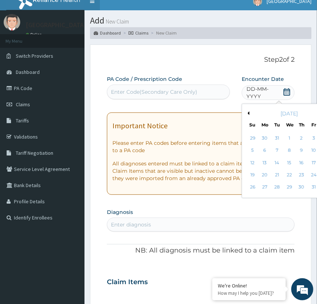
click at [95, 0] on link "Toggle navigation" at bounding box center [91, 1] width 15 height 18
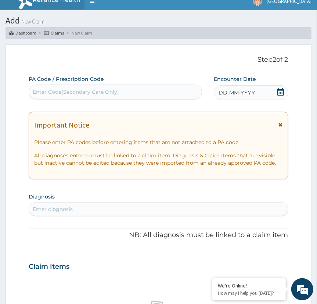
click at [249, 92] on span "DD-MM-YYYY" at bounding box center [236, 92] width 36 height 7
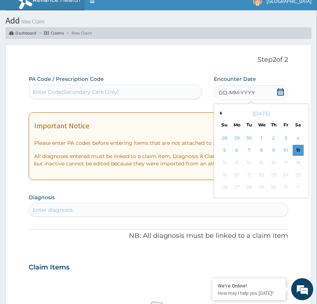
click at [220, 114] on button "Previous Month" at bounding box center [220, 113] width 4 height 4
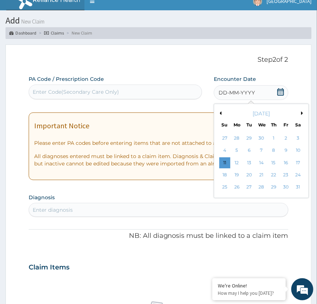
click at [220, 114] on button "Previous Month" at bounding box center [220, 113] width 4 height 4
click at [300, 114] on div "February 2025" at bounding box center [261, 113] width 88 height 7
click at [301, 112] on button "Next Month" at bounding box center [303, 113] width 4 height 4
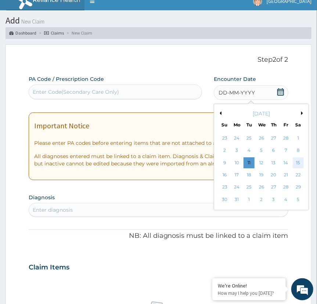
click at [296, 162] on div "15" at bounding box center [298, 162] width 11 height 11
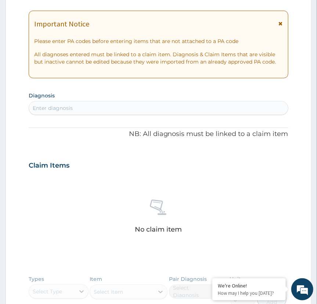
scroll to position [120, 0]
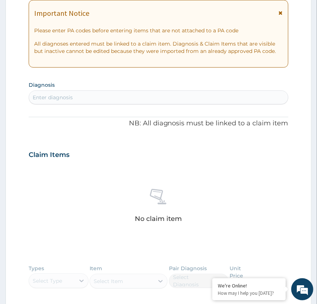
click at [86, 98] on div "Enter diagnosis" at bounding box center [158, 97] width 258 height 12
click at [164, 99] on div "Enter diagnosis" at bounding box center [158, 97] width 258 height 12
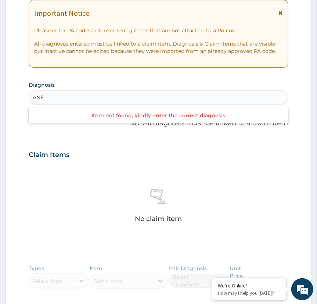
type input "ANE"
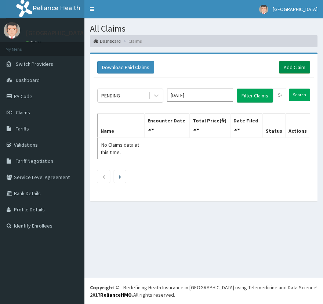
click at [290, 65] on link "Add Claim" at bounding box center [294, 67] width 31 height 12
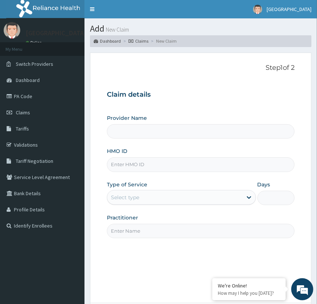
type input "[GEOGRAPHIC_DATA]"
click at [185, 166] on input "HMO ID" at bounding box center [201, 164] width 188 height 14
type input "RMH/10378/F"
click at [240, 200] on div "Select type" at bounding box center [174, 197] width 135 height 12
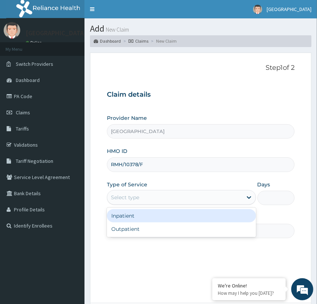
click at [218, 214] on div "Inpatient" at bounding box center [181, 215] width 149 height 13
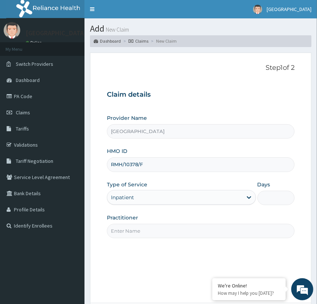
click at [269, 197] on input "Days" at bounding box center [275, 198] width 37 height 14
type input "1"
click at [40, 106] on link "Claims" at bounding box center [42, 112] width 84 height 16
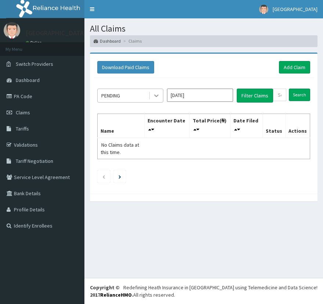
click at [155, 97] on icon at bounding box center [156, 95] width 7 height 7
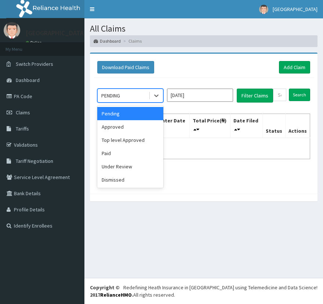
click at [182, 93] on input "[DATE]" at bounding box center [200, 94] width 66 height 13
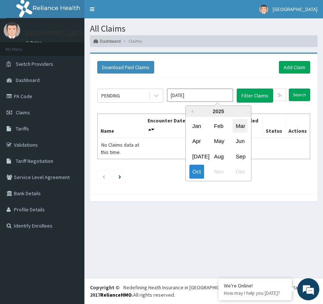
click at [240, 126] on div "Mar" at bounding box center [240, 126] width 15 height 14
type input "[DATE]"
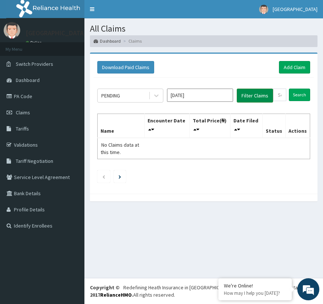
click at [258, 95] on button "Filter Claims" at bounding box center [255, 95] width 36 height 14
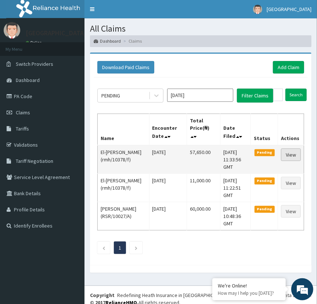
click at [287, 154] on link "View" at bounding box center [291, 154] width 20 height 12
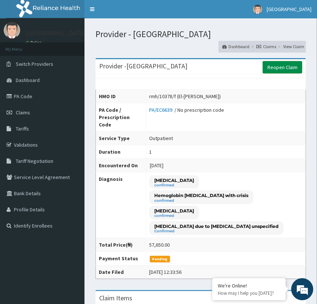
click at [285, 66] on link "Reopen Claim" at bounding box center [282, 67] width 40 height 12
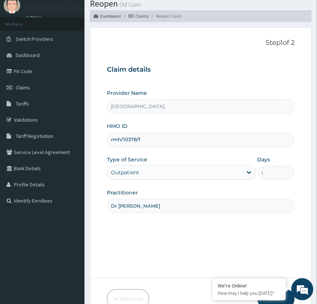
scroll to position [72, 0]
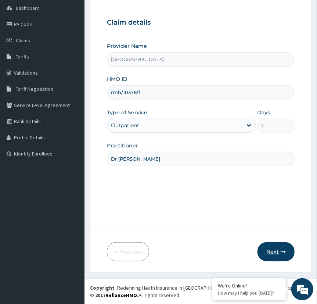
click at [277, 255] on button "Next" at bounding box center [275, 251] width 37 height 19
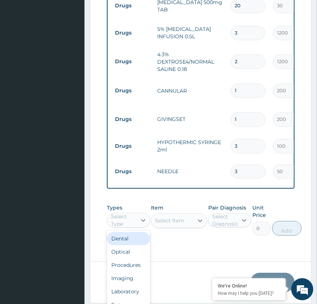
scroll to position [5, 0]
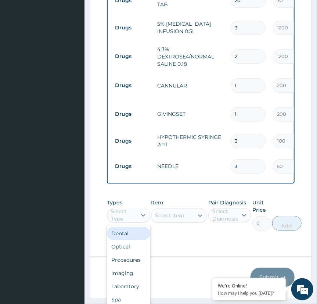
click at [136, 207] on div "Select Type" at bounding box center [128, 214] width 43 height 15
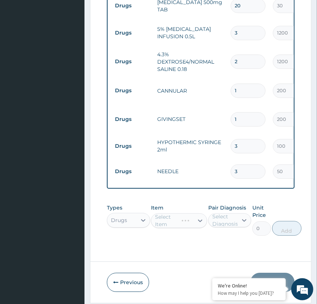
scroll to position [0, 0]
click at [189, 213] on div "Select Item" at bounding box center [179, 220] width 56 height 15
click at [189, 214] on div "Select Item" at bounding box center [172, 220] width 42 height 12
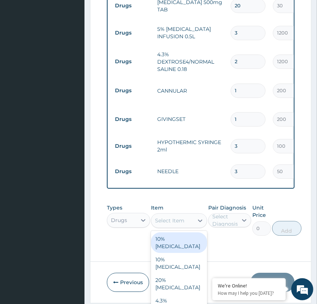
scroll to position [6, 0]
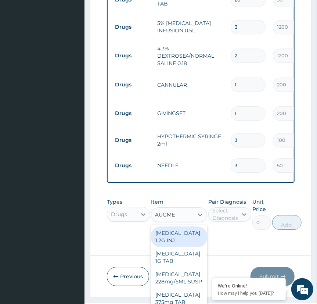
type input "AUGMEN"
type input "4800"
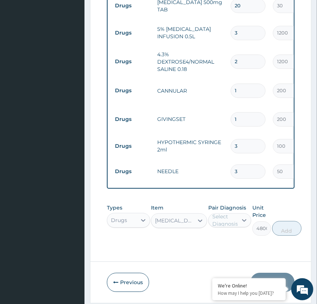
scroll to position [5, 0]
click at [232, 213] on div "Select Diagnosis" at bounding box center [225, 220] width 26 height 15
click at [226, 234] on label "[MEDICAL_DATA]" at bounding box center [237, 237] width 34 height 7
checkbox input "true"
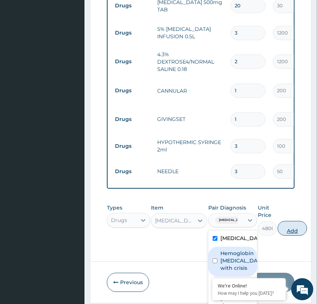
scroll to position [0, 0]
click at [287, 221] on button "Add" at bounding box center [291, 228] width 29 height 15
type input "0"
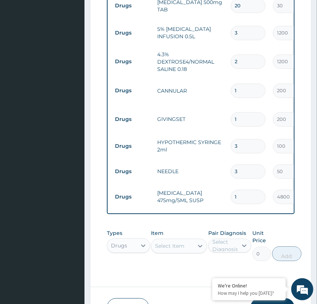
click at [192, 238] on div "Select Item" at bounding box center [179, 245] width 56 height 15
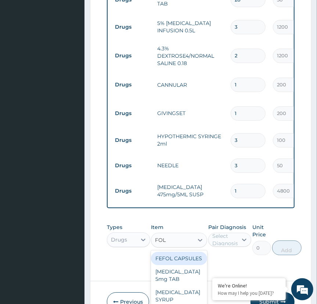
type input "FOLI"
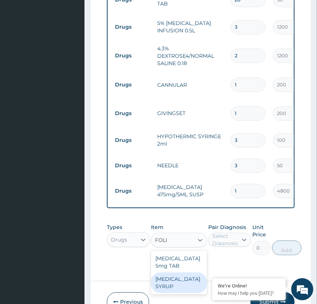
click at [179, 272] on div "[MEDICAL_DATA] SYRUP" at bounding box center [179, 282] width 56 height 21
type input "1000"
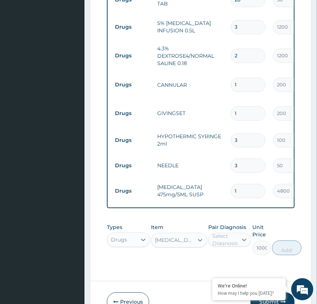
click at [193, 232] on div "[MEDICAL_DATA] SYRUP" at bounding box center [179, 239] width 56 height 15
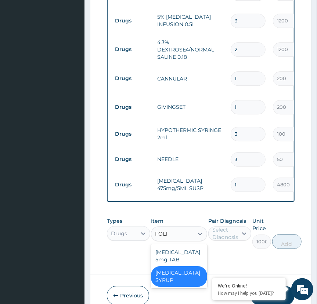
type input "FOLIC"
click at [178, 245] on div "[MEDICAL_DATA] 5mg TAB" at bounding box center [179, 255] width 56 height 21
type input "25"
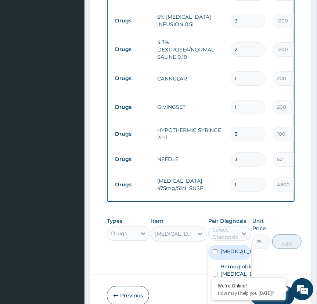
scroll to position [6, 0]
click at [235, 217] on div "Pair Diagnosis option [MEDICAL_DATA], selected. option [MEDICAL_DATA] focused, …" at bounding box center [229, 233] width 43 height 32
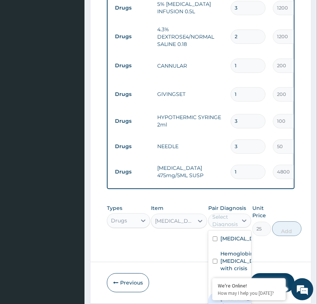
scroll to position [17, 0]
click at [222, 279] on label "[MEDICAL_DATA]" at bounding box center [237, 282] width 34 height 7
checkbox input "true"
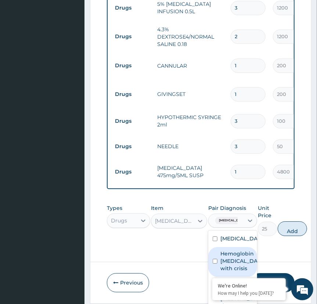
drag, startPoint x: 233, startPoint y: 222, endPoint x: 229, endPoint y: 219, distance: 4.9
click at [229, 250] on label "Hemoglobin [MEDICAL_DATA] with crisis" at bounding box center [240, 261] width 40 height 22
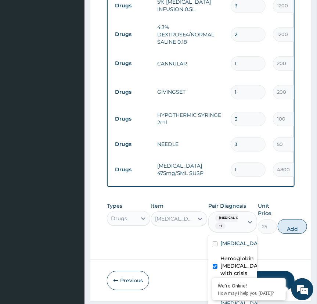
click at [229, 254] on label "Hemoglobin [MEDICAL_DATA] with crisis" at bounding box center [240, 265] width 40 height 22
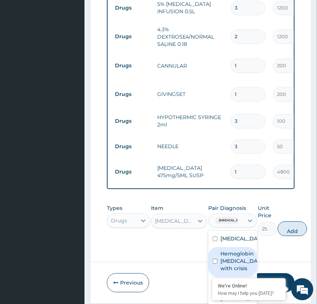
click at [229, 250] on label "Hemoglobin [MEDICAL_DATA] with crisis" at bounding box center [240, 261] width 40 height 22
checkbox input "true"
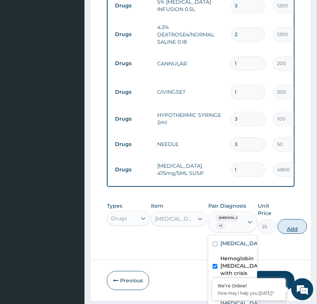
scroll to position [0, 0]
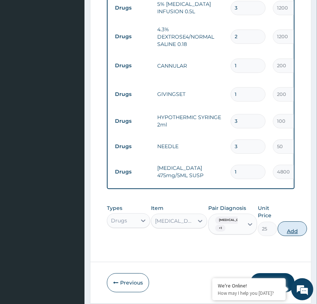
click at [282, 221] on button "Add" at bounding box center [291, 228] width 29 height 15
type input "0"
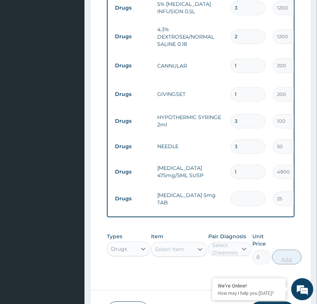
type input "0.00"
type input "1"
type input "25.00"
type input "14"
type input "350.00"
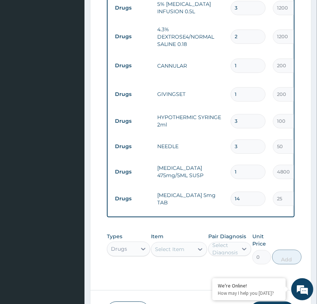
scroll to position [653, 0]
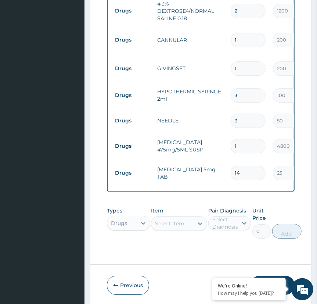
type input "14"
click at [178, 220] on div "Select Item" at bounding box center [169, 223] width 29 height 7
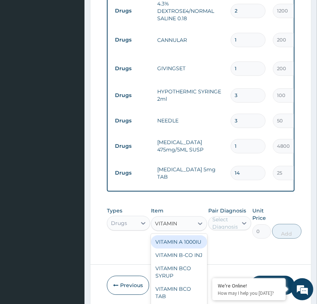
type input "VITAMIN"
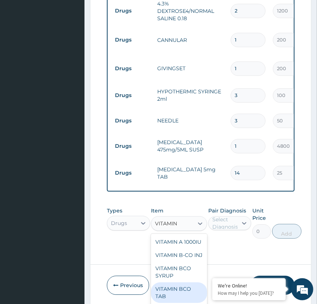
click at [179, 282] on div "VITAMIN BCO TAB" at bounding box center [179, 292] width 56 height 21
type input "30"
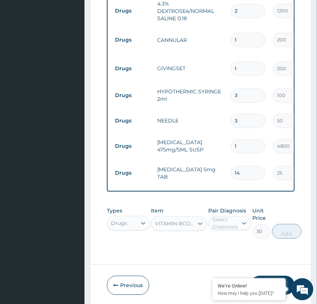
click at [236, 216] on div "Select Diagnosis" at bounding box center [229, 223] width 43 height 14
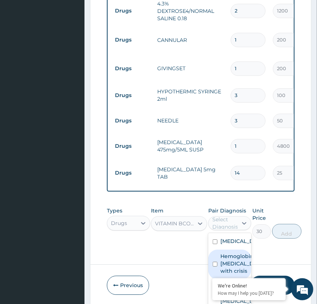
click at [226, 252] on label "Hemoglobin [MEDICAL_DATA] with crisis" at bounding box center [237, 263] width 34 height 22
checkbox input "true"
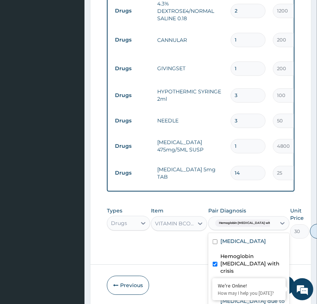
scroll to position [0, 0]
click at [234, 282] on label "[MEDICAL_DATA]" at bounding box center [243, 285] width 46 height 7
checkbox input "true"
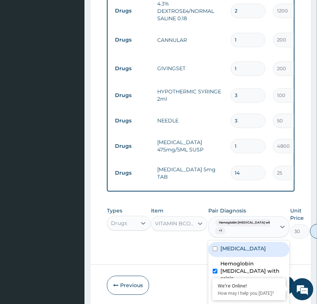
type input "0"
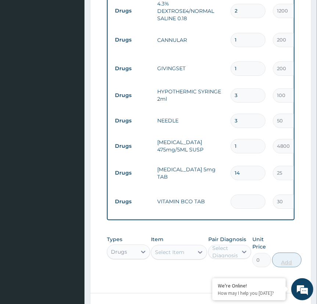
type input "0.00"
type input "2"
type input "60.00"
type input "28"
type input "840.00"
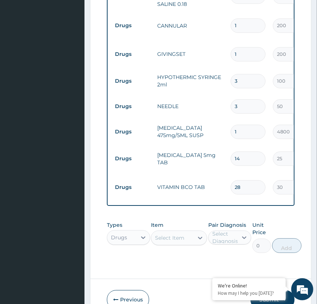
scroll to position [681, 0]
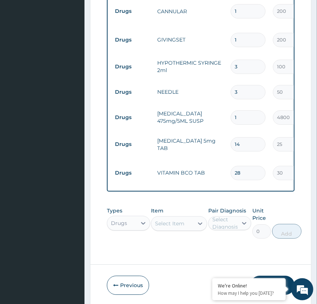
type input "28"
click at [270, 275] on button "Submit" at bounding box center [272, 284] width 44 height 19
